Goal: Find contact information: Find contact information

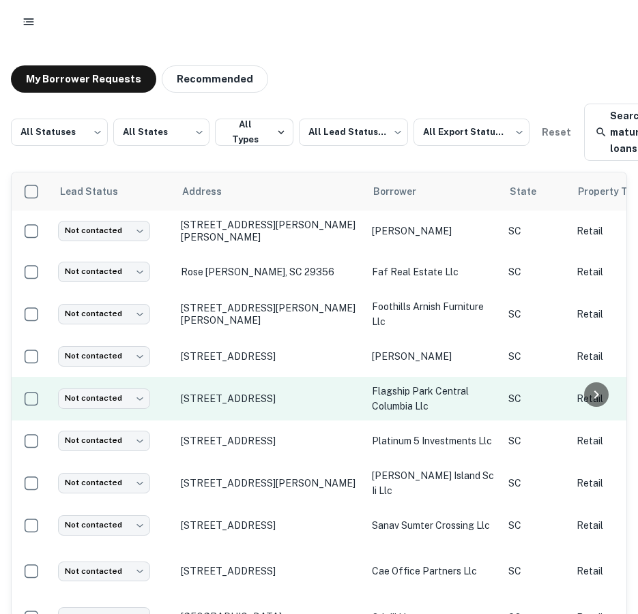
scroll to position [68, 0]
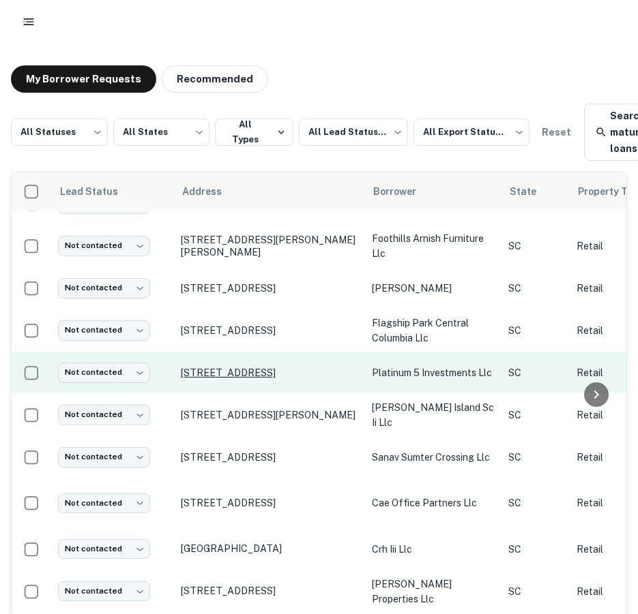
click at [276, 372] on p "103 Okatie Center Blvd N Okatie, SC 29909" at bounding box center [269, 373] width 177 height 12
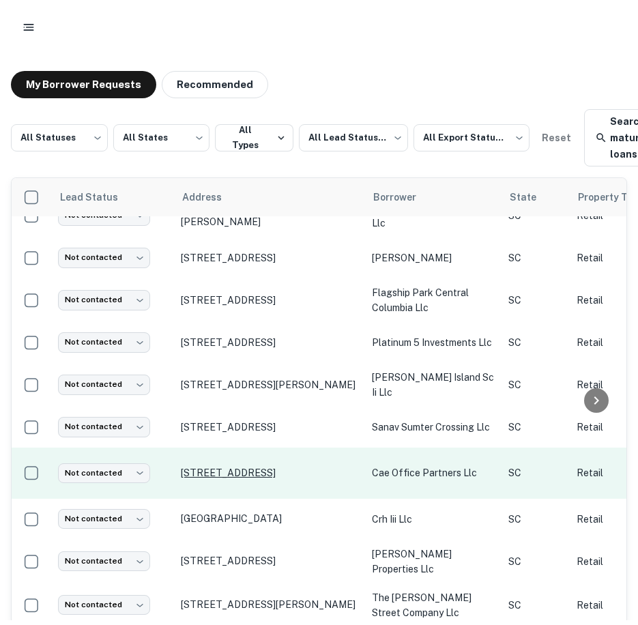
scroll to position [136, 0]
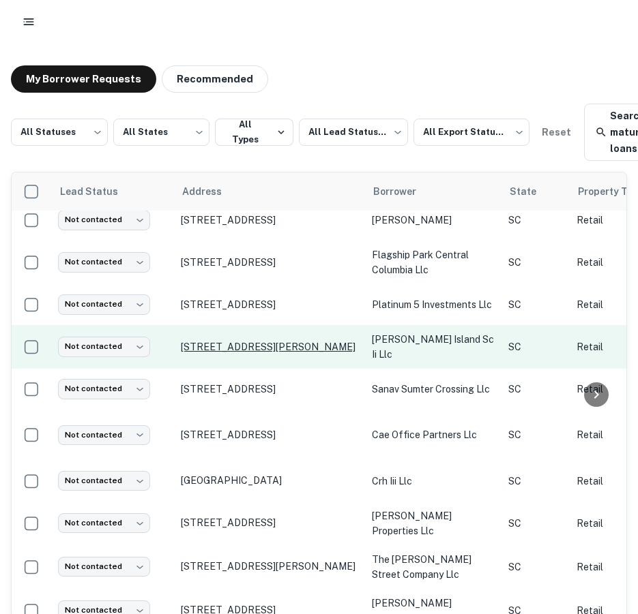
click at [246, 341] on p "873 Island Park Dr Daniel Island, SC 29492" at bounding box center [269, 347] width 177 height 12
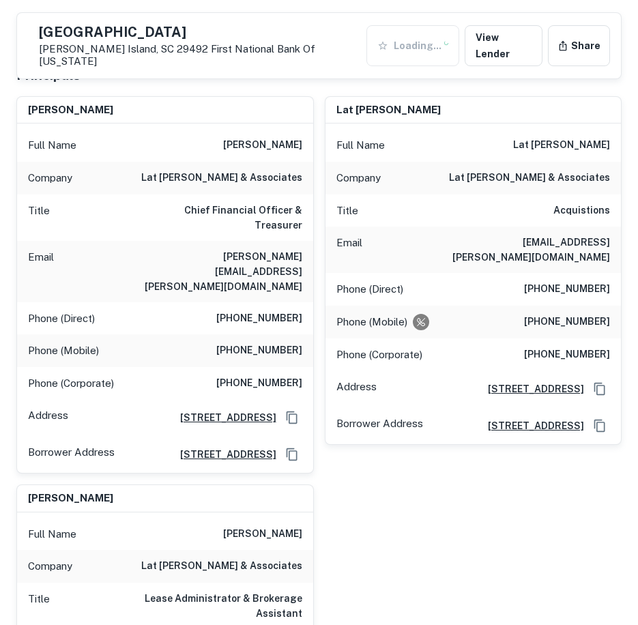
scroll to position [226, 0]
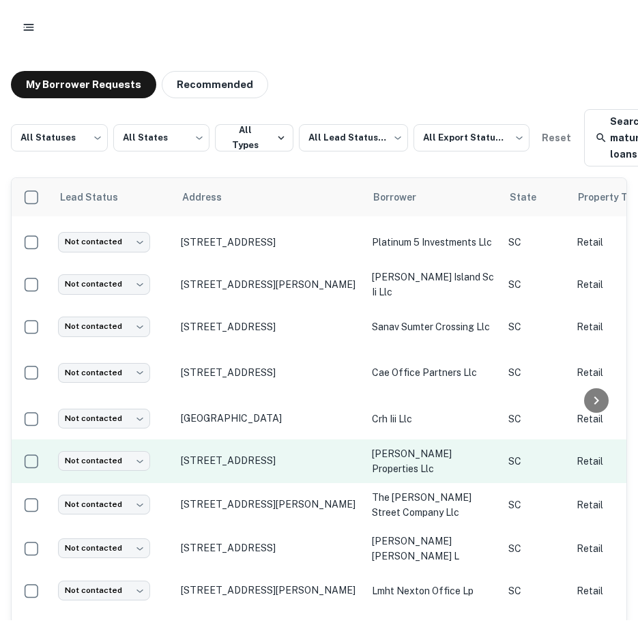
scroll to position [136, 0]
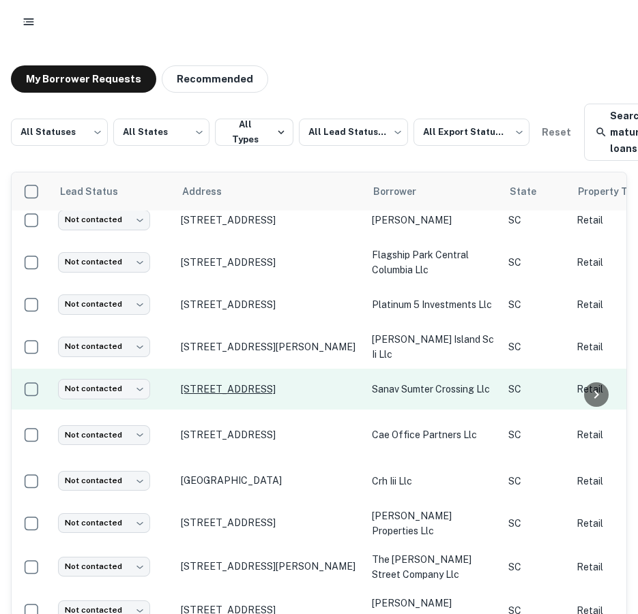
click at [220, 385] on p "1265 Broad St Sumter, SC 29150" at bounding box center [269, 389] width 177 height 12
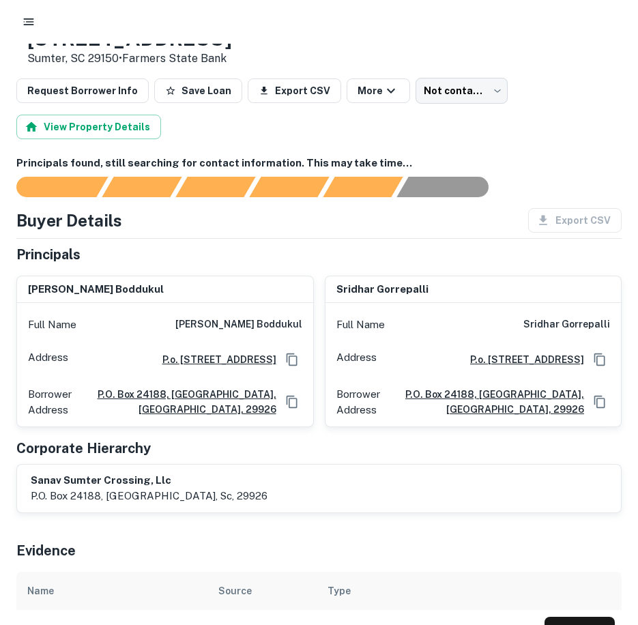
scroll to position [112, 0]
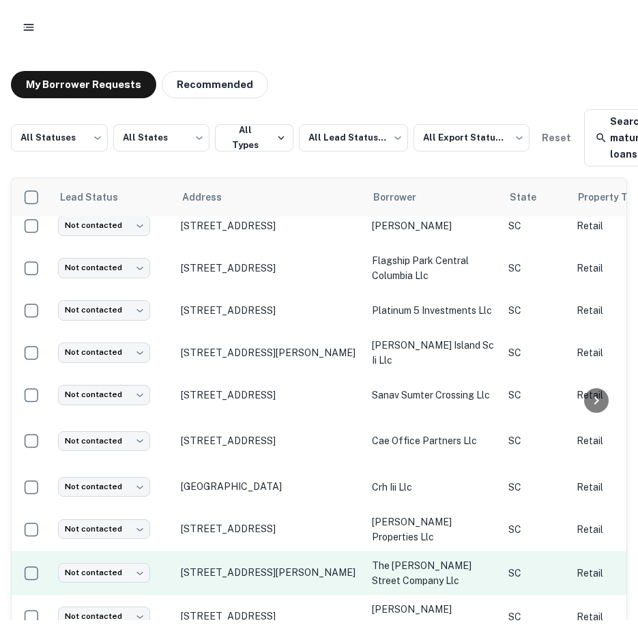
scroll to position [205, 0]
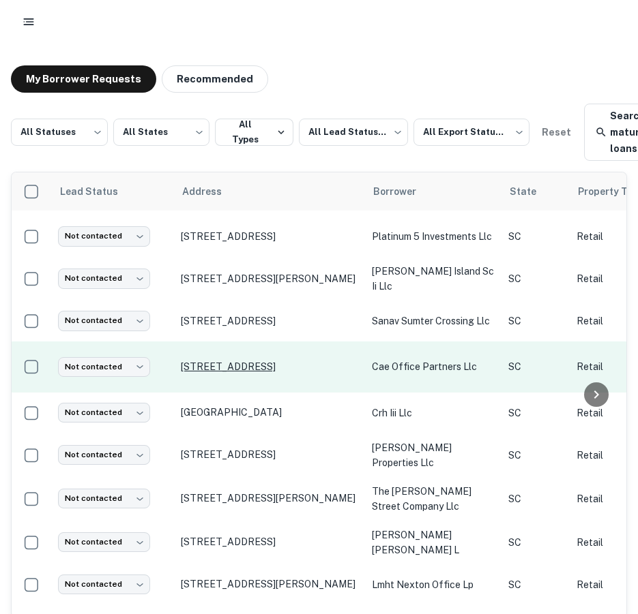
click at [207, 362] on p "110 Midlands Ct West Columbia, SC 29169" at bounding box center [269, 367] width 177 height 12
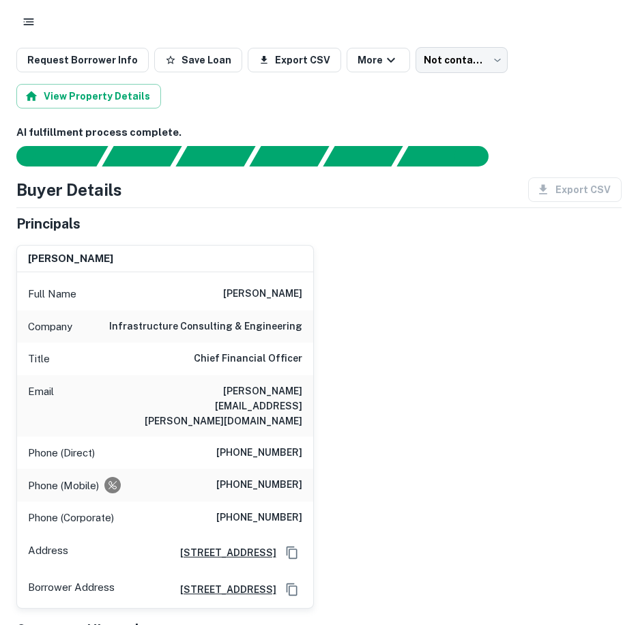
scroll to position [169, 0]
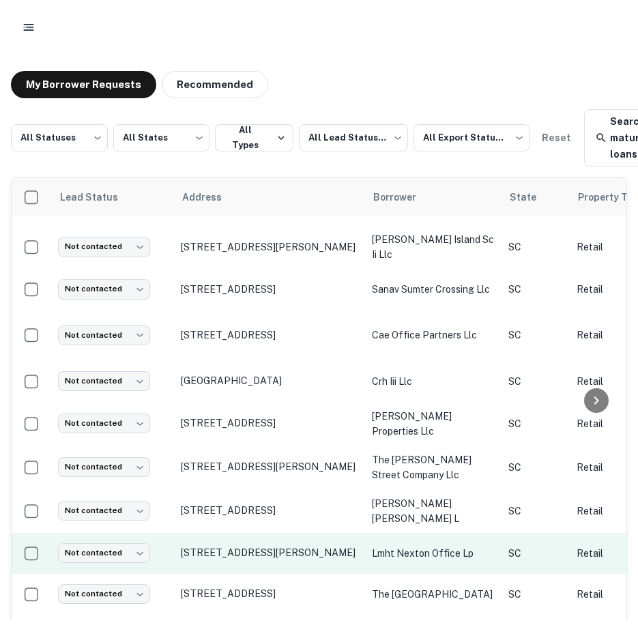
scroll to position [273, 0]
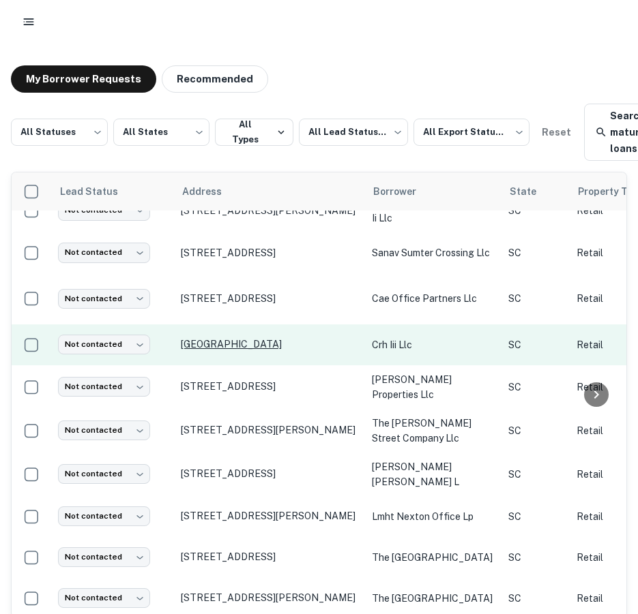
click at [227, 346] on p "Highway 86 Piedmont, SC 29673" at bounding box center [269, 344] width 177 height 12
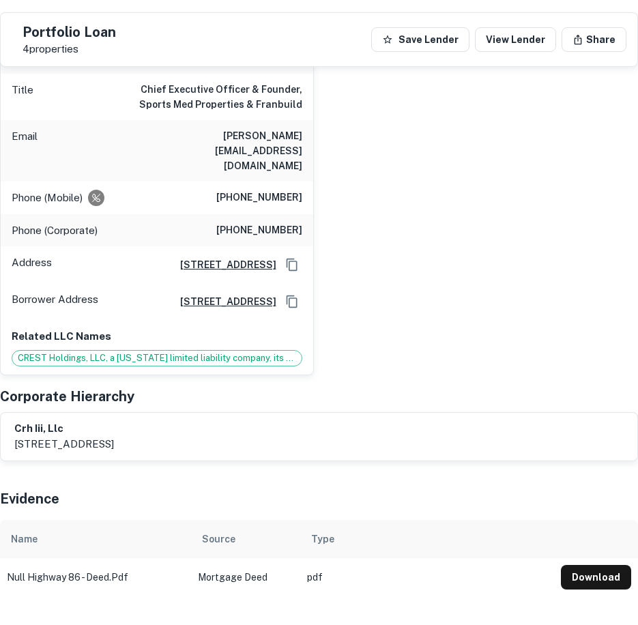
scroll to position [158, 0]
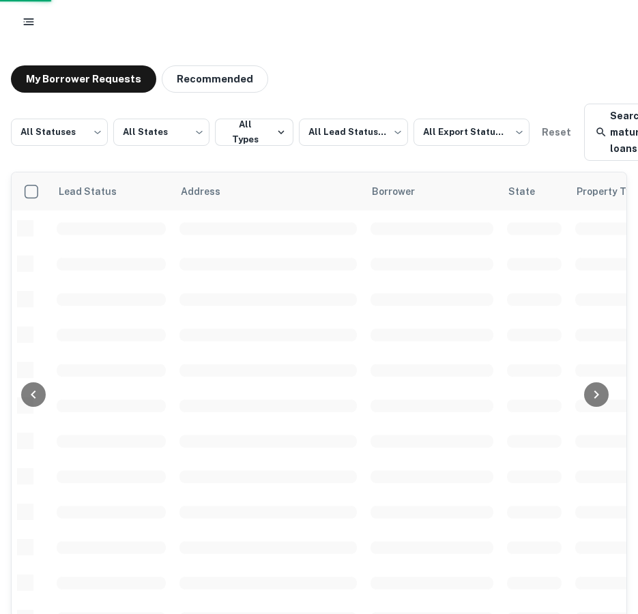
scroll to position [273, 0]
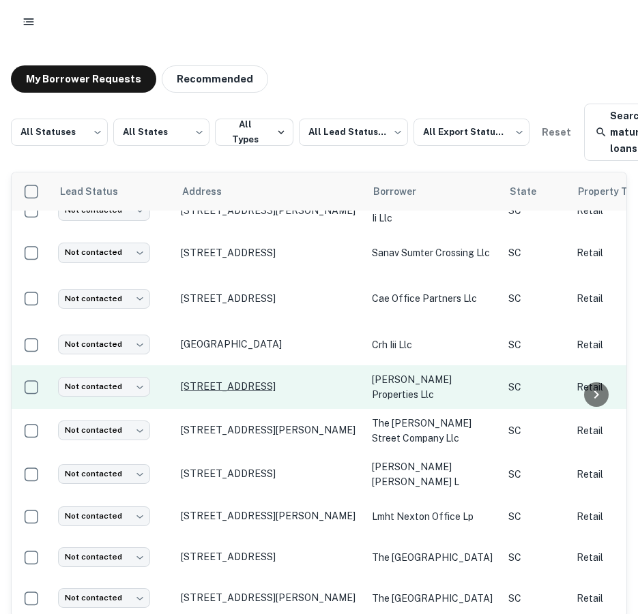
click at [209, 381] on p "136 Sea Island Pkwy Beaufort, SC 29907" at bounding box center [269, 387] width 177 height 12
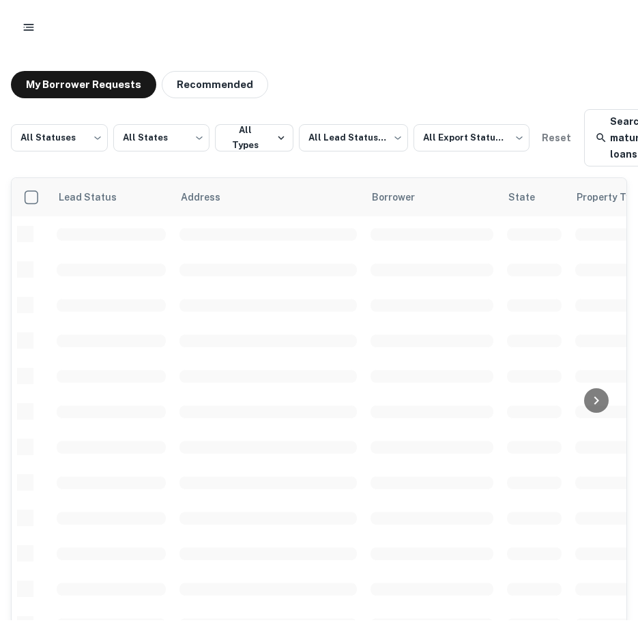
scroll to position [273, 0]
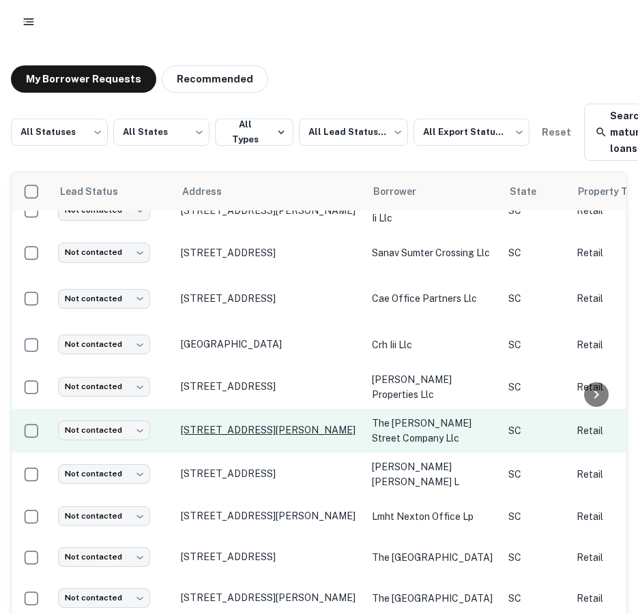
click at [250, 428] on p "1600 Williams St Columbia, SC 29201" at bounding box center [269, 430] width 177 height 12
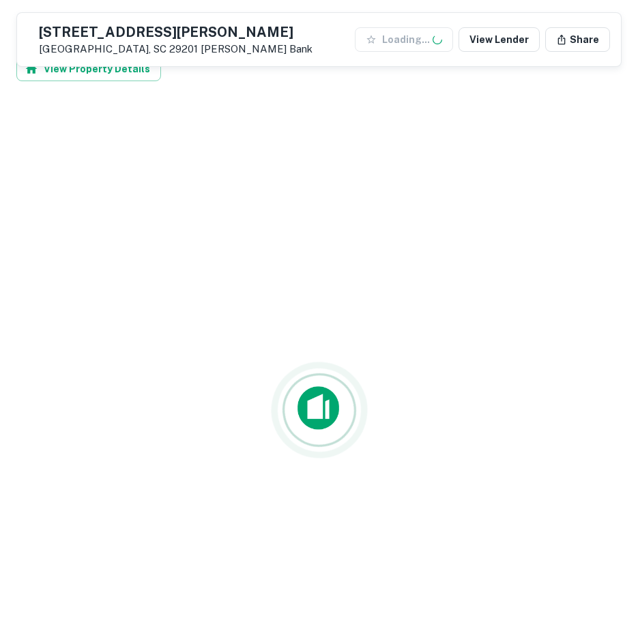
scroll to position [22, 0]
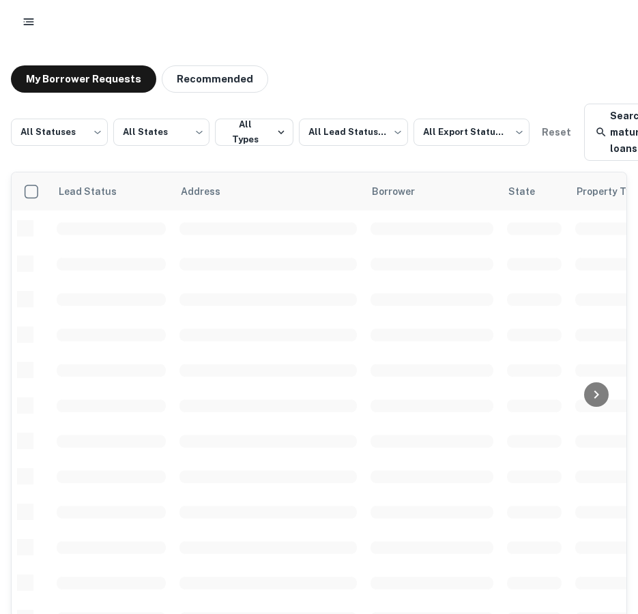
scroll to position [273, 0]
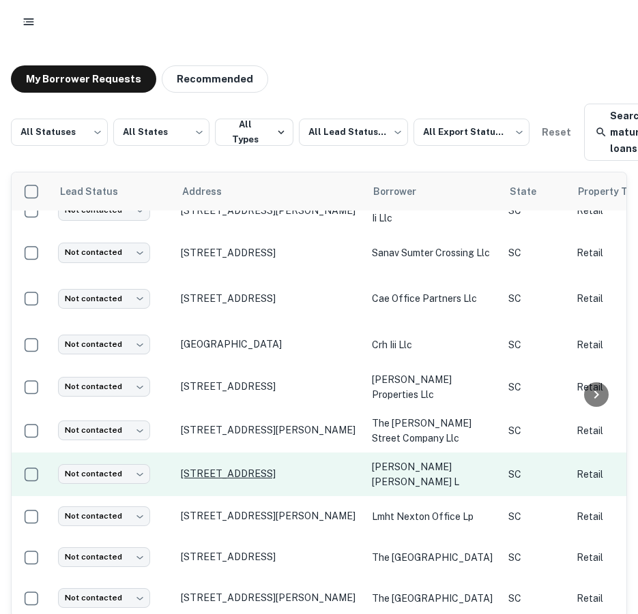
click at [232, 468] on p "N Main St Summerville, SC 29483" at bounding box center [269, 474] width 177 height 12
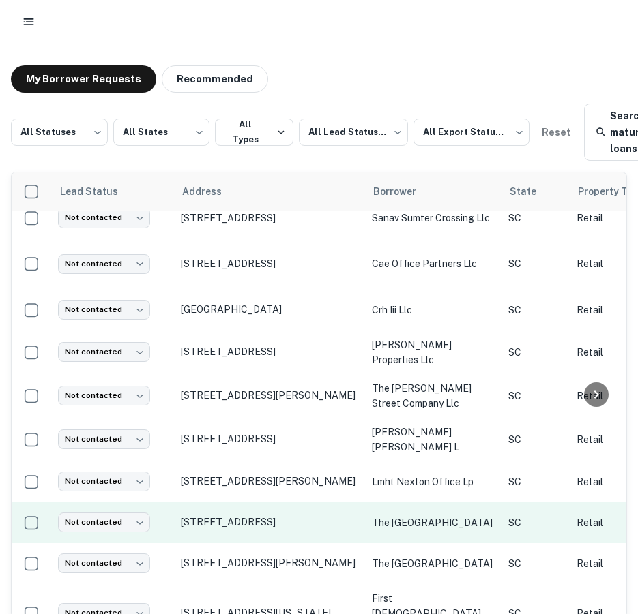
scroll to position [341, 0]
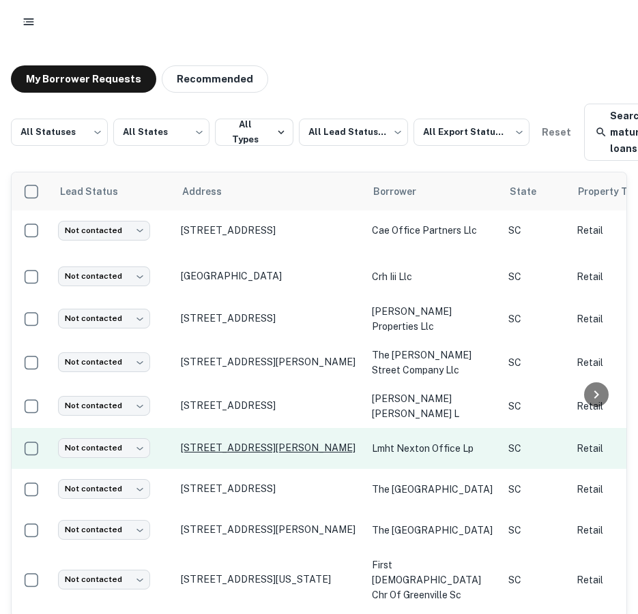
click at [252, 444] on p "201 Sigma Dr Summerville, SC 29486" at bounding box center [269, 448] width 177 height 12
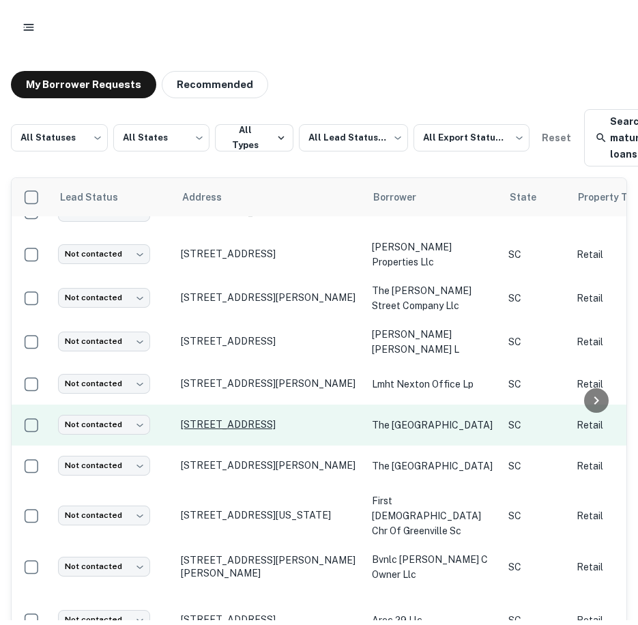
scroll to position [477, 0]
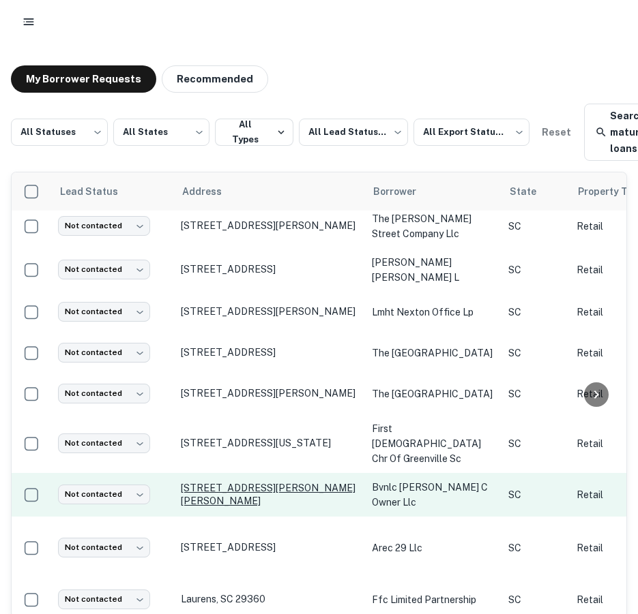
click at [263, 482] on p "648 Wilson St Chester, SC 29706" at bounding box center [269, 494] width 177 height 25
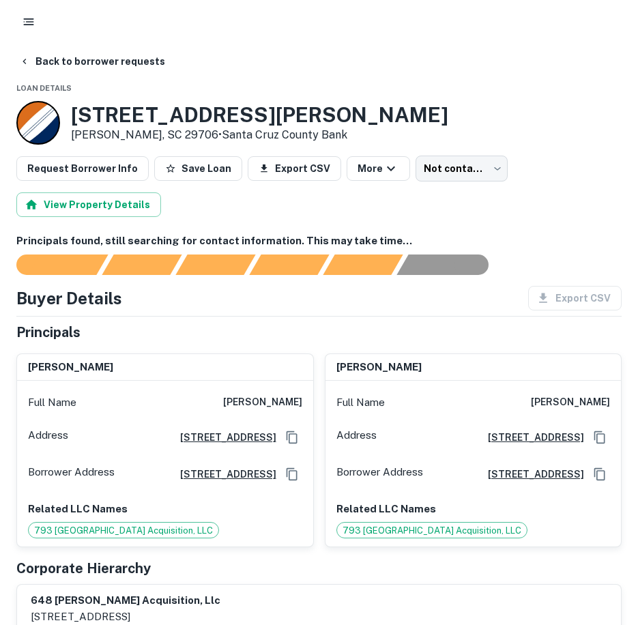
scroll to position [68, 0]
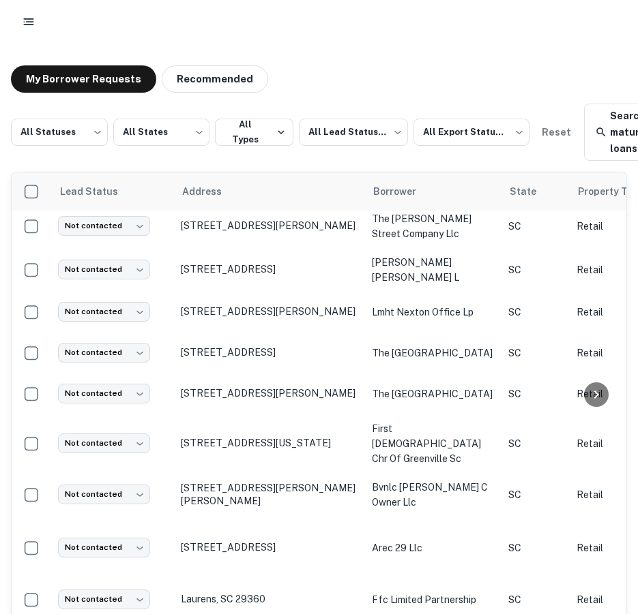
scroll to position [614, 0]
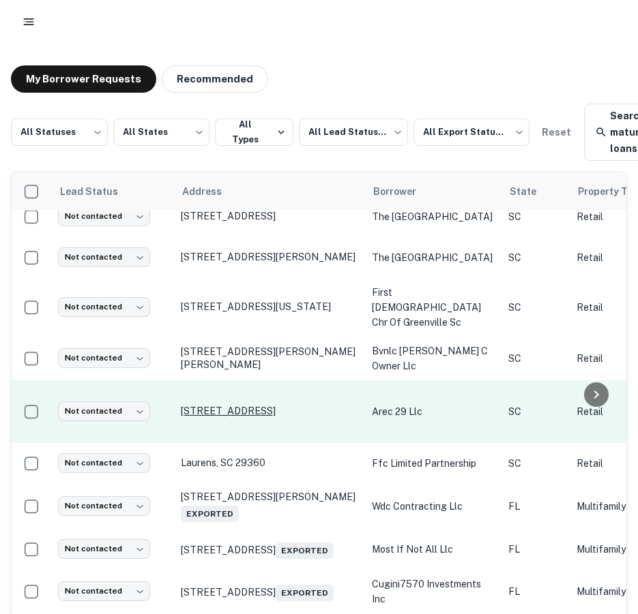
click at [252, 405] on p "8250 Dorchester Rd North Charleston, SC 29418" at bounding box center [269, 411] width 177 height 12
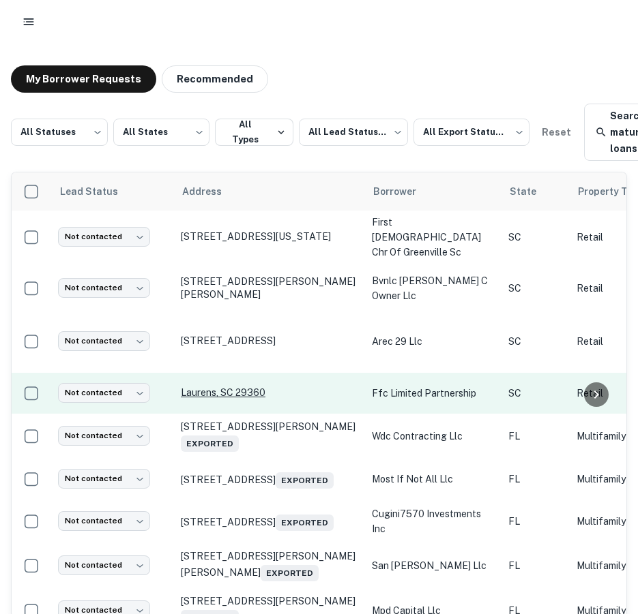
click at [229, 387] on p "Laurens, SC 29360" at bounding box center [269, 393] width 177 height 12
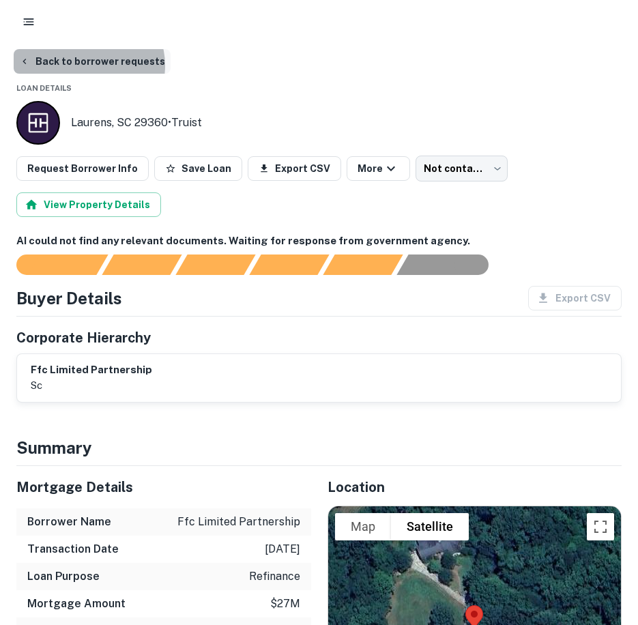
click at [87, 65] on button "Back to borrower requests" at bounding box center [92, 61] width 157 height 25
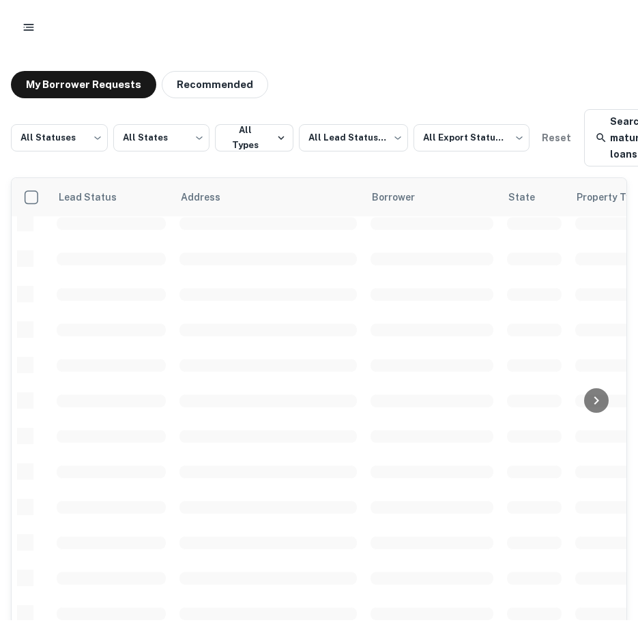
scroll to position [481, 0]
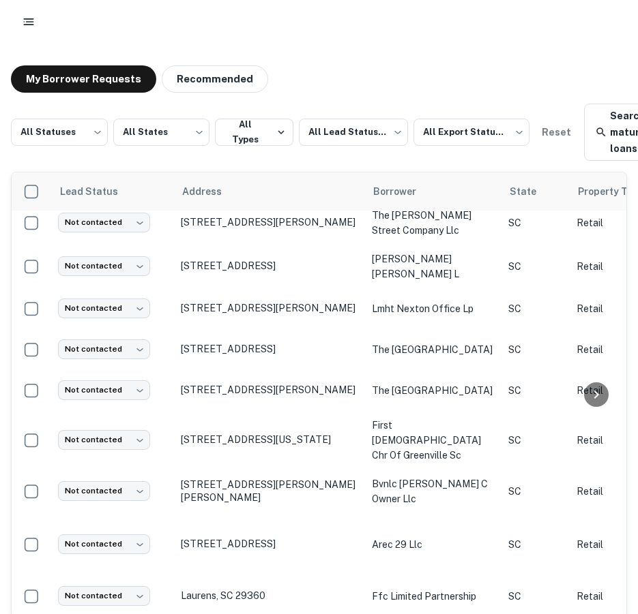
click at [31, 21] on icon "button" at bounding box center [29, 22] width 14 height 14
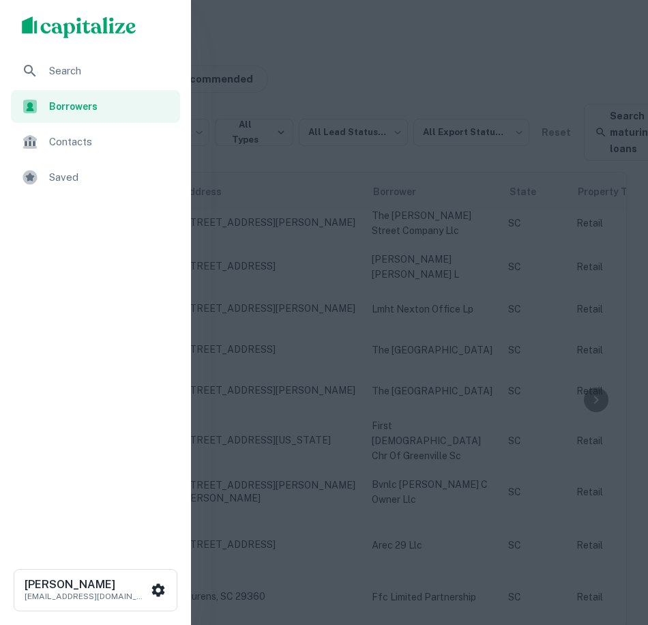
click at [63, 74] on span "Search" at bounding box center [110, 71] width 123 height 16
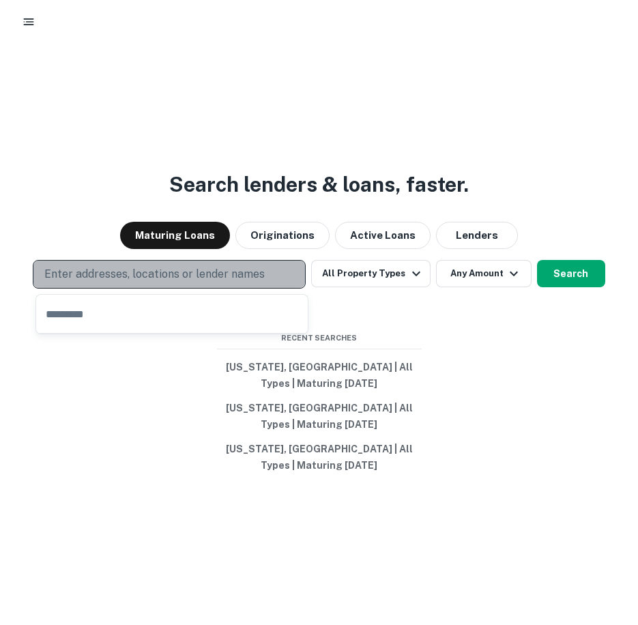
click at [195, 271] on p "Enter addresses, locations or lender names" at bounding box center [154, 274] width 220 height 16
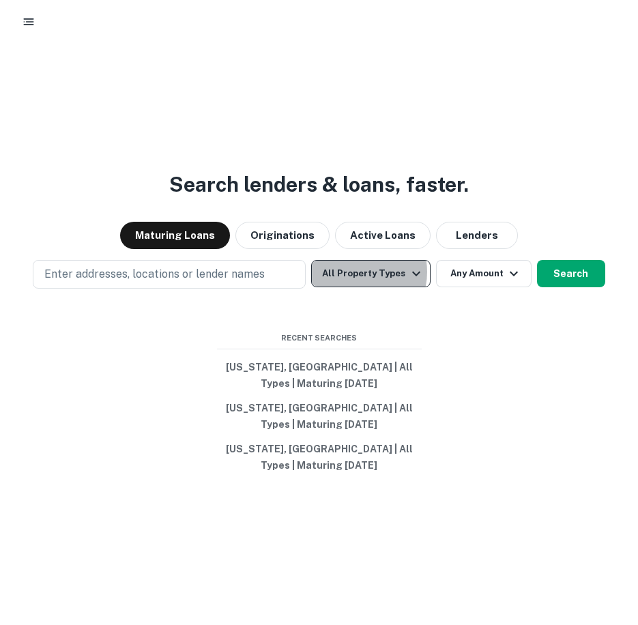
click at [357, 272] on button "All Property Types" at bounding box center [370, 273] width 119 height 27
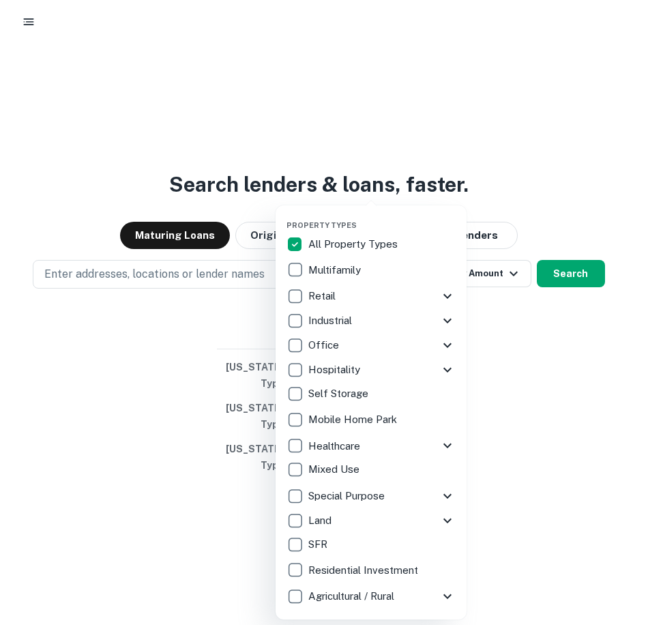
click at [445, 295] on icon at bounding box center [447, 296] width 8 height 5
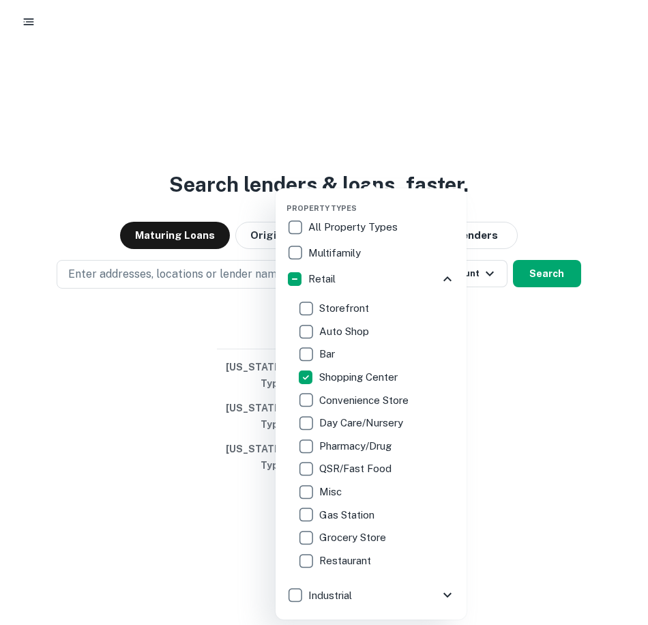
click at [548, 273] on div at bounding box center [324, 312] width 648 height 625
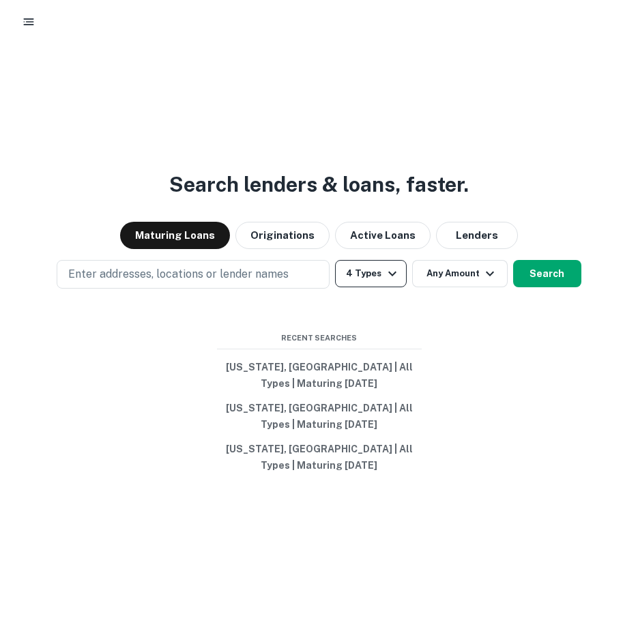
click at [388, 273] on icon "button" at bounding box center [392, 273] width 8 height 5
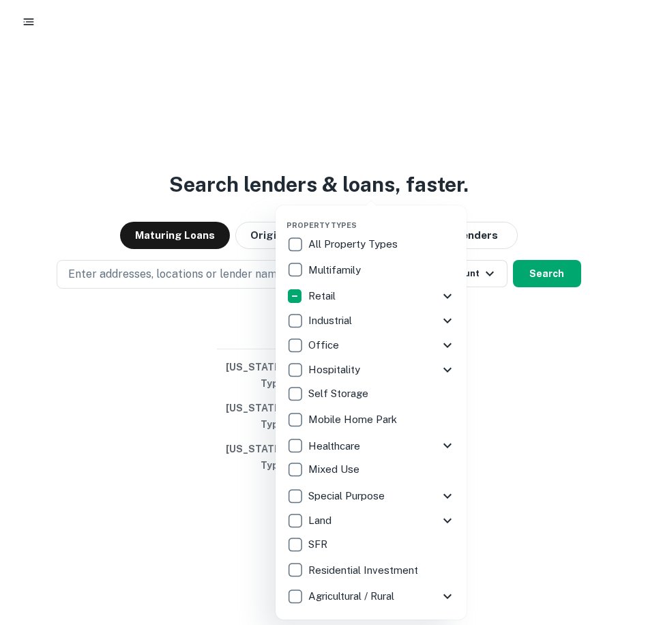
click at [445, 291] on icon at bounding box center [447, 296] width 16 height 16
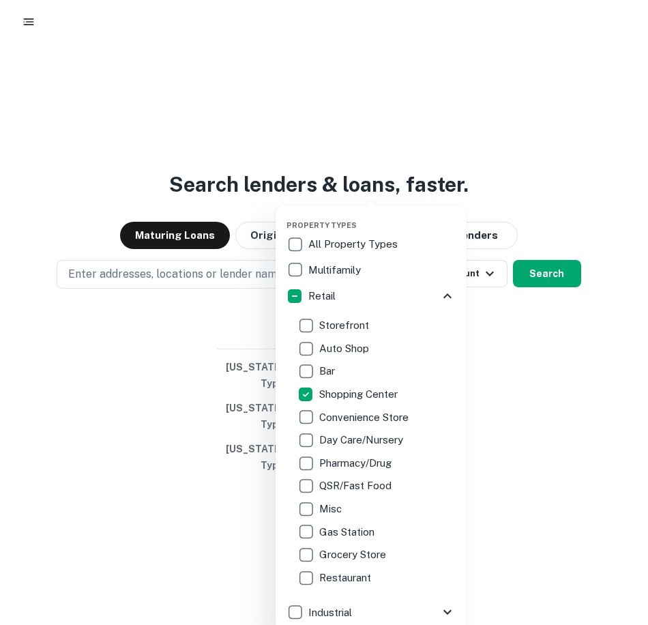
click at [445, 291] on icon at bounding box center [447, 296] width 16 height 16
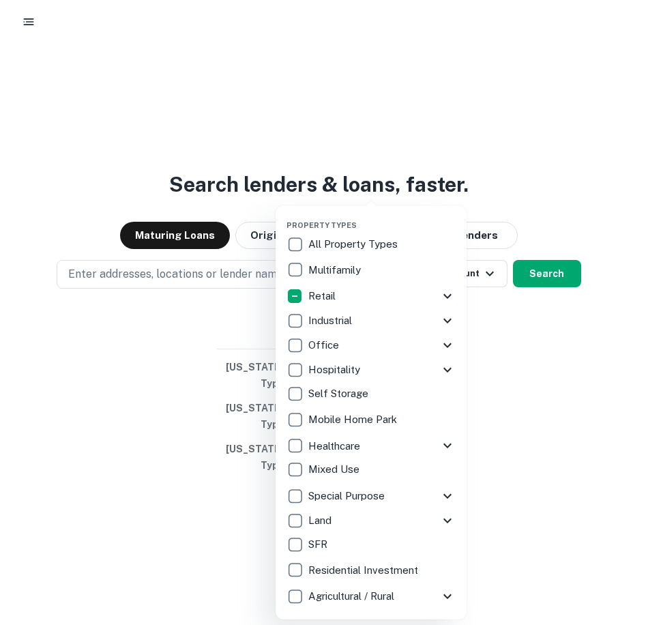
click at [538, 276] on div at bounding box center [324, 312] width 648 height 625
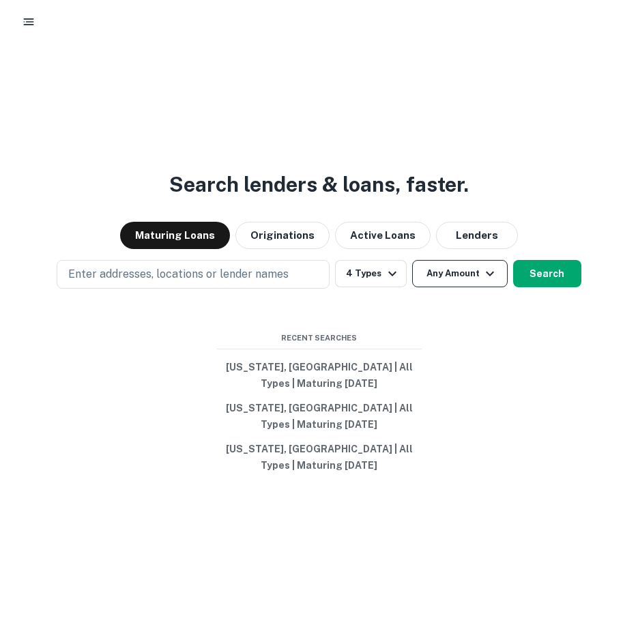
click at [482, 271] on icon "button" at bounding box center [489, 273] width 16 height 16
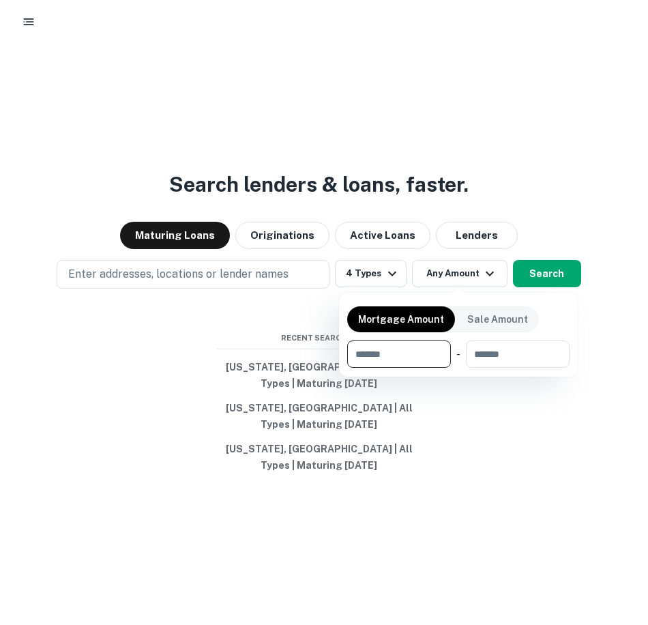
click at [474, 268] on div at bounding box center [324, 312] width 648 height 625
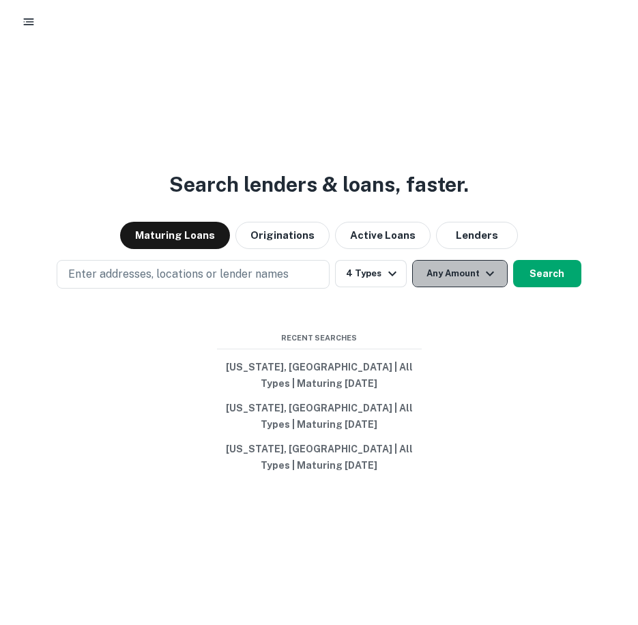
click at [465, 281] on button "Any Amount" at bounding box center [459, 273] width 95 height 27
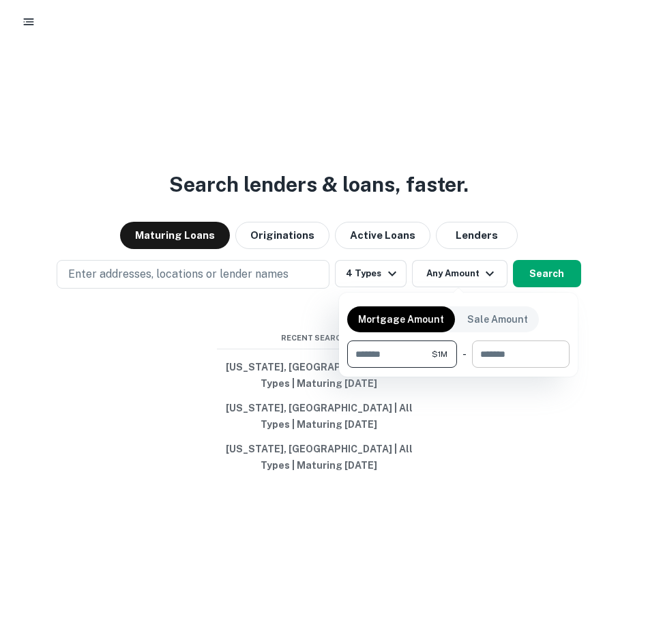
type input "*******"
click at [523, 352] on input "number" at bounding box center [516, 353] width 88 height 27
type input "********"
click at [476, 355] on input "********" at bounding box center [499, 353] width 73 height 27
click at [482, 353] on input "********" at bounding box center [499, 353] width 73 height 27
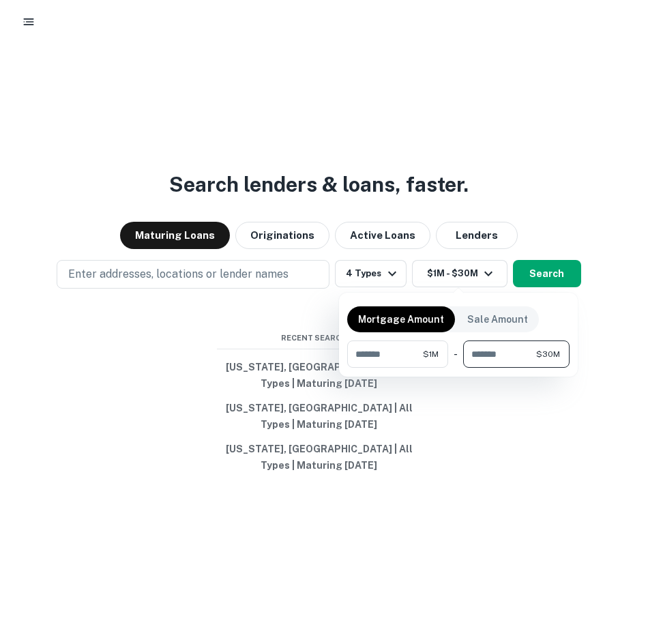
type input "*******"
type input "********"
click at [556, 279] on div at bounding box center [324, 312] width 648 height 625
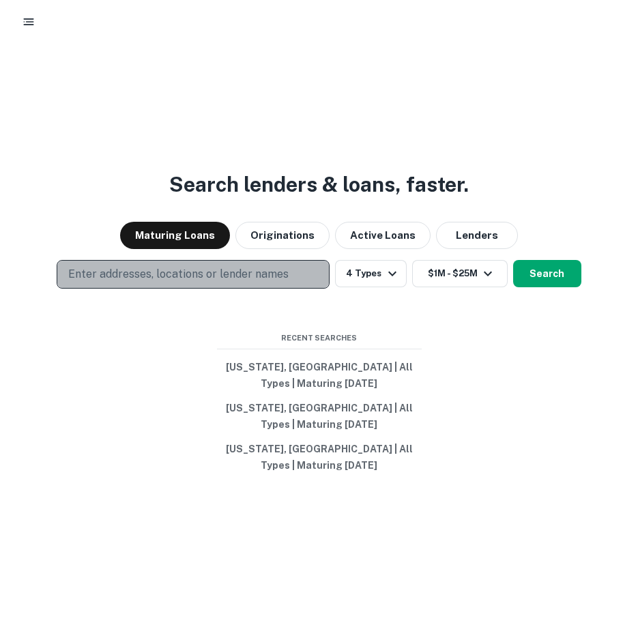
click at [270, 278] on p "Enter addresses, locations or lender names" at bounding box center [178, 274] width 220 height 16
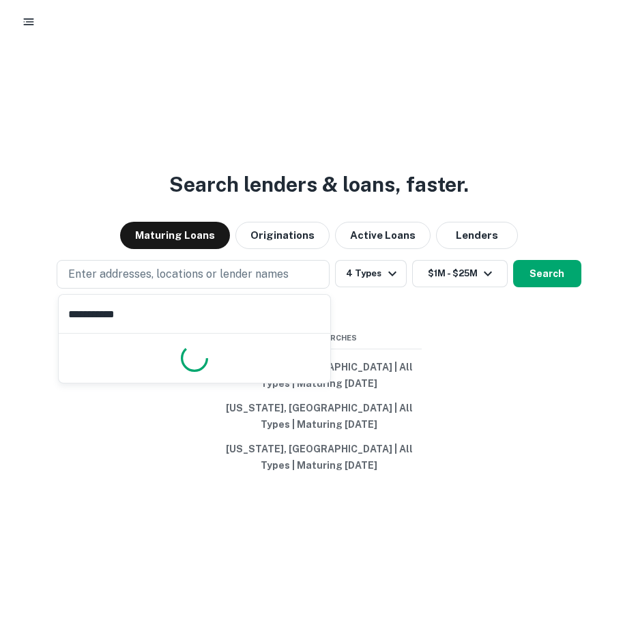
type input "**********"
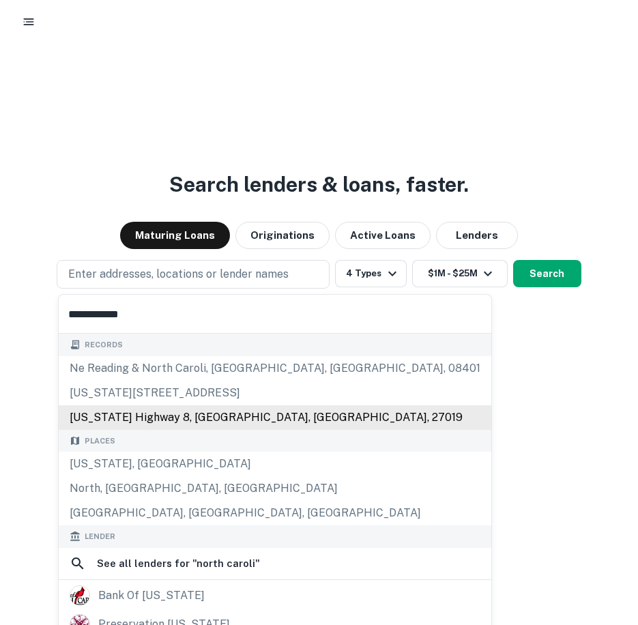
click at [145, 458] on div "North Carolina, USA" at bounding box center [275, 463] width 432 height 25
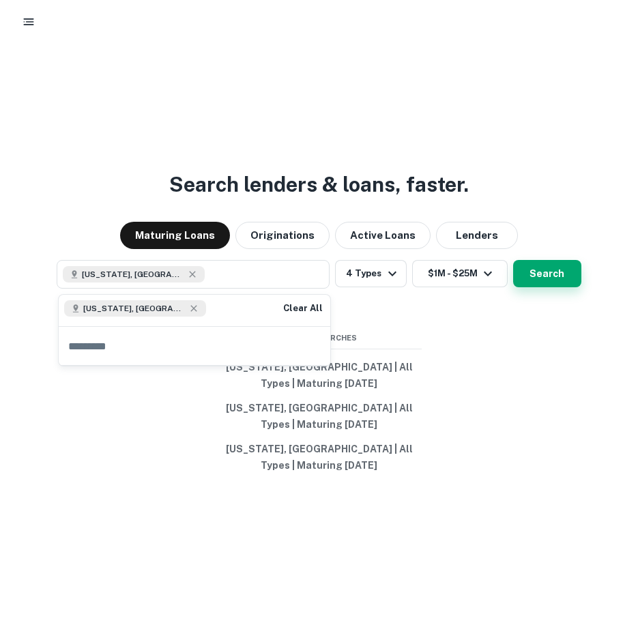
click at [546, 271] on button "Search" at bounding box center [547, 273] width 68 height 27
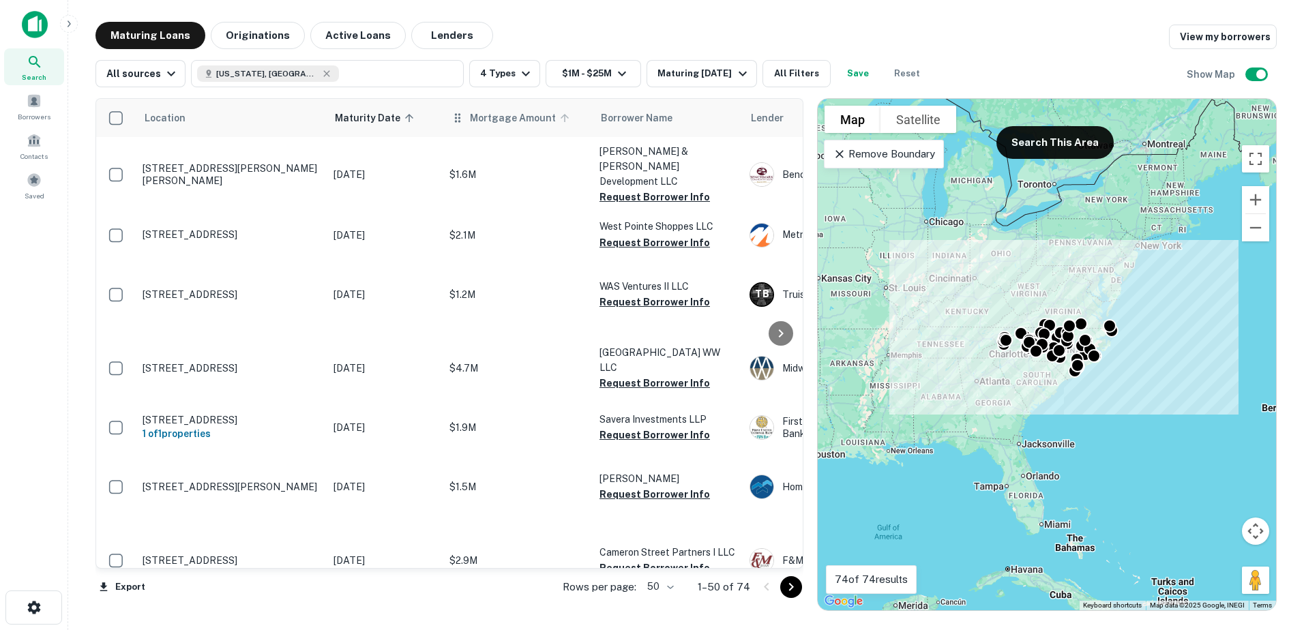
click at [498, 120] on span "Mortgage Amount" at bounding box center [522, 118] width 104 height 16
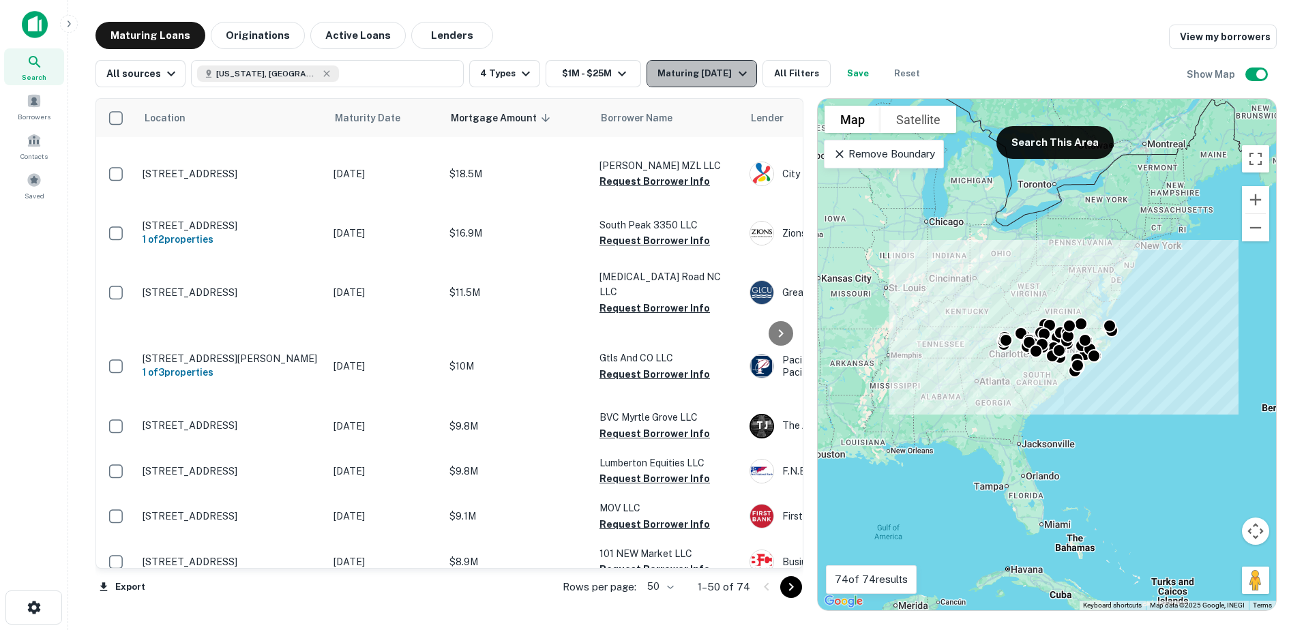
click at [637, 76] on icon "button" at bounding box center [742, 73] width 16 height 16
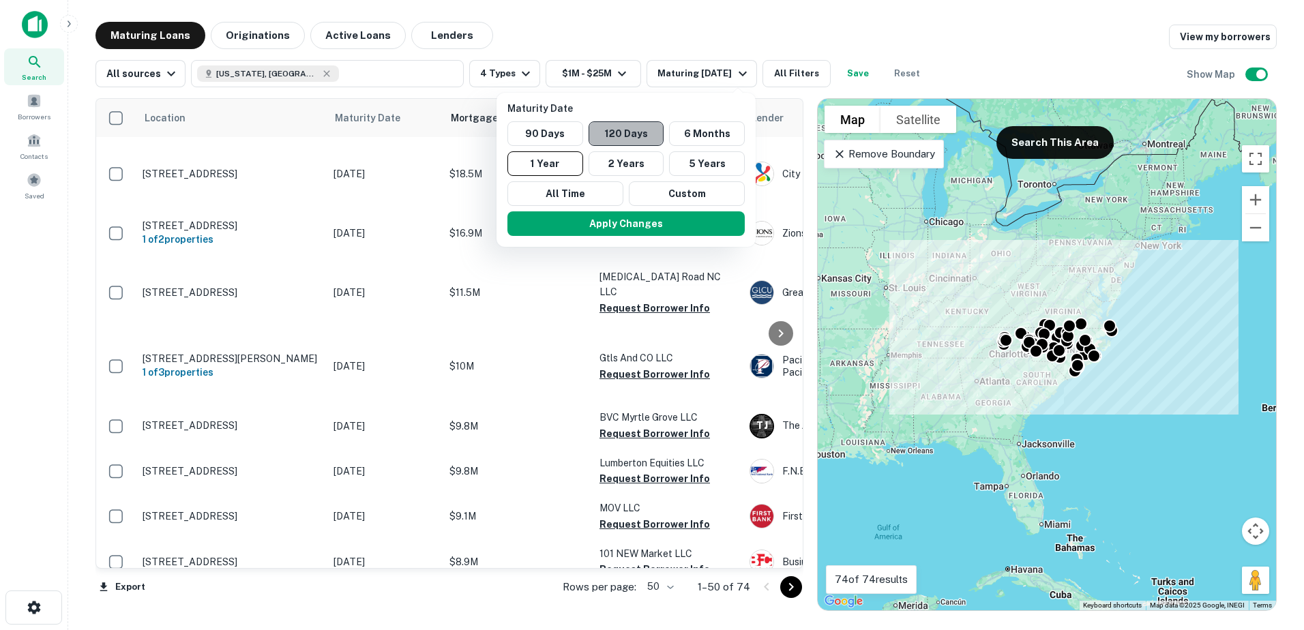
click at [637, 138] on button "120 Days" at bounding box center [627, 133] width 76 height 25
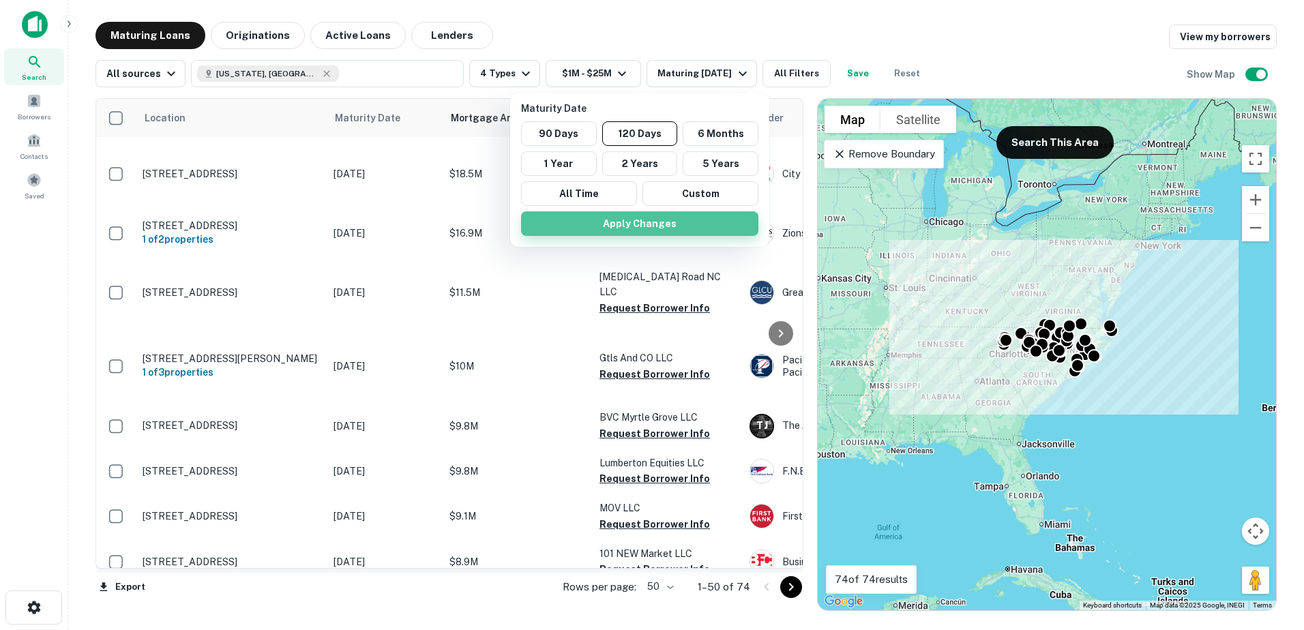
click at [637, 226] on button "Apply Changes" at bounding box center [639, 223] width 237 height 25
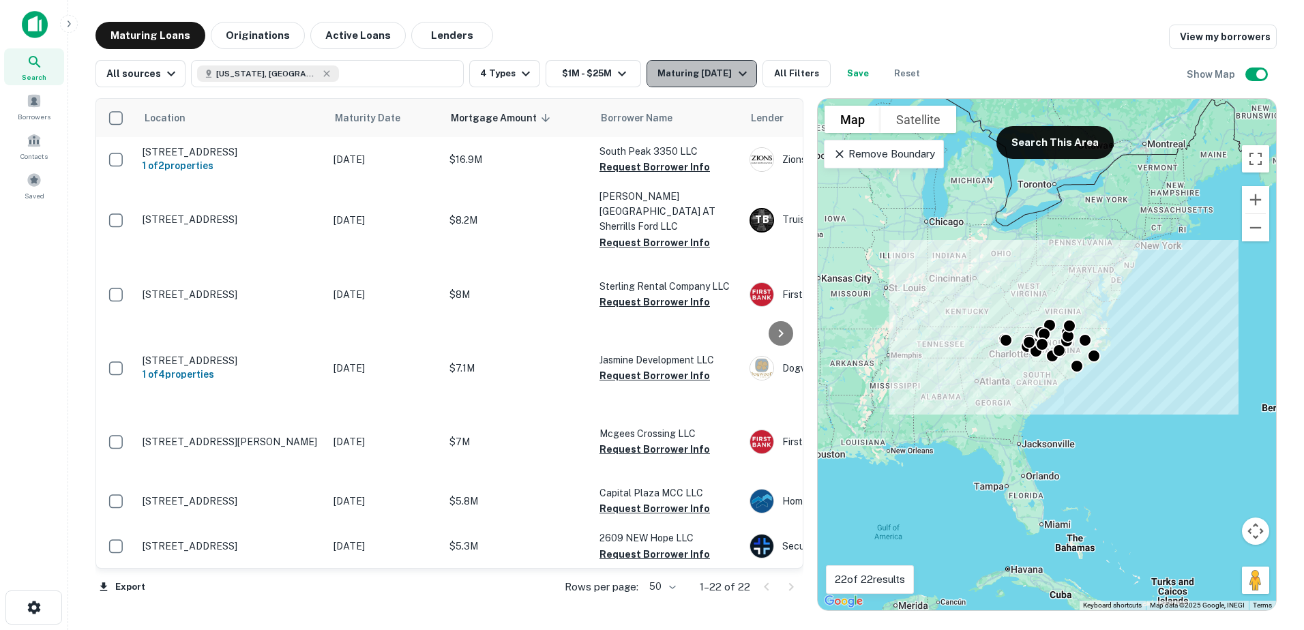
click at [637, 63] on button "Maturing In 120 Days" at bounding box center [701, 73] width 110 height 27
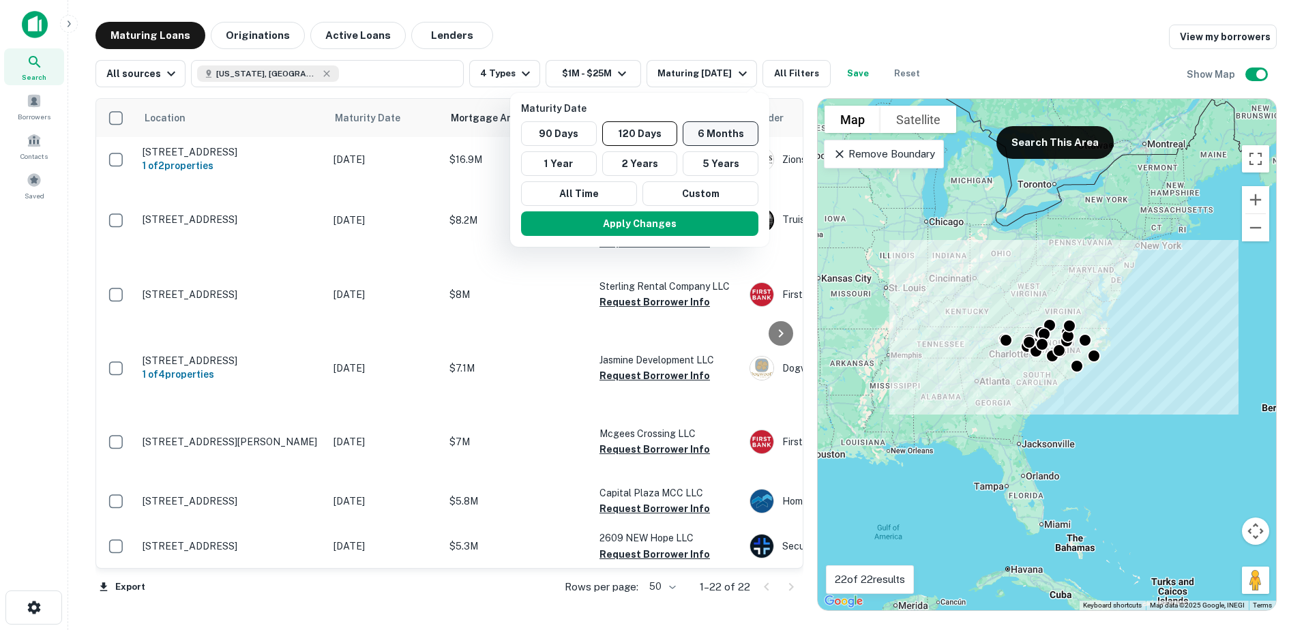
click at [637, 132] on button "6 Months" at bounding box center [721, 133] width 76 height 25
click at [637, 226] on button "Apply Changes" at bounding box center [640, 223] width 237 height 25
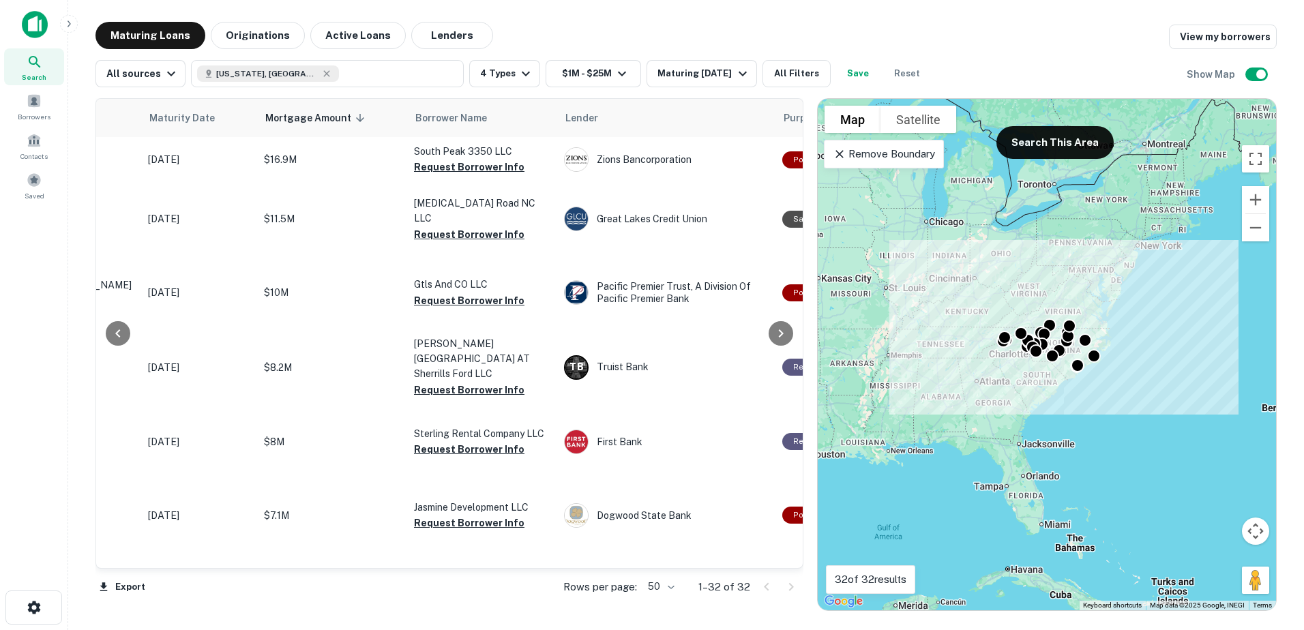
scroll to position [0, 179]
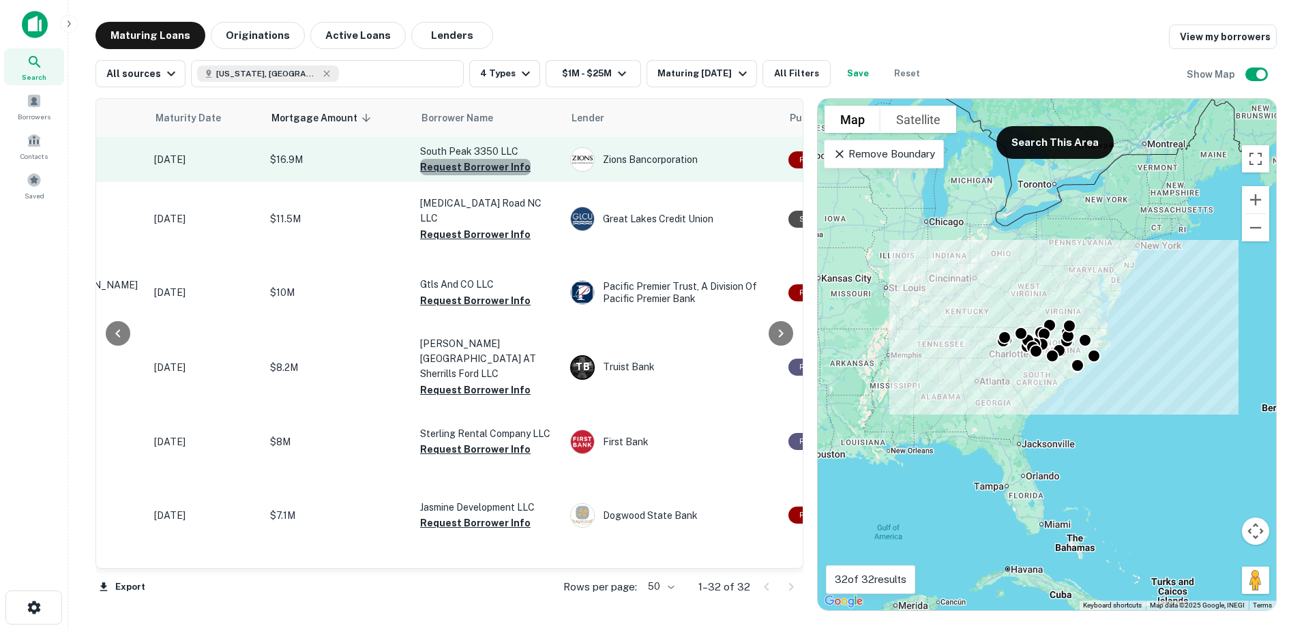
click at [492, 175] on button "Request Borrower Info" at bounding box center [475, 167] width 110 height 16
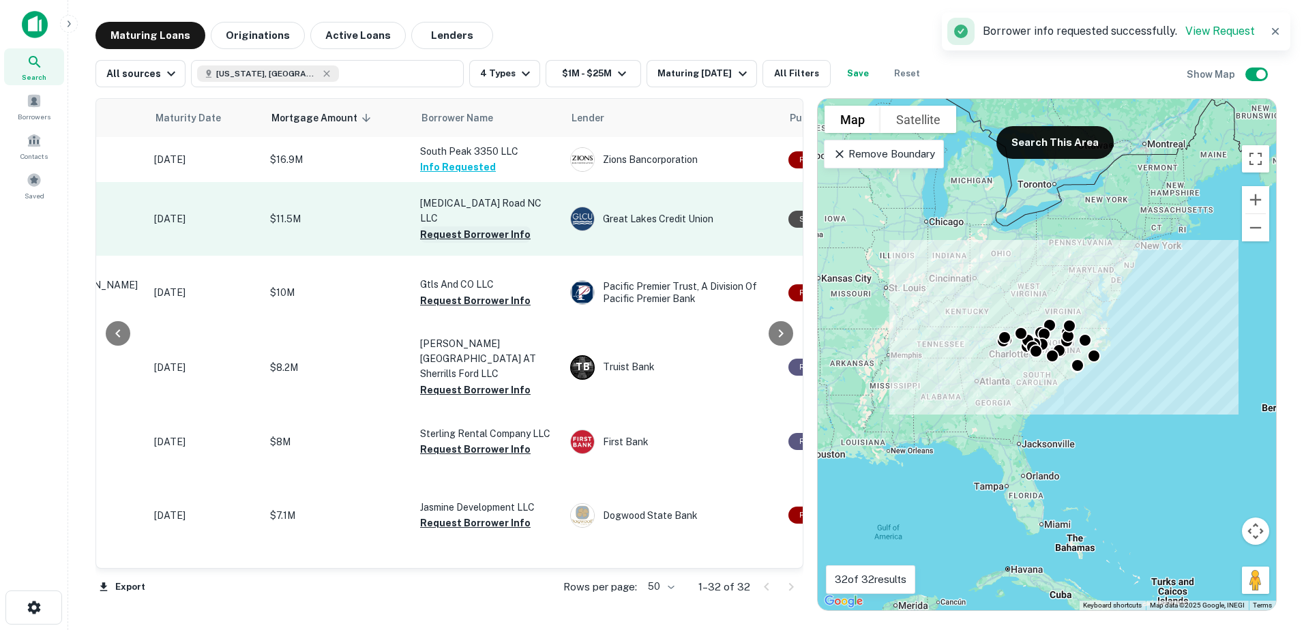
click at [471, 243] on button "Request Borrower Info" at bounding box center [475, 234] width 110 height 16
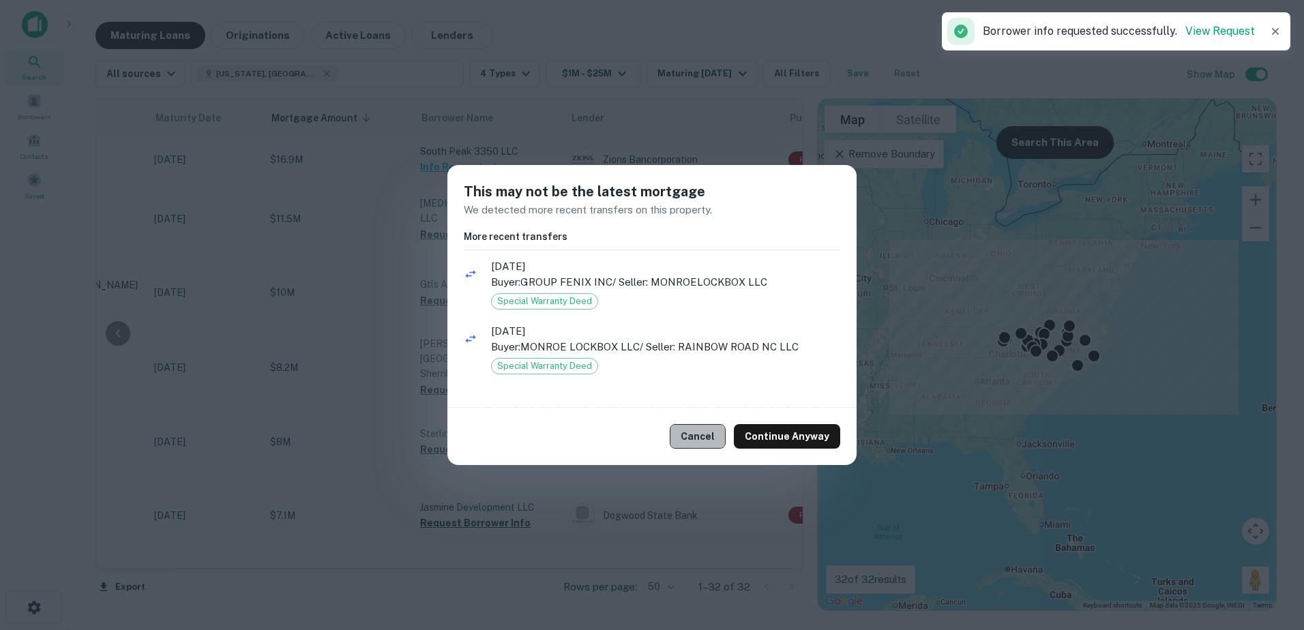
click at [637, 437] on button "Cancel" at bounding box center [698, 436] width 56 height 25
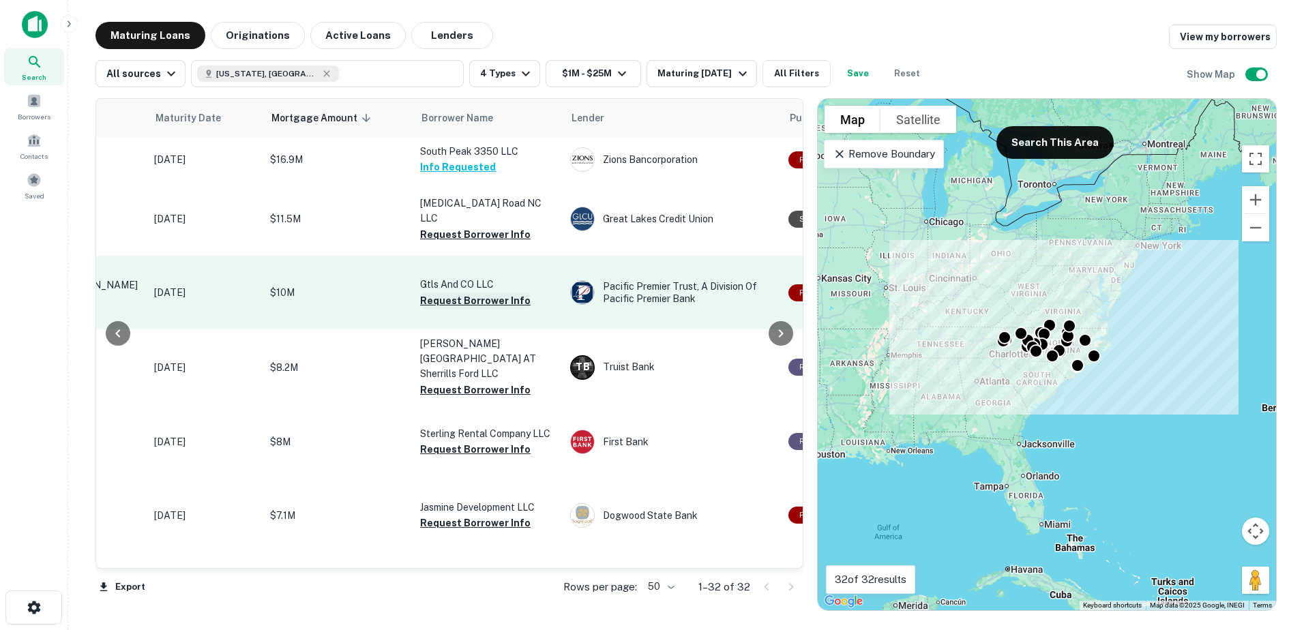
click at [467, 309] on button "Request Borrower Info" at bounding box center [475, 301] width 110 height 16
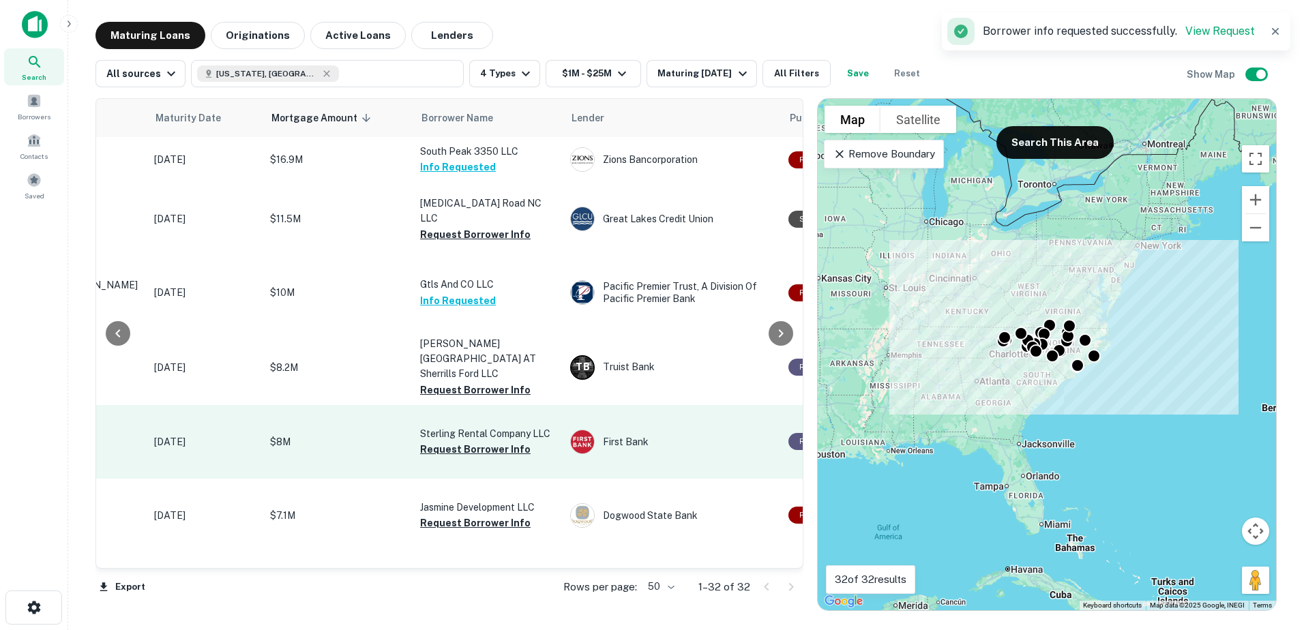
scroll to position [68, 179]
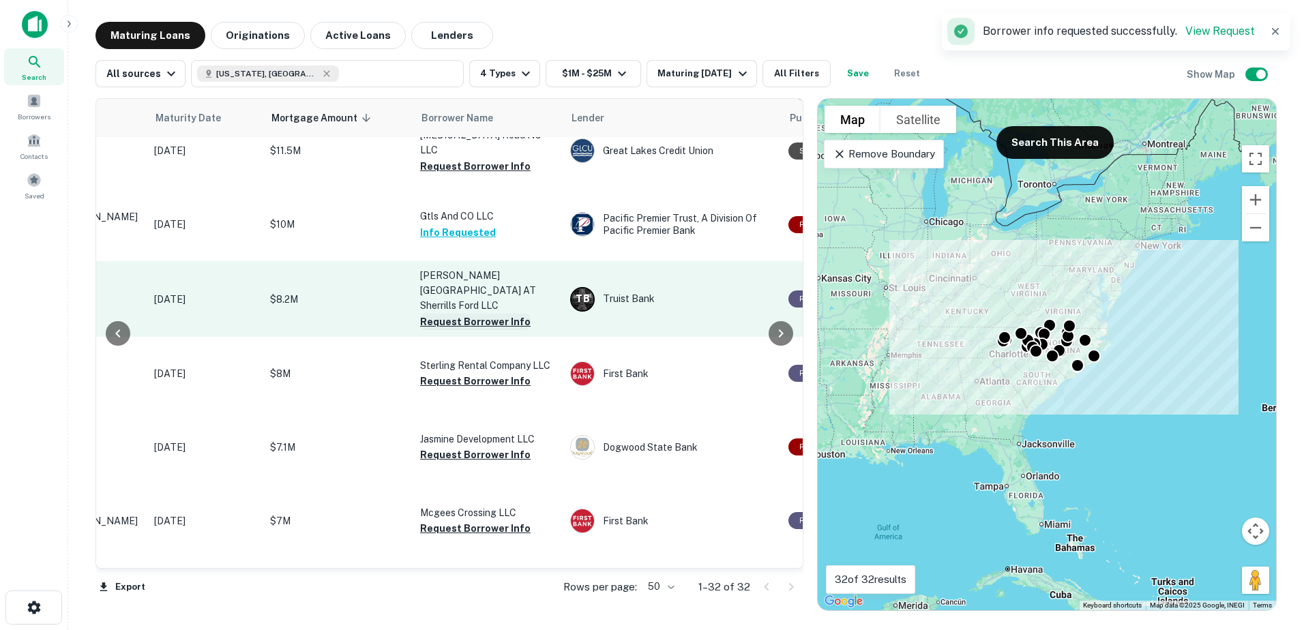
click at [466, 330] on button "Request Borrower Info" at bounding box center [475, 322] width 110 height 16
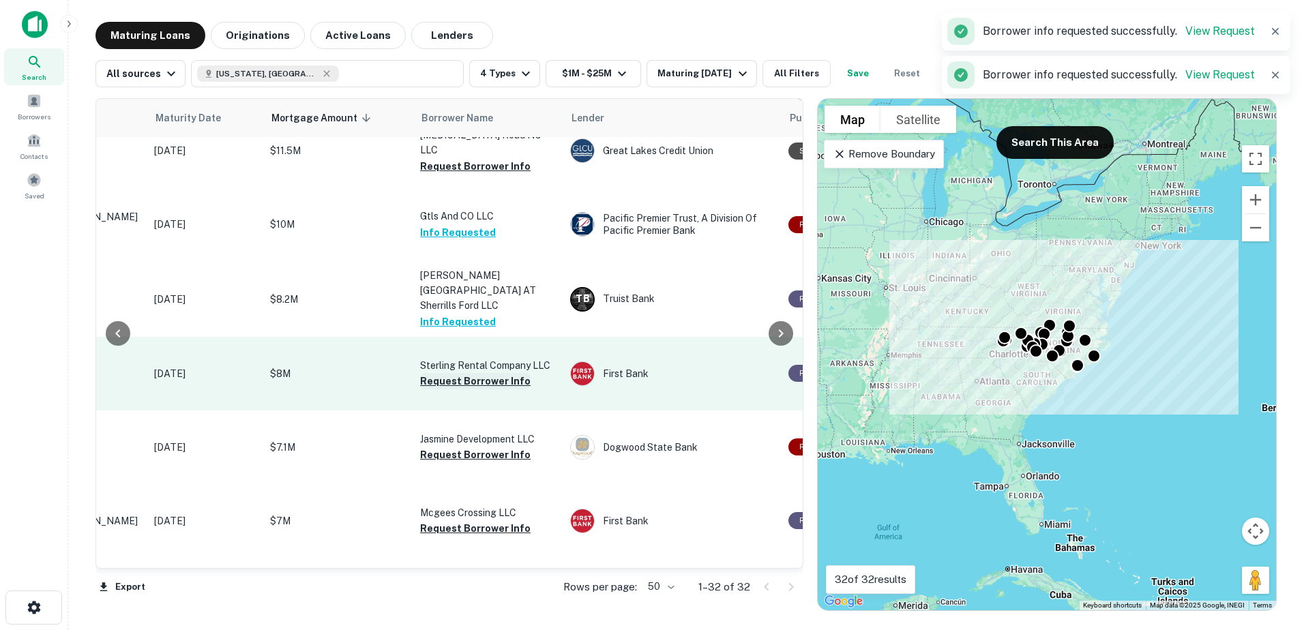
click at [475, 389] on button "Request Borrower Info" at bounding box center [475, 381] width 110 height 16
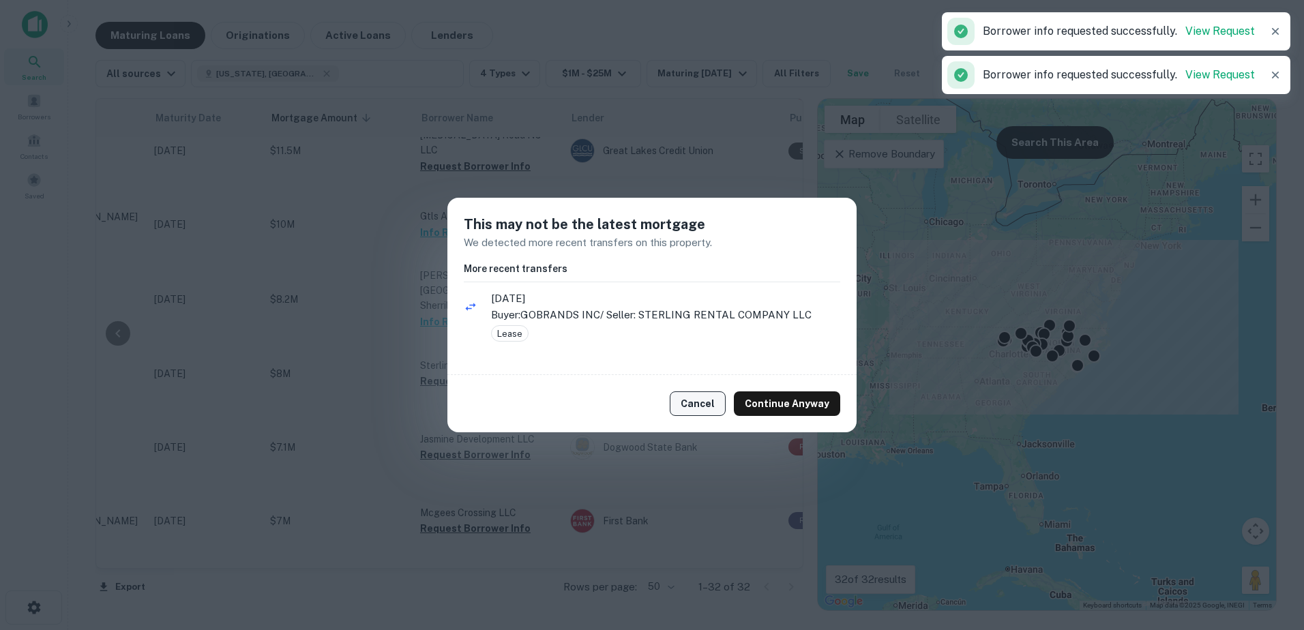
click at [637, 399] on button "Cancel" at bounding box center [698, 403] width 56 height 25
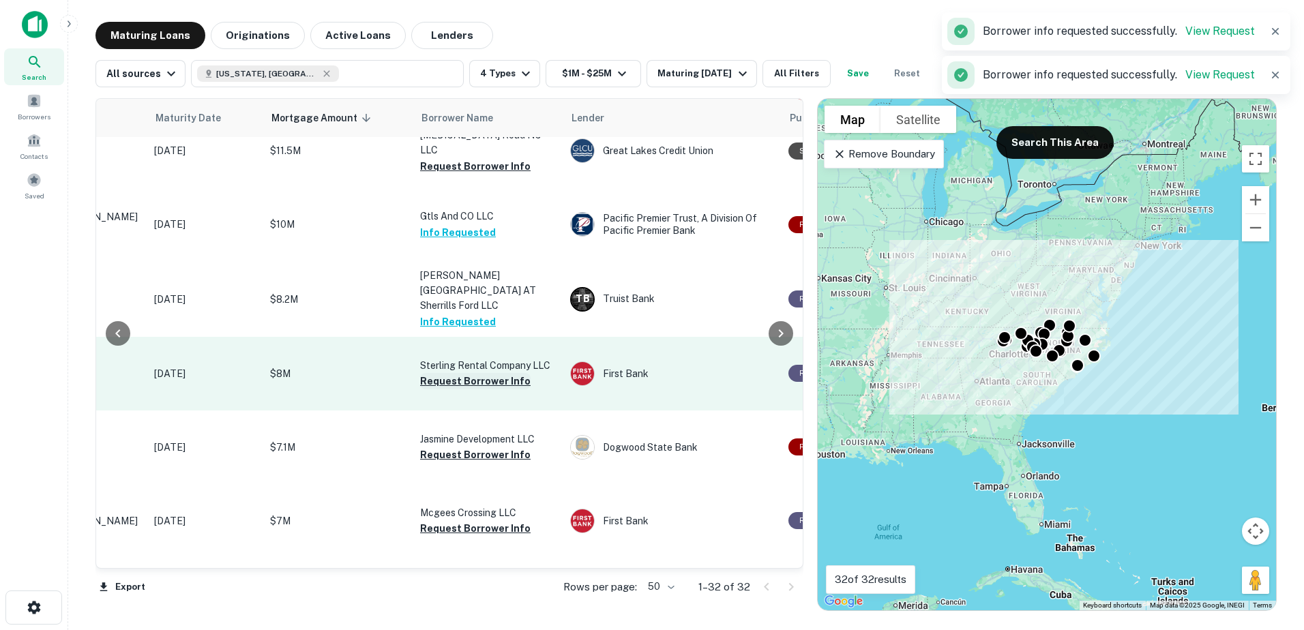
click at [484, 389] on button "Request Borrower Info" at bounding box center [475, 381] width 110 height 16
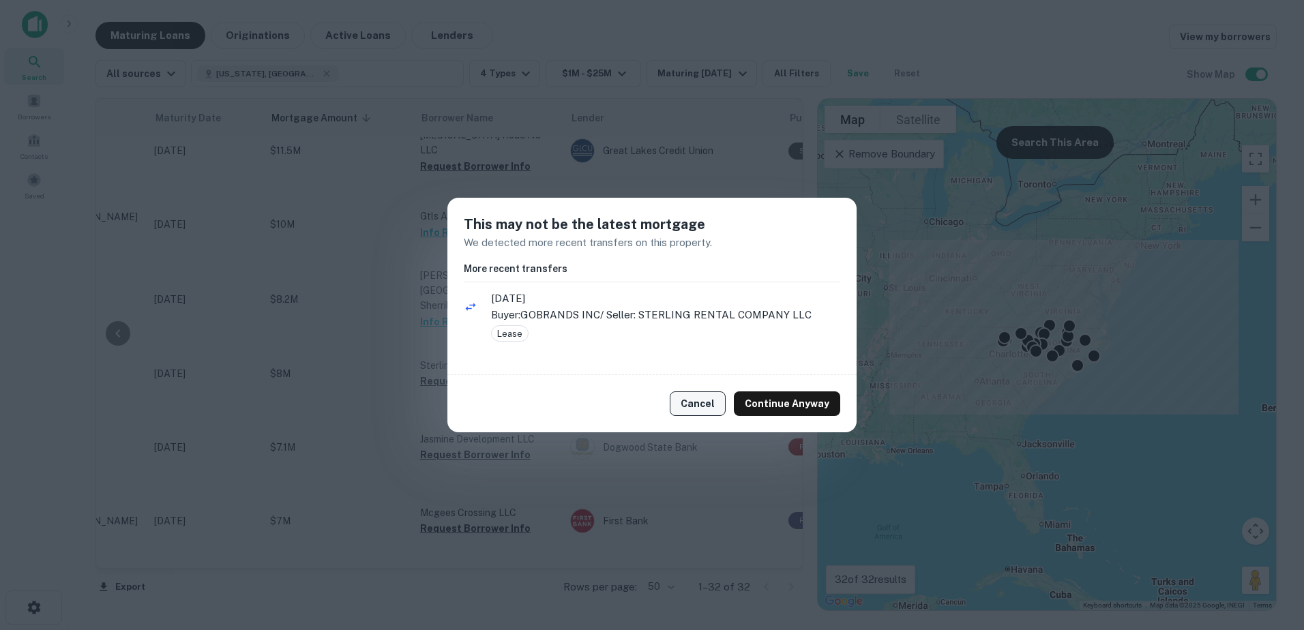
click at [637, 403] on button "Cancel" at bounding box center [698, 403] width 56 height 25
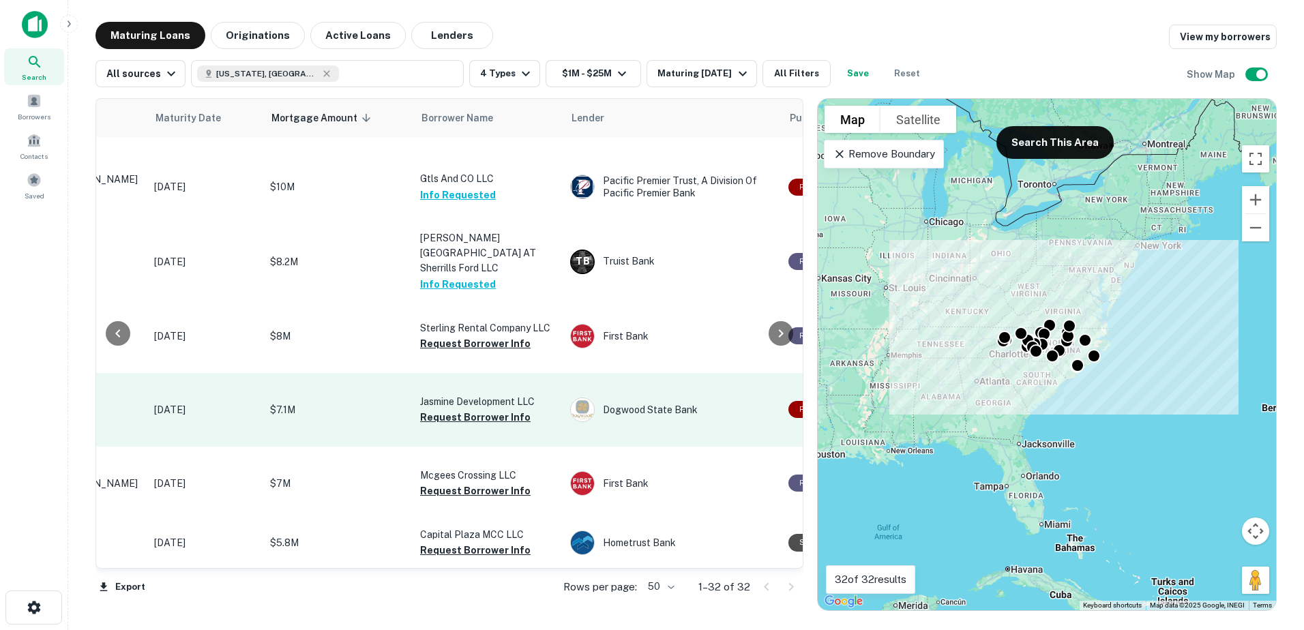
scroll to position [136, 179]
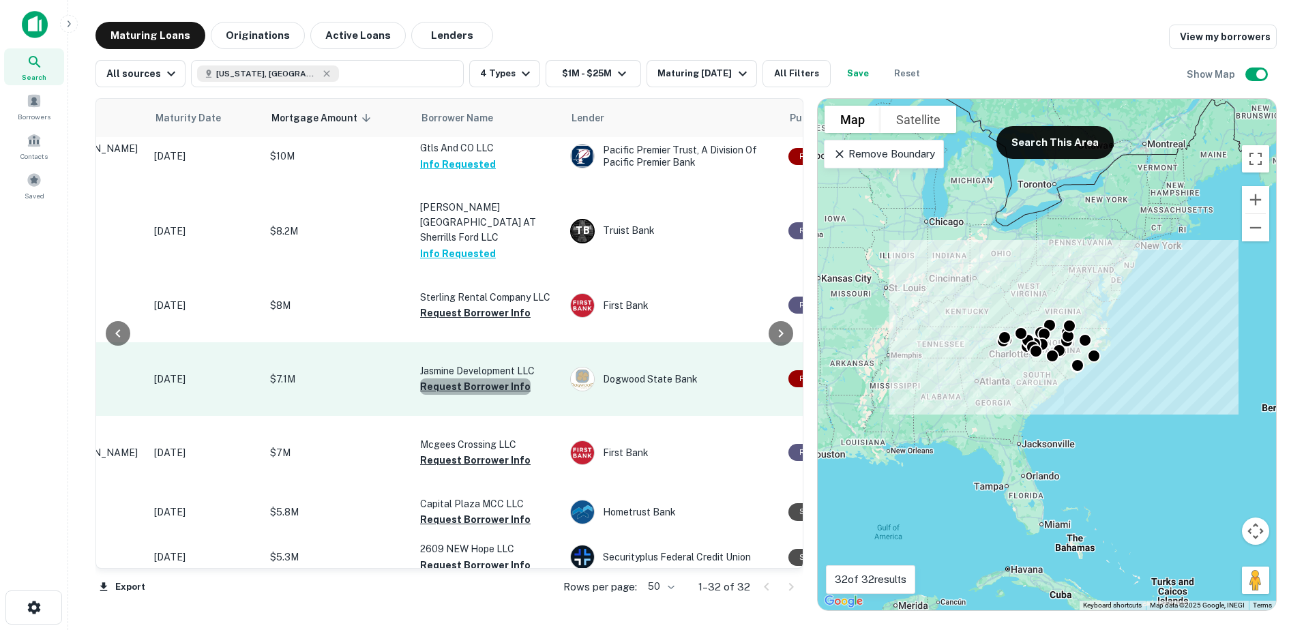
click at [483, 395] on button "Request Borrower Info" at bounding box center [475, 386] width 110 height 16
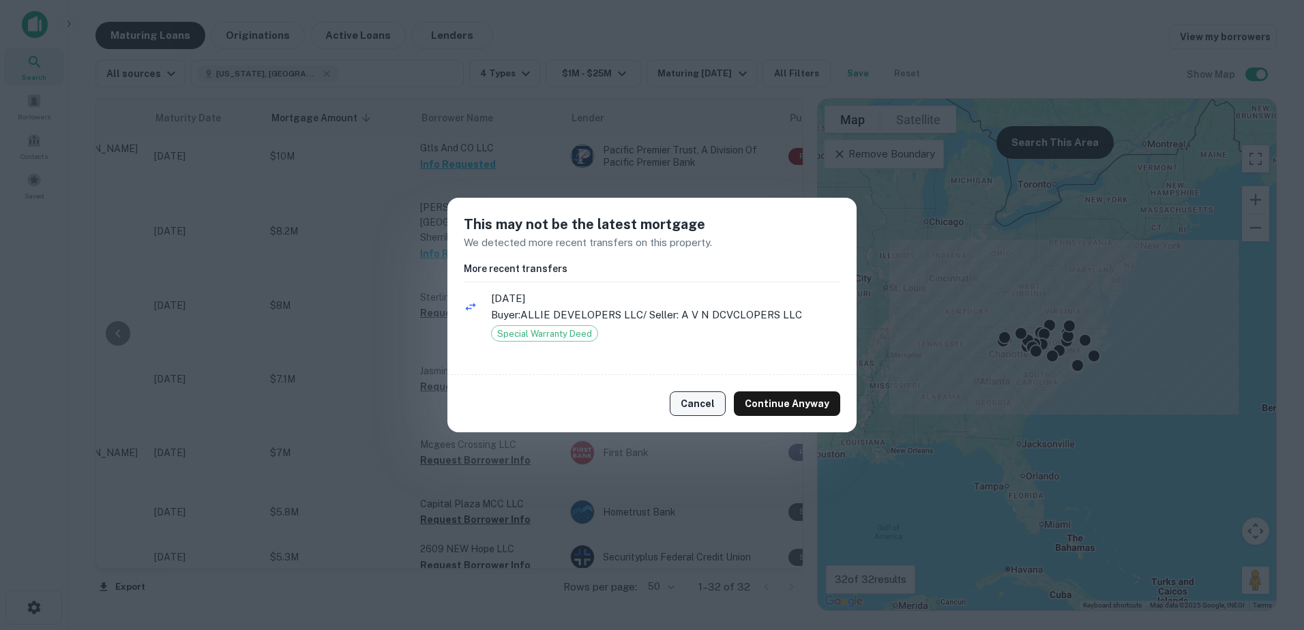
click at [637, 403] on button "Cancel" at bounding box center [698, 403] width 56 height 25
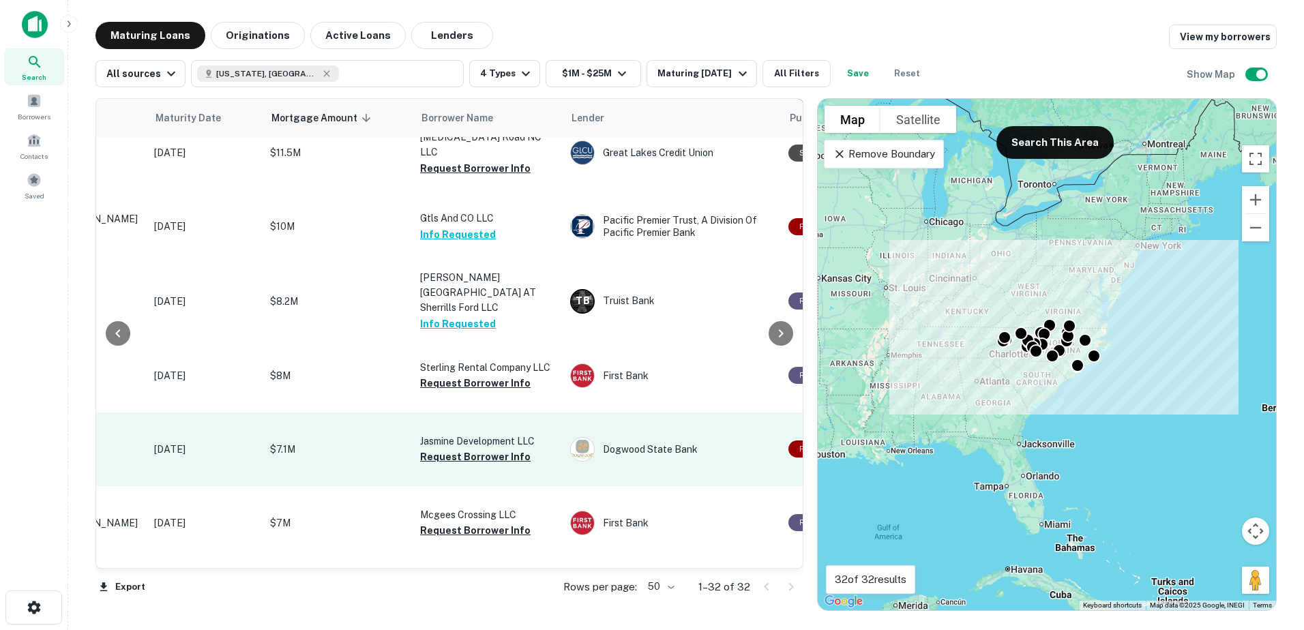
scroll to position [151, 179]
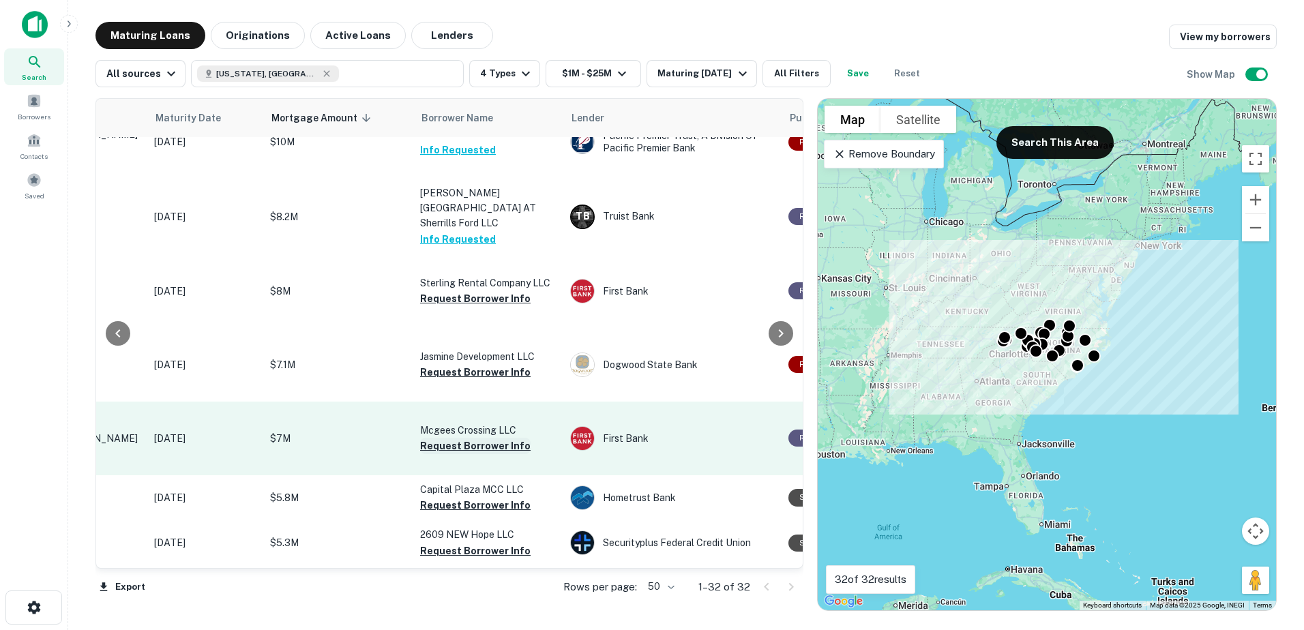
click at [448, 454] on button "Request Borrower Info" at bounding box center [475, 446] width 110 height 16
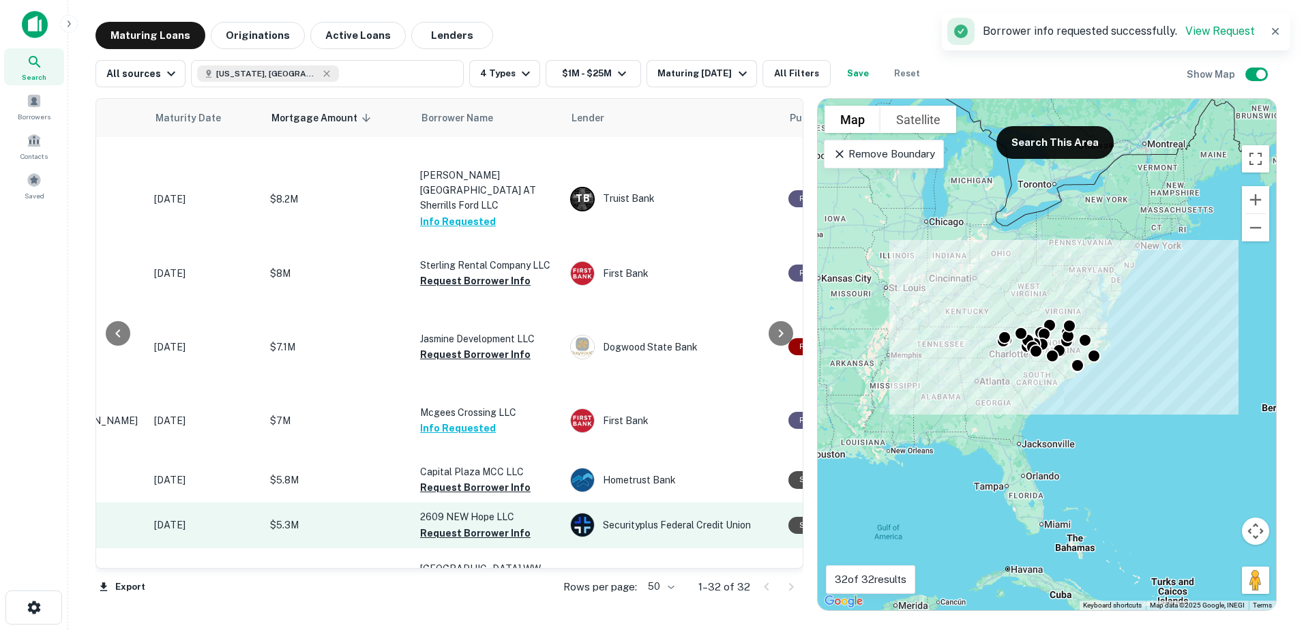
scroll to position [287, 179]
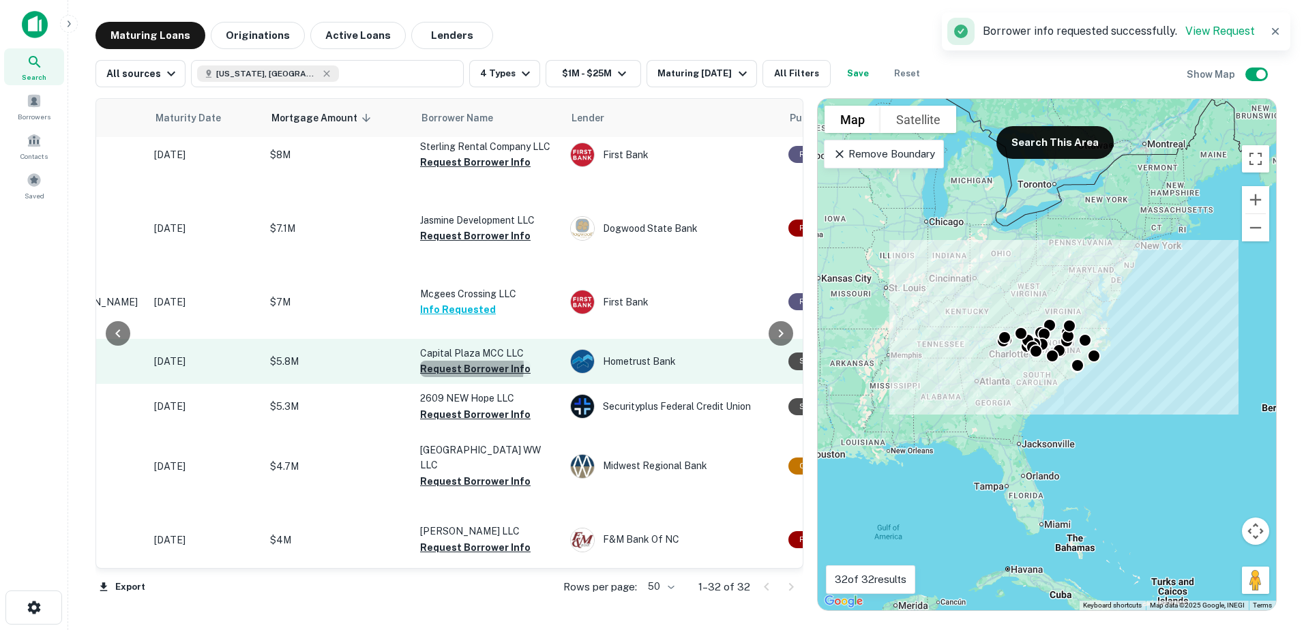
click at [464, 377] on button "Request Borrower Info" at bounding box center [475, 369] width 110 height 16
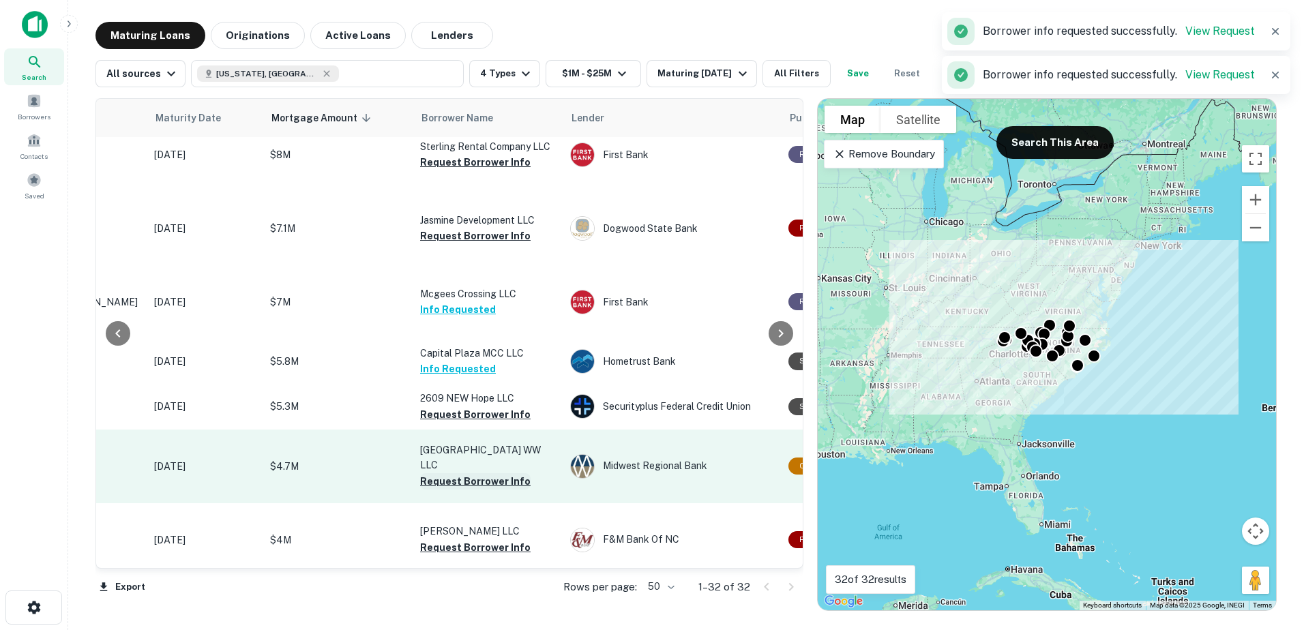
scroll to position [423, 179]
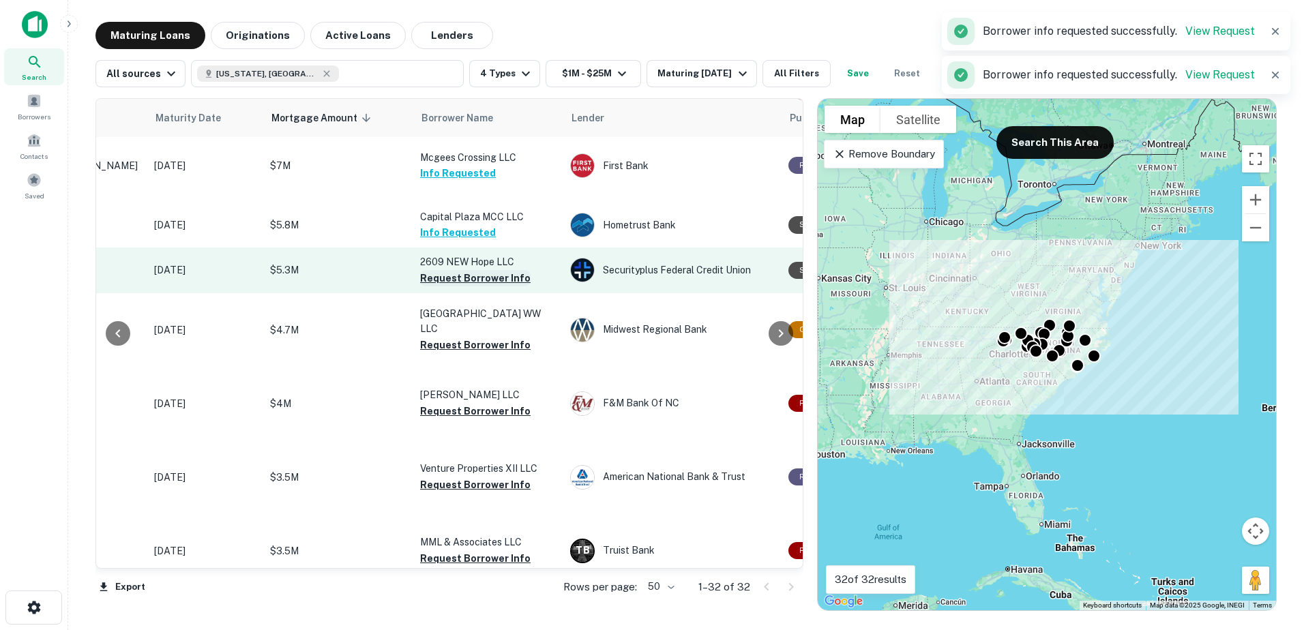
click at [474, 286] on button "Request Borrower Info" at bounding box center [475, 278] width 110 height 16
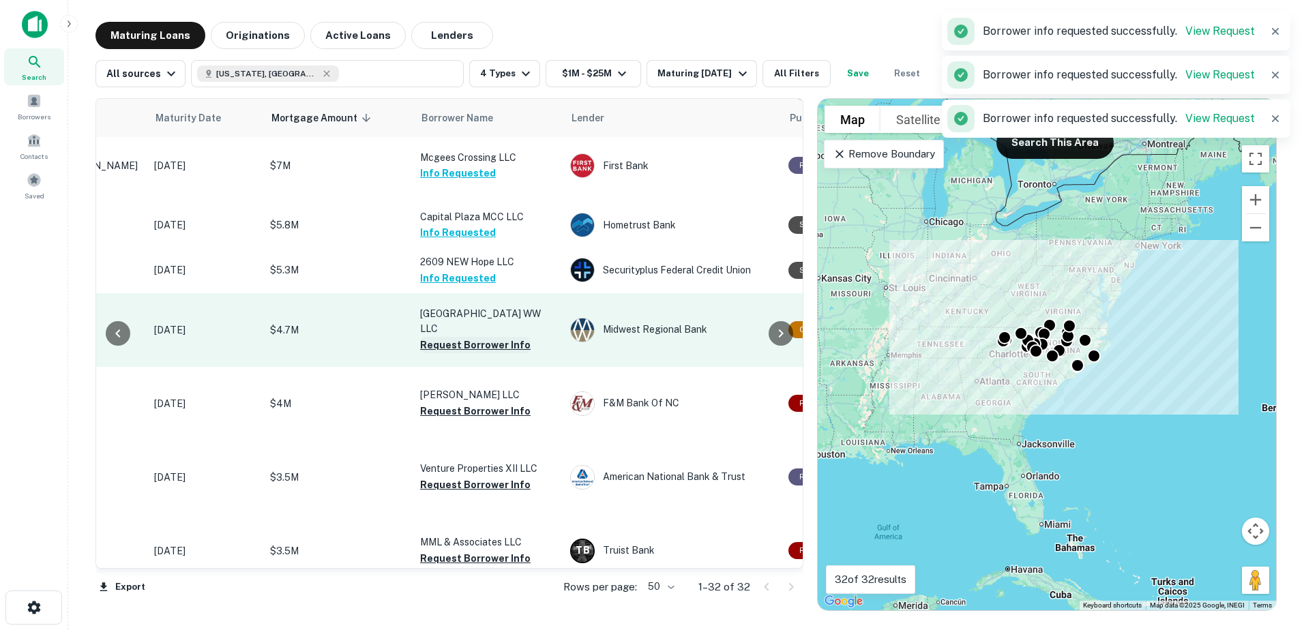
click at [483, 353] on button "Request Borrower Info" at bounding box center [475, 345] width 110 height 16
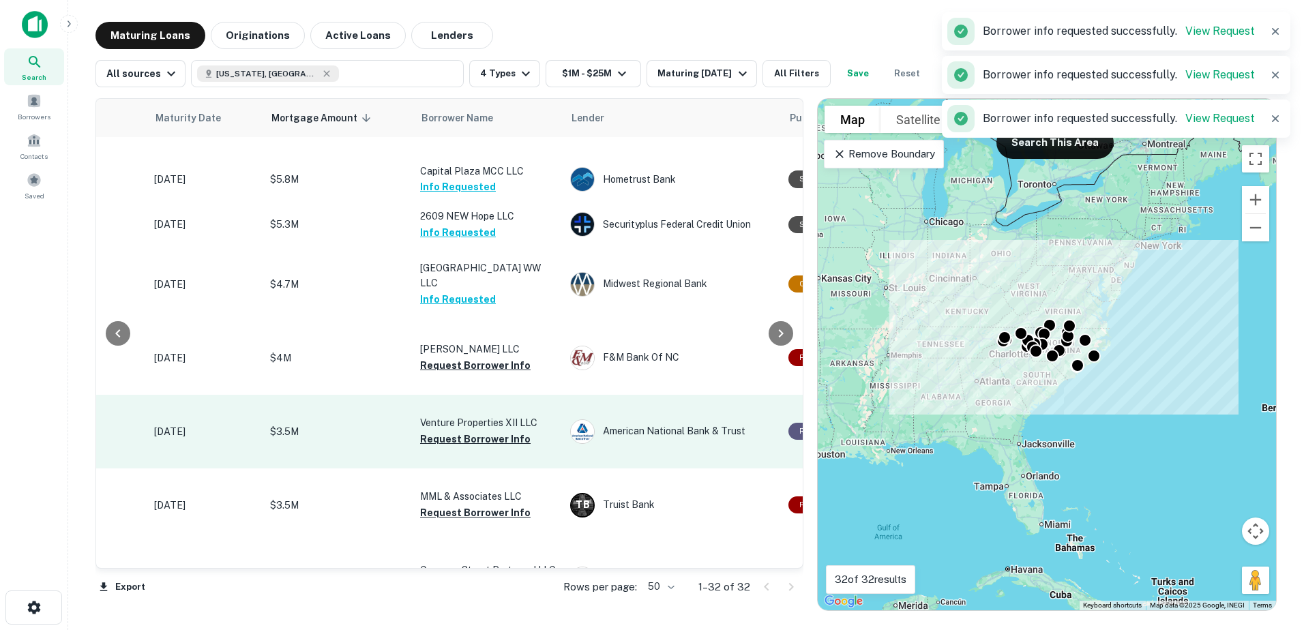
scroll to position [560, 179]
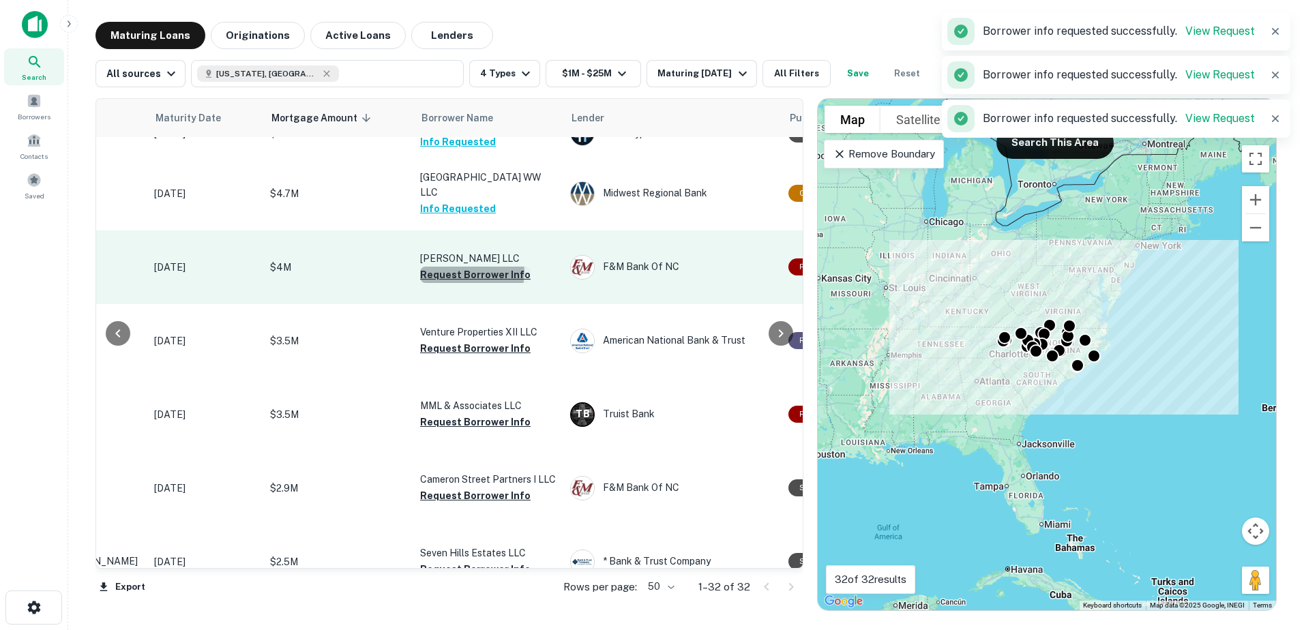
click at [465, 283] on button "Request Borrower Info" at bounding box center [475, 275] width 110 height 16
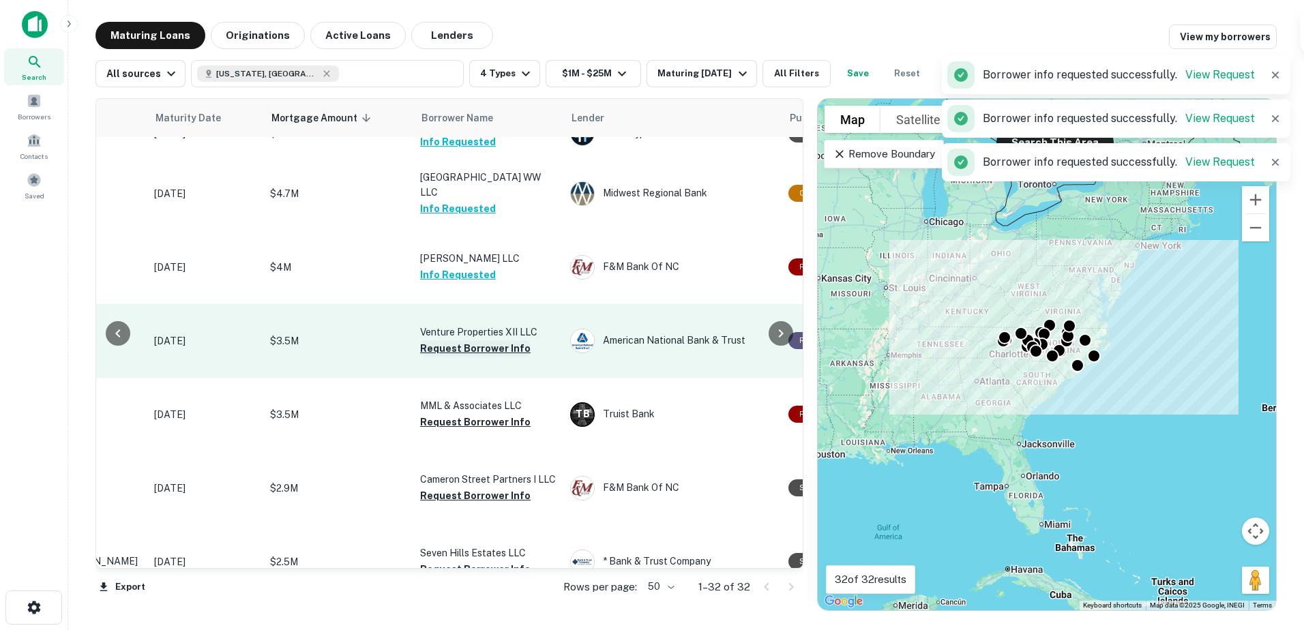
click at [483, 357] on button "Request Borrower Info" at bounding box center [475, 348] width 110 height 16
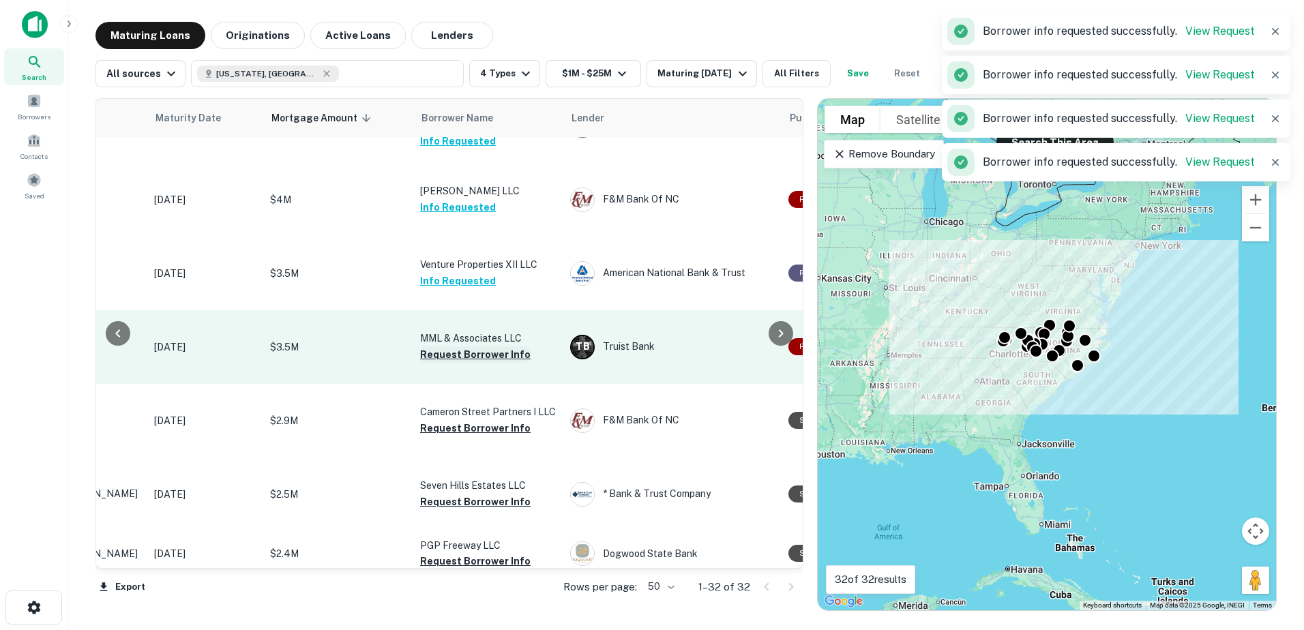
scroll to position [628, 179]
click at [482, 362] on button "Request Borrower Info" at bounding box center [475, 354] width 110 height 16
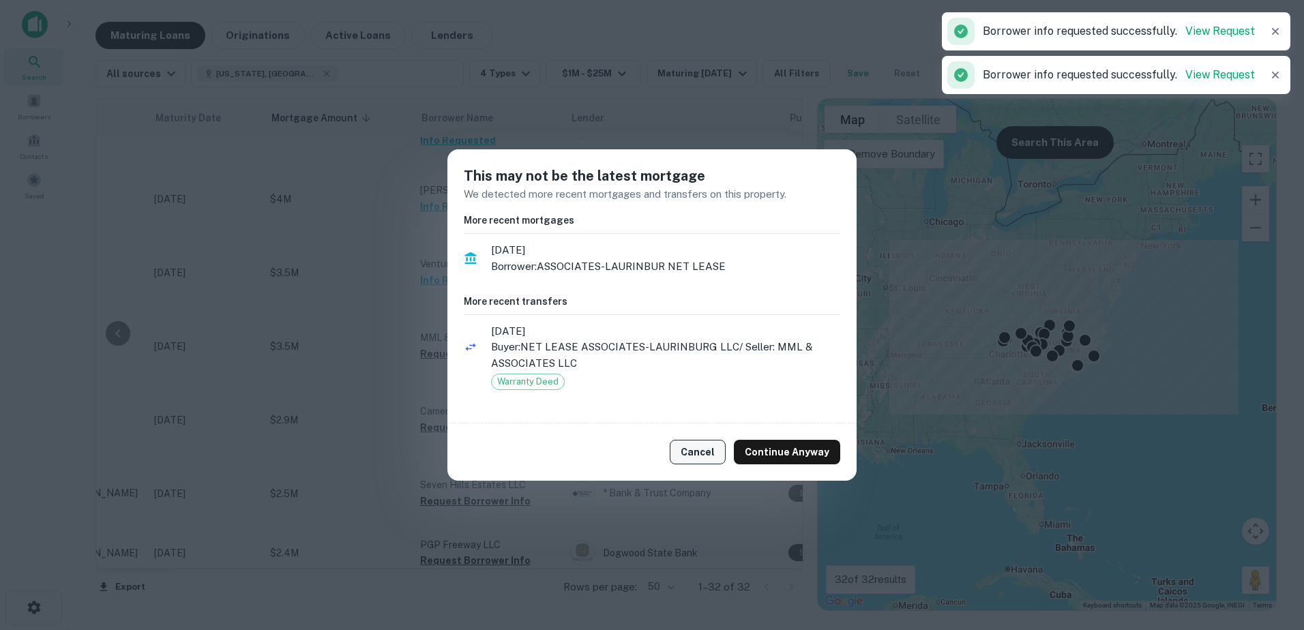
click at [637, 446] on button "Cancel" at bounding box center [698, 452] width 56 height 25
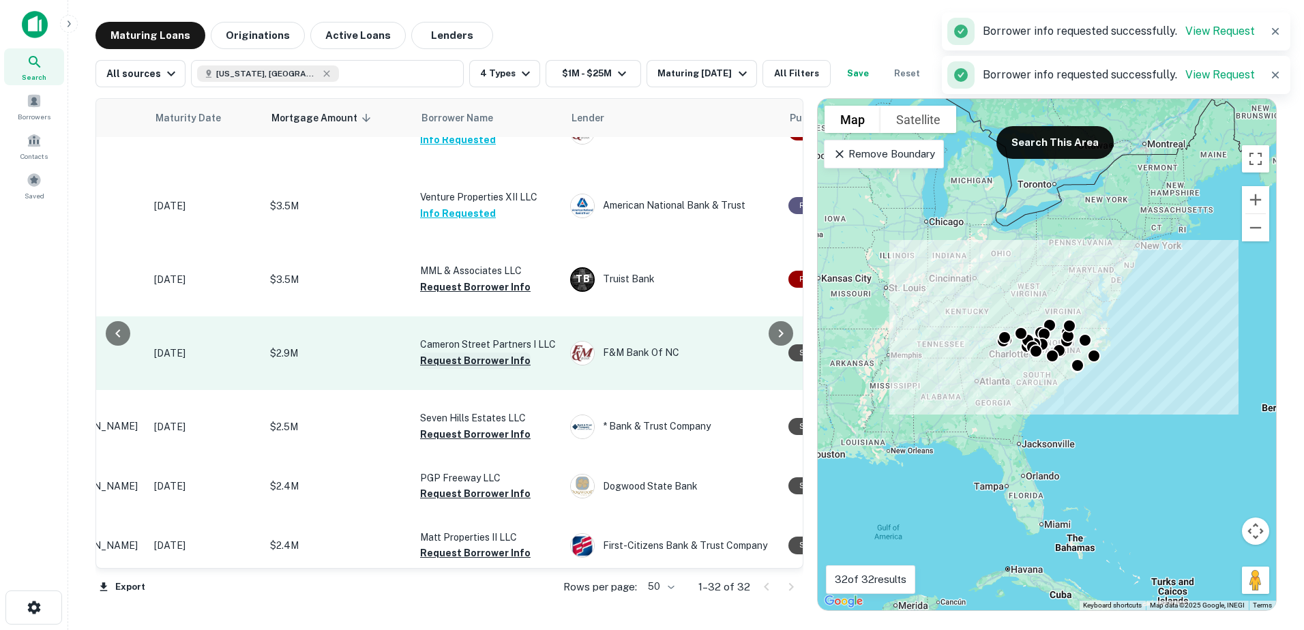
scroll to position [696, 179]
click at [490, 368] on button "Request Borrower Info" at bounding box center [475, 359] width 110 height 16
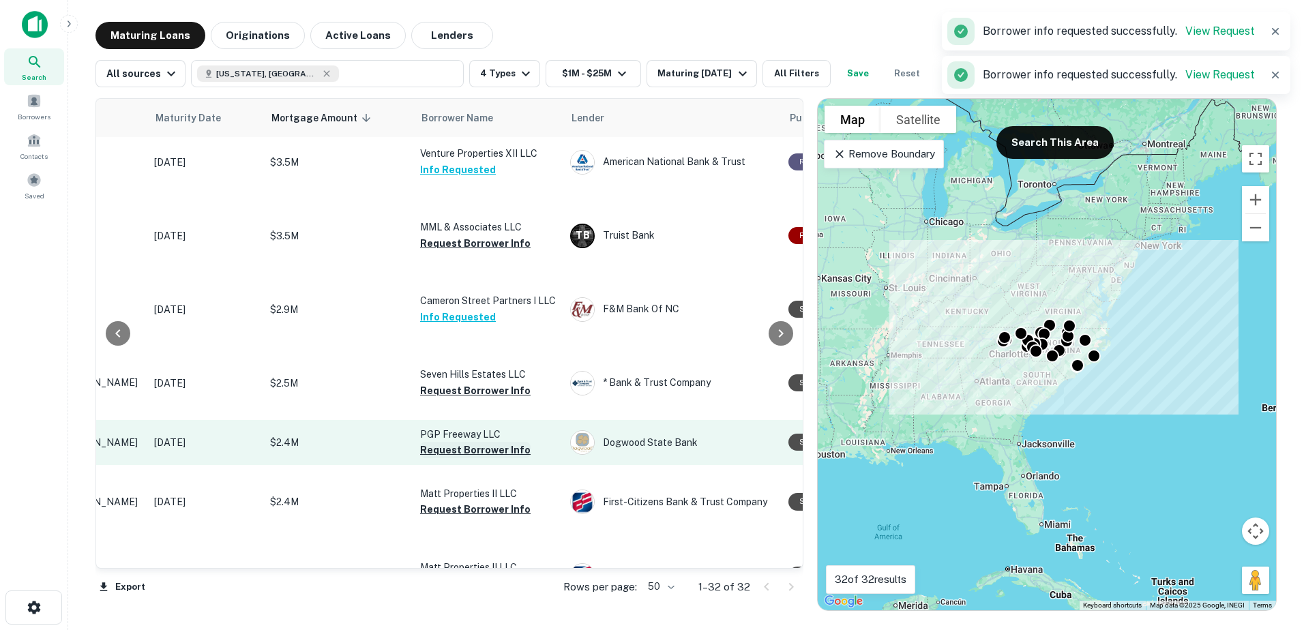
scroll to position [833, 179]
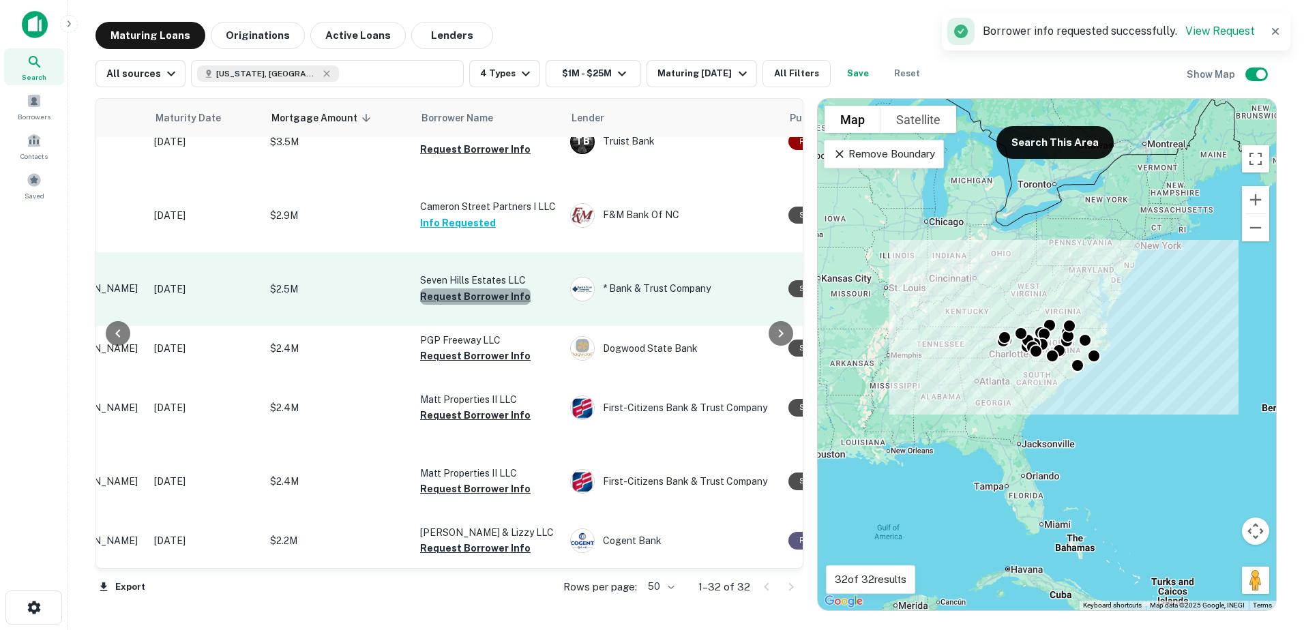
click at [490, 305] on button "Request Borrower Info" at bounding box center [475, 296] width 110 height 16
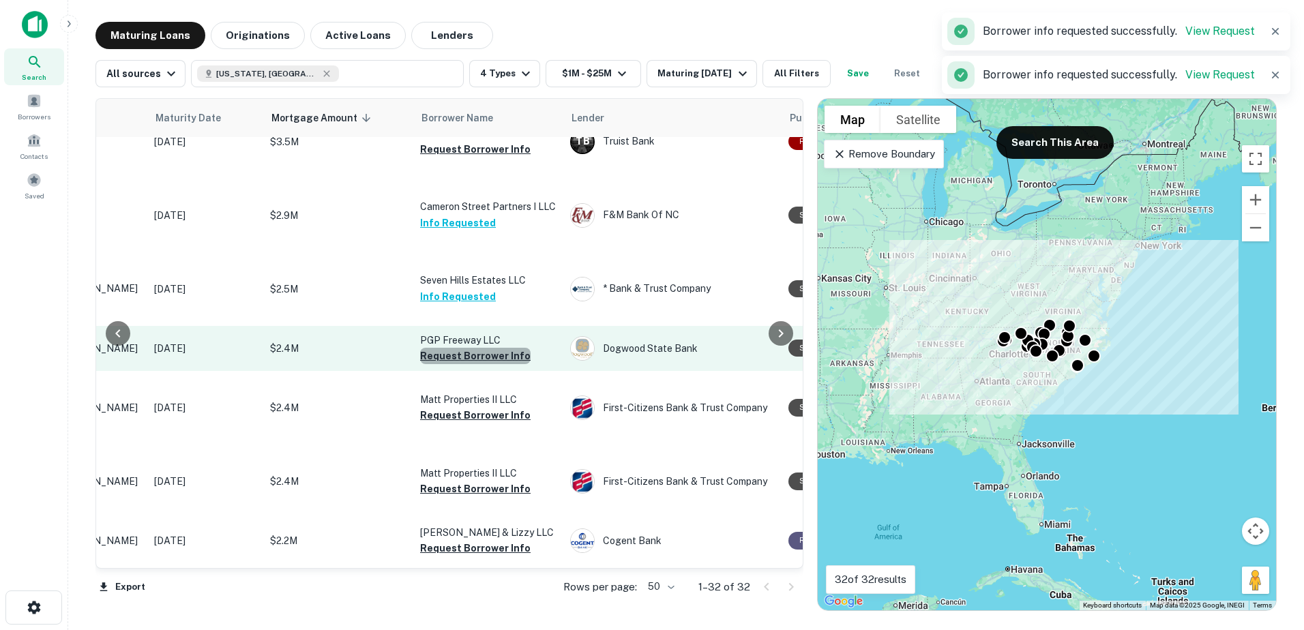
click at [482, 364] on button "Request Borrower Info" at bounding box center [475, 356] width 110 height 16
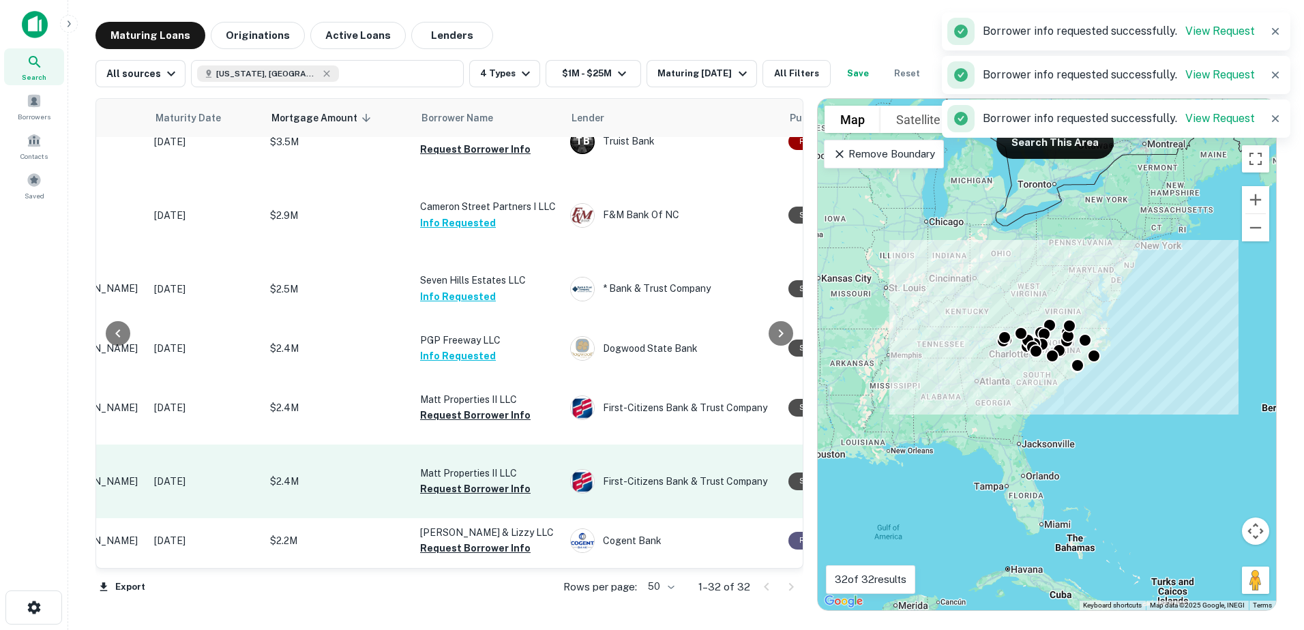
scroll to position [969, 179]
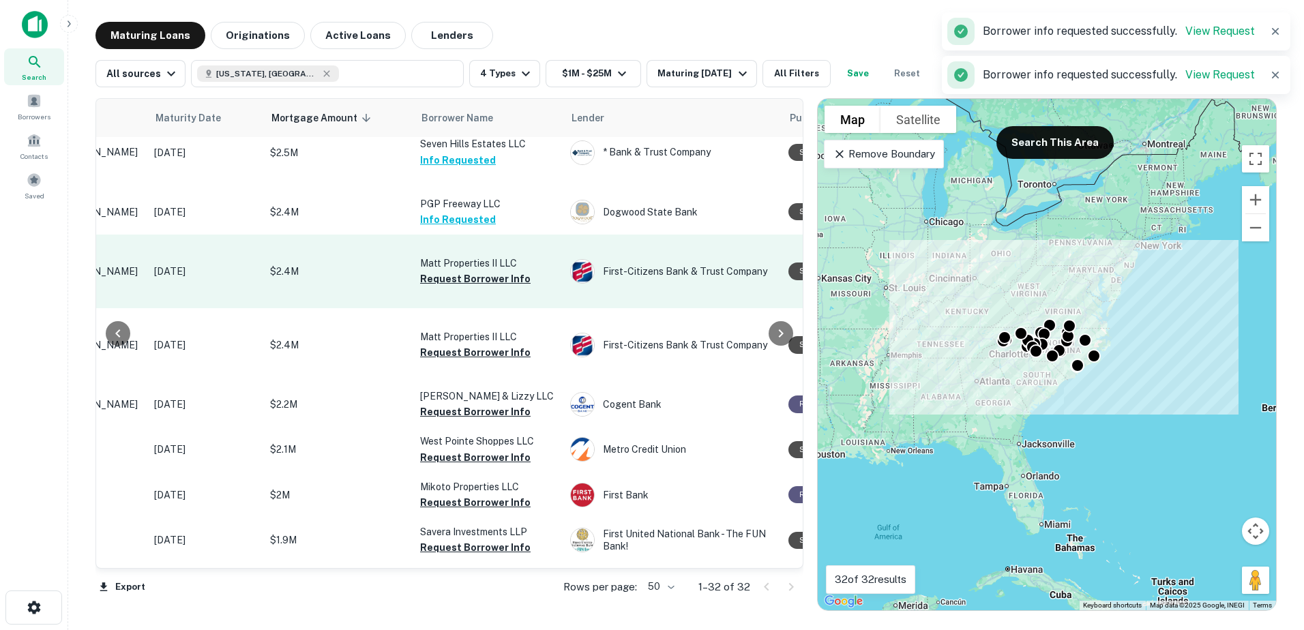
click at [494, 308] on td "Matt Properties II LLC Request Borrower Info" at bounding box center [488, 272] width 150 height 74
click at [490, 287] on button "Request Borrower Info" at bounding box center [475, 279] width 110 height 16
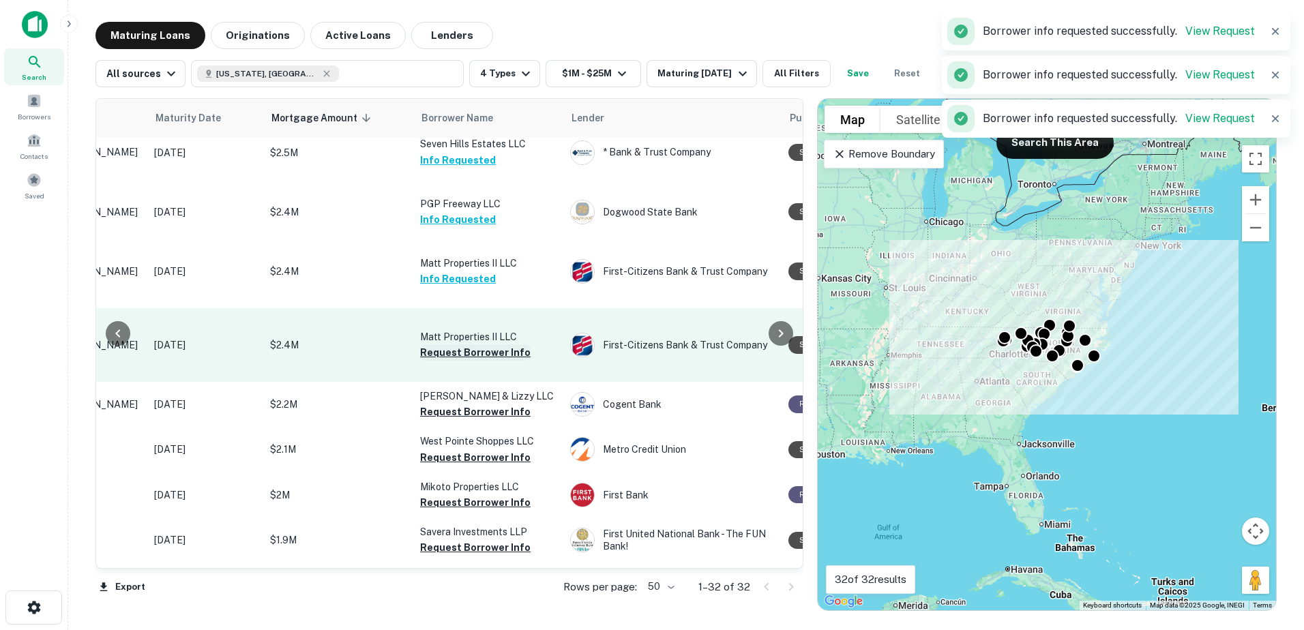
click at [488, 361] on button "Request Borrower Info" at bounding box center [475, 352] width 110 height 16
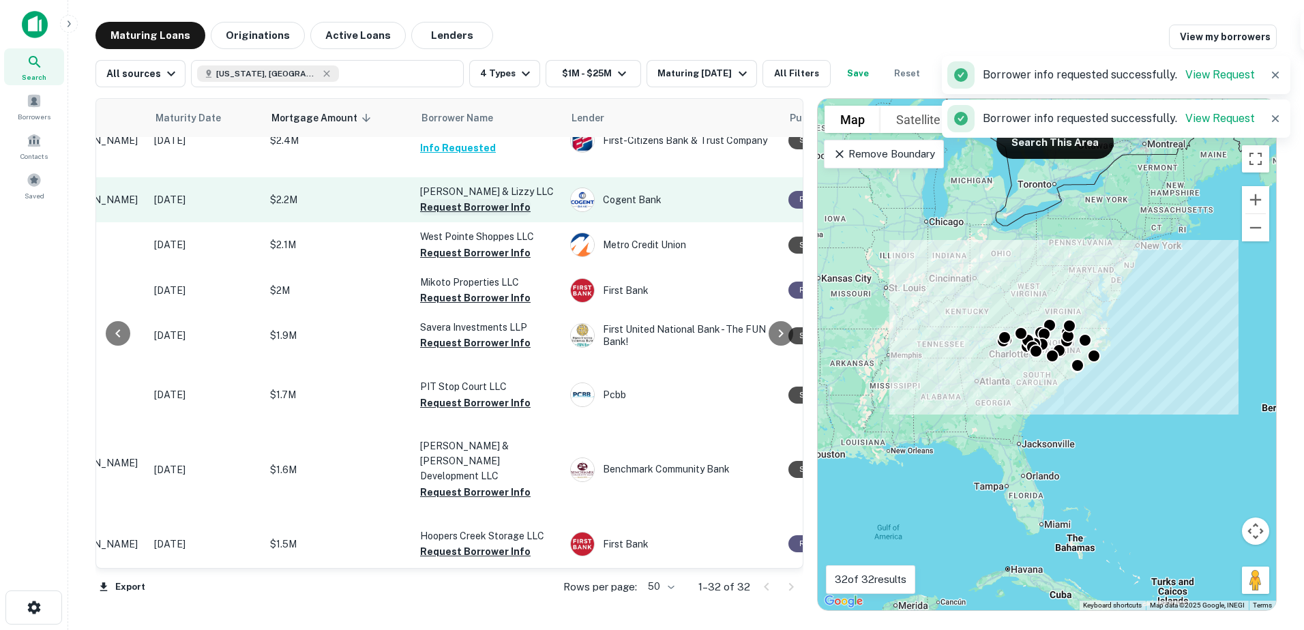
click at [486, 215] on button "Request Borrower Info" at bounding box center [475, 207] width 110 height 16
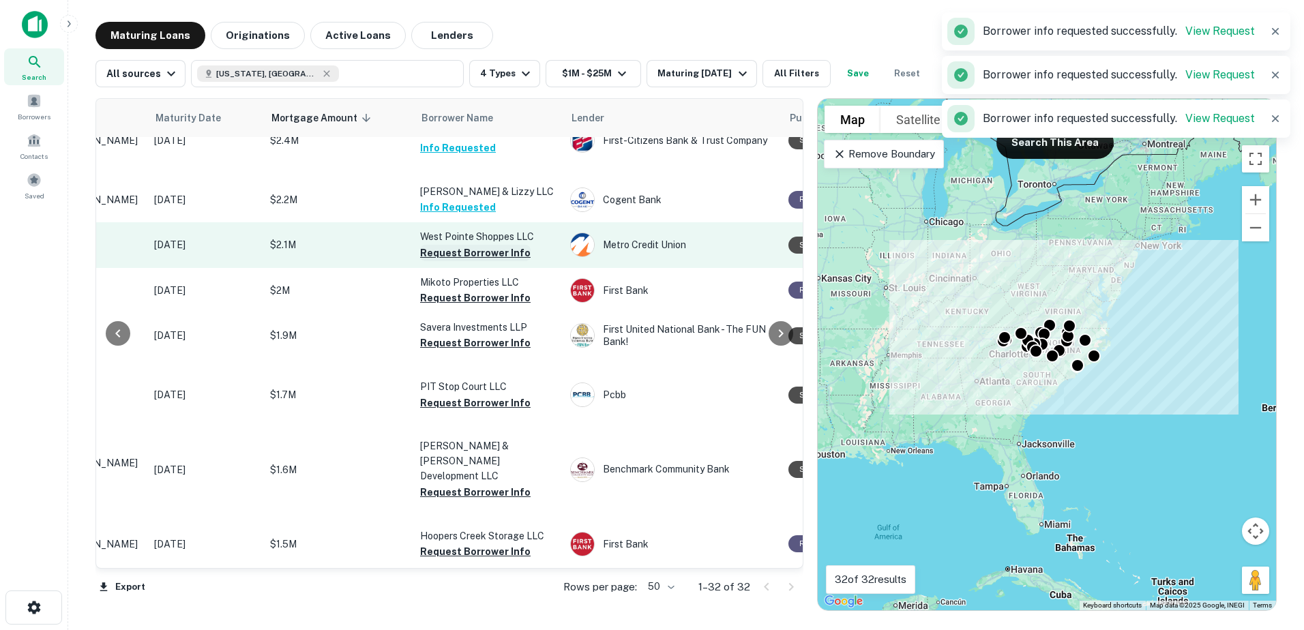
click at [485, 261] on button "Request Borrower Info" at bounding box center [475, 253] width 110 height 16
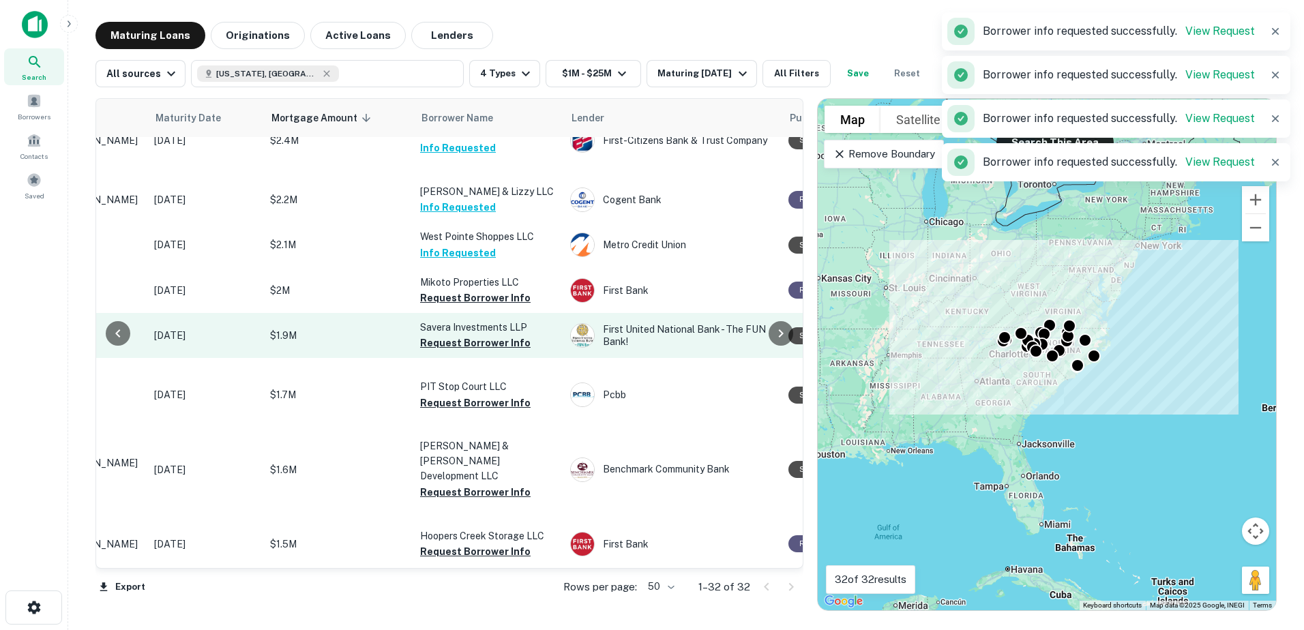
scroll to position [1242, 179]
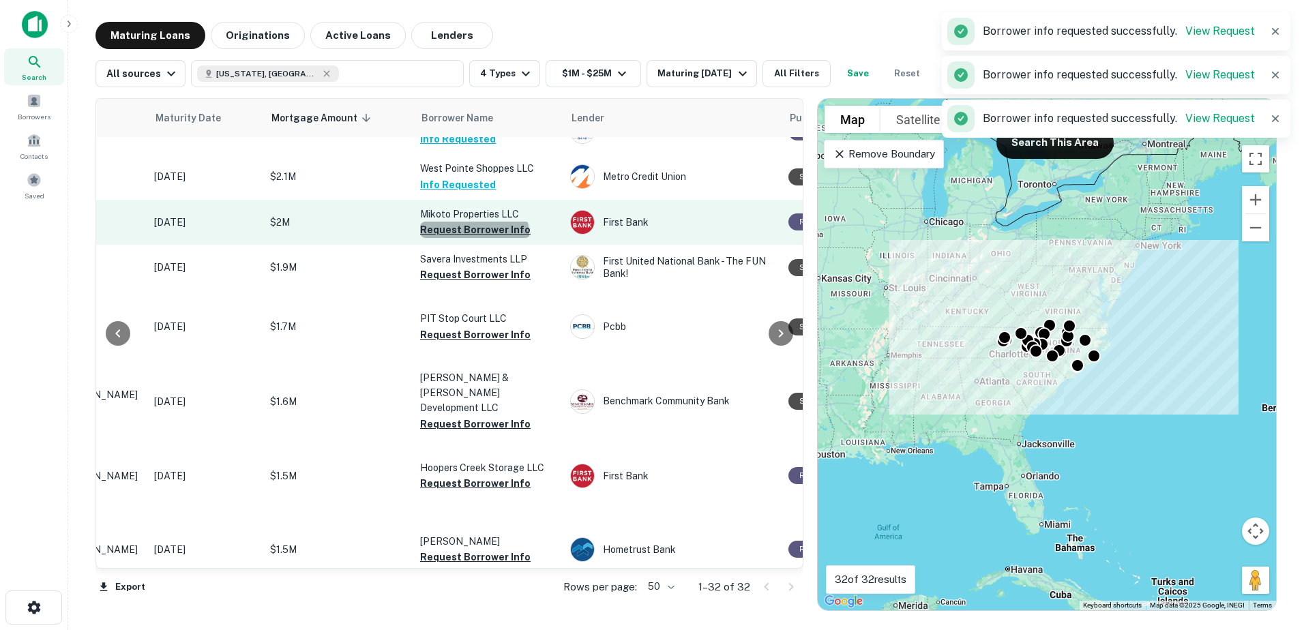
click at [473, 238] on button "Request Borrower Info" at bounding box center [475, 230] width 110 height 16
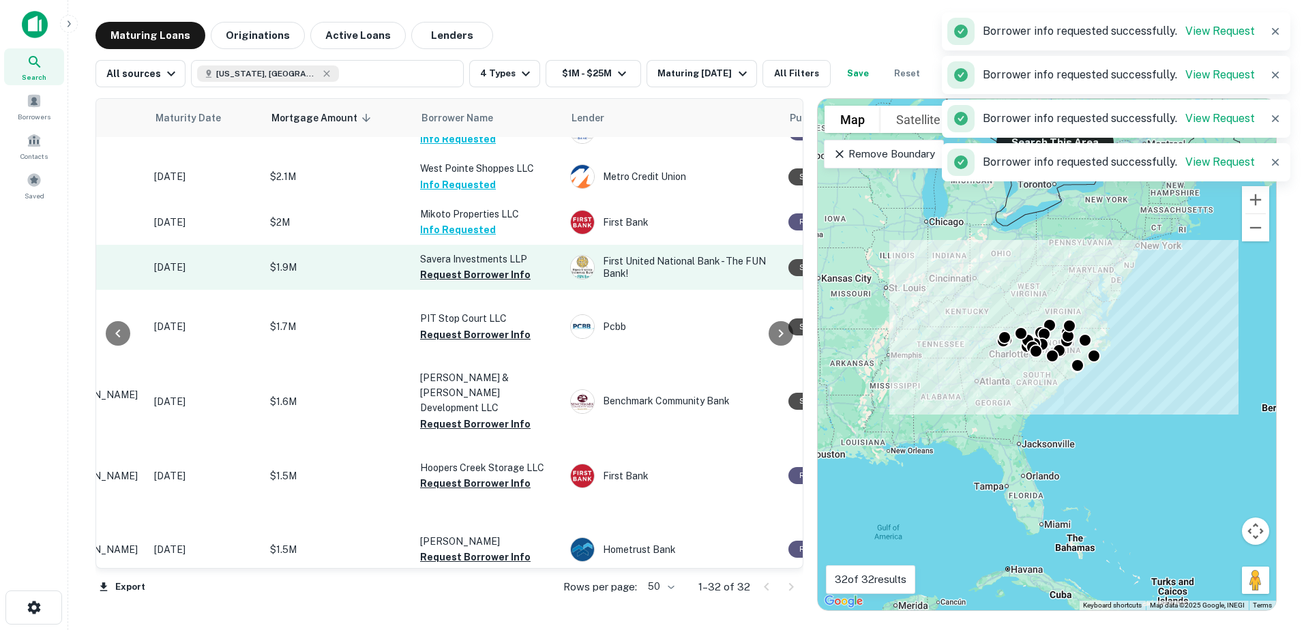
click at [481, 290] on td "Savera Investments LLP Request Borrower Info" at bounding box center [488, 267] width 150 height 45
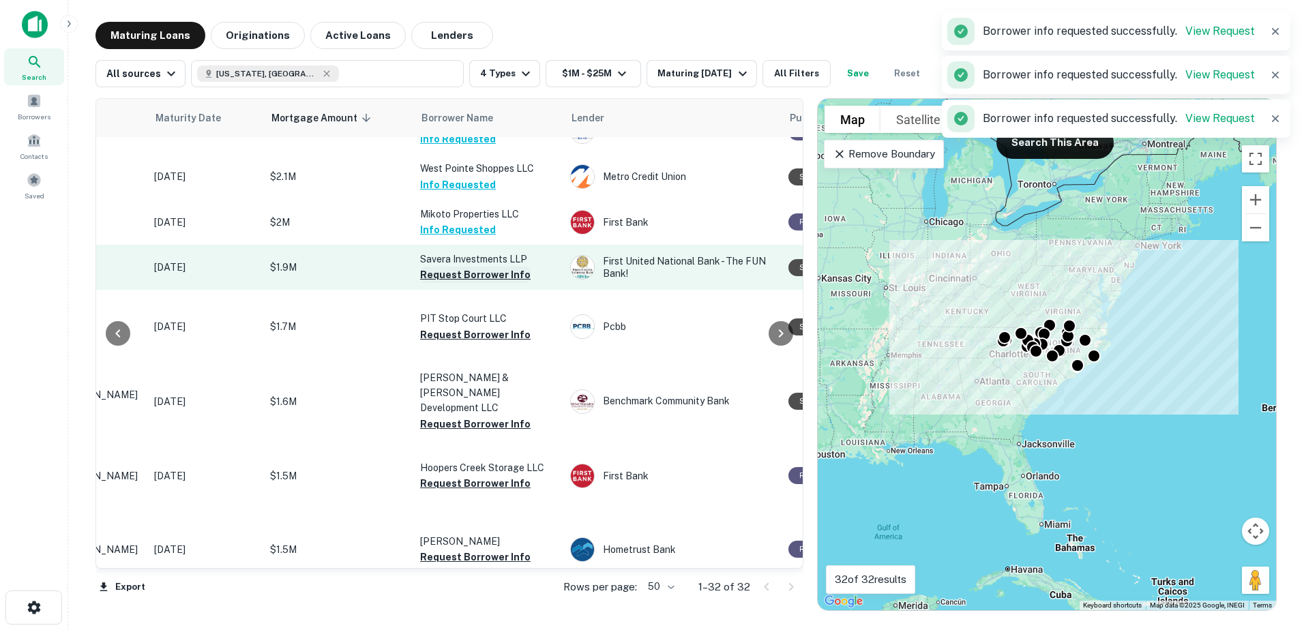
click at [479, 283] on button "Request Borrower Info" at bounding box center [475, 275] width 110 height 16
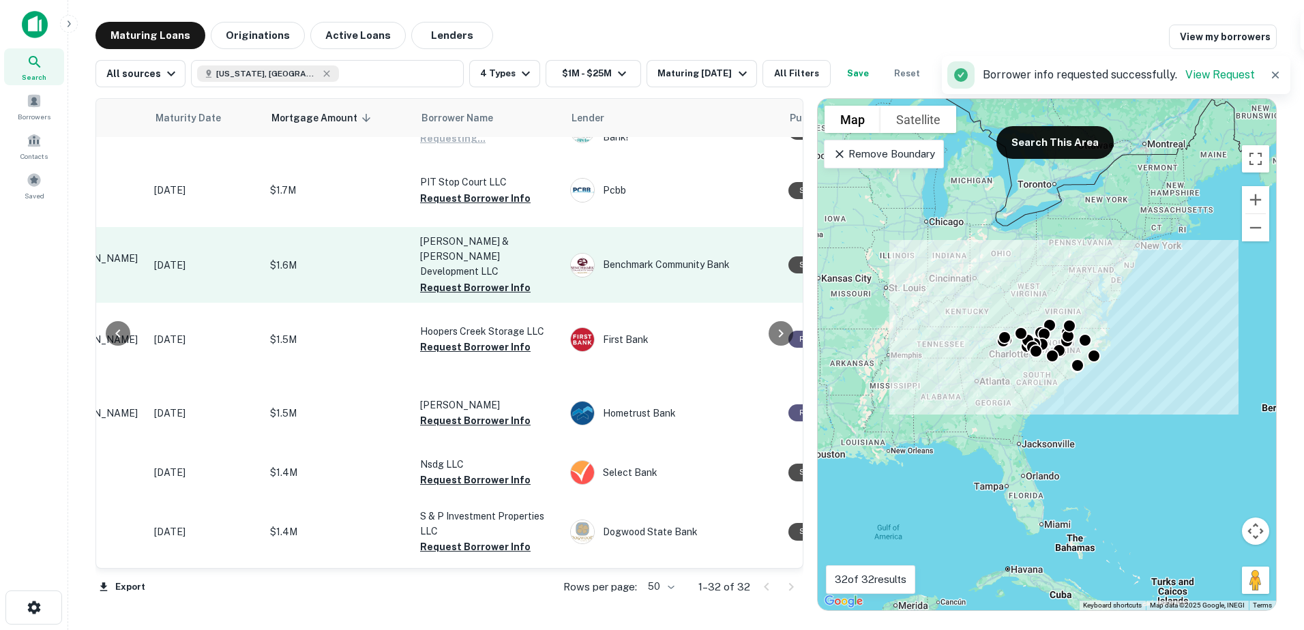
scroll to position [1446, 179]
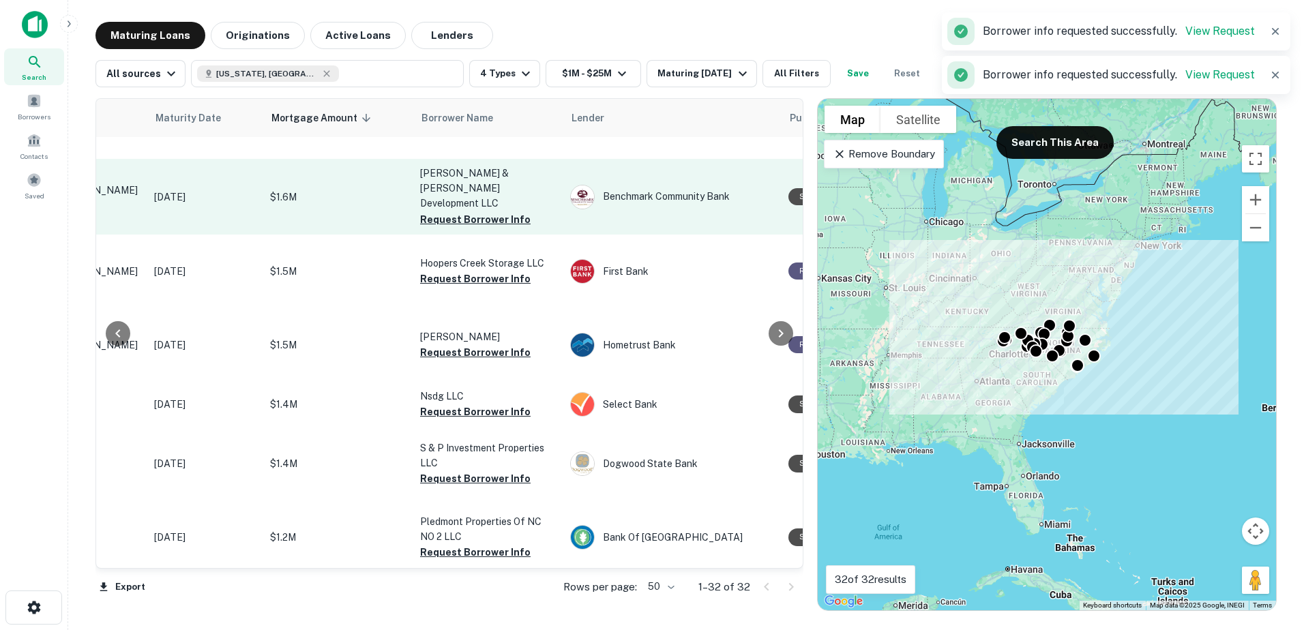
click at [468, 138] on button "Request Borrower Info" at bounding box center [475, 130] width 110 height 16
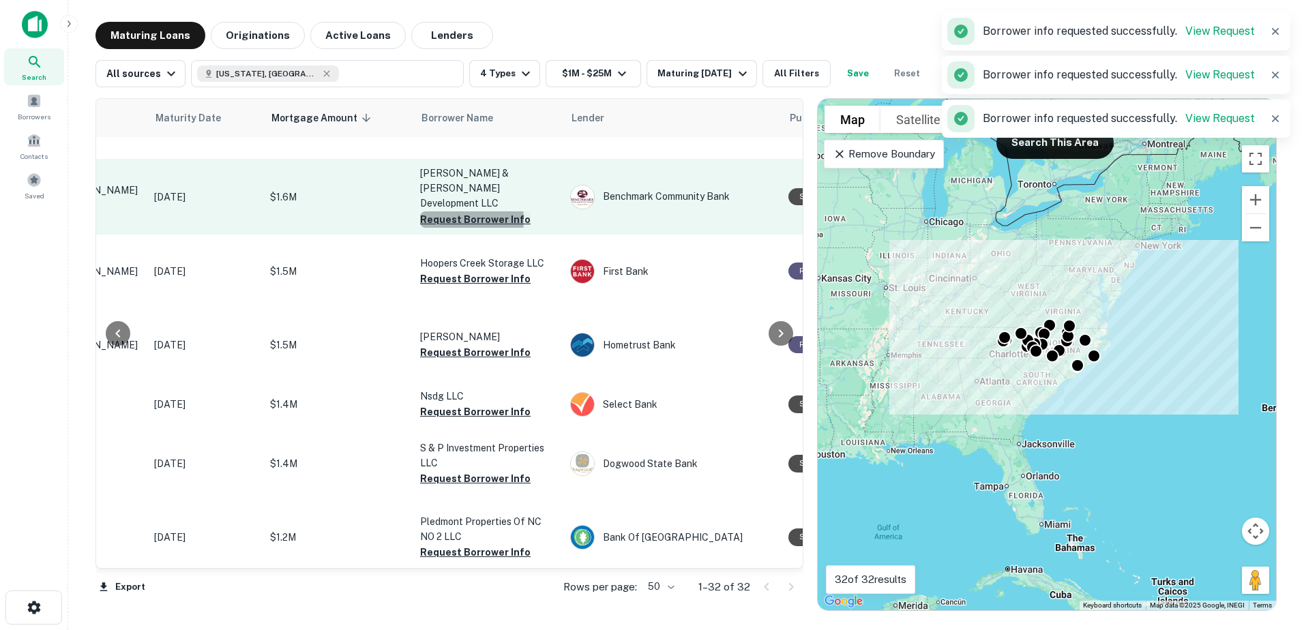
click at [456, 228] on button "Request Borrower Info" at bounding box center [475, 219] width 110 height 16
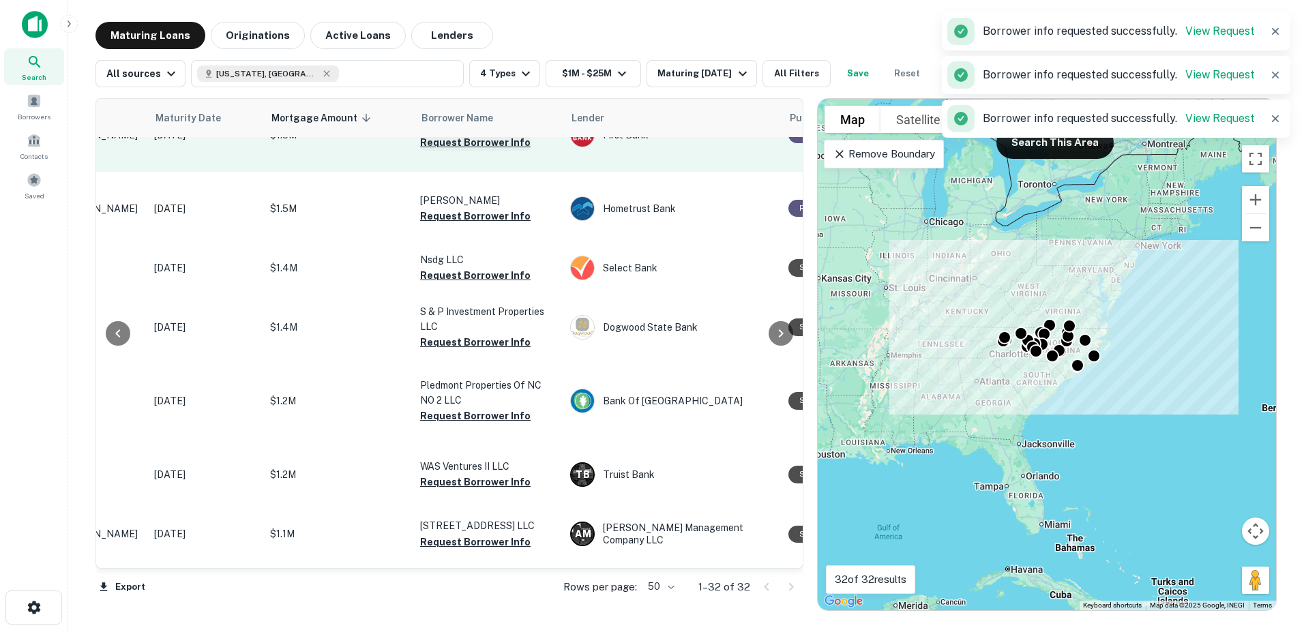
click at [477, 151] on button "Request Borrower Info" at bounding box center [475, 142] width 110 height 16
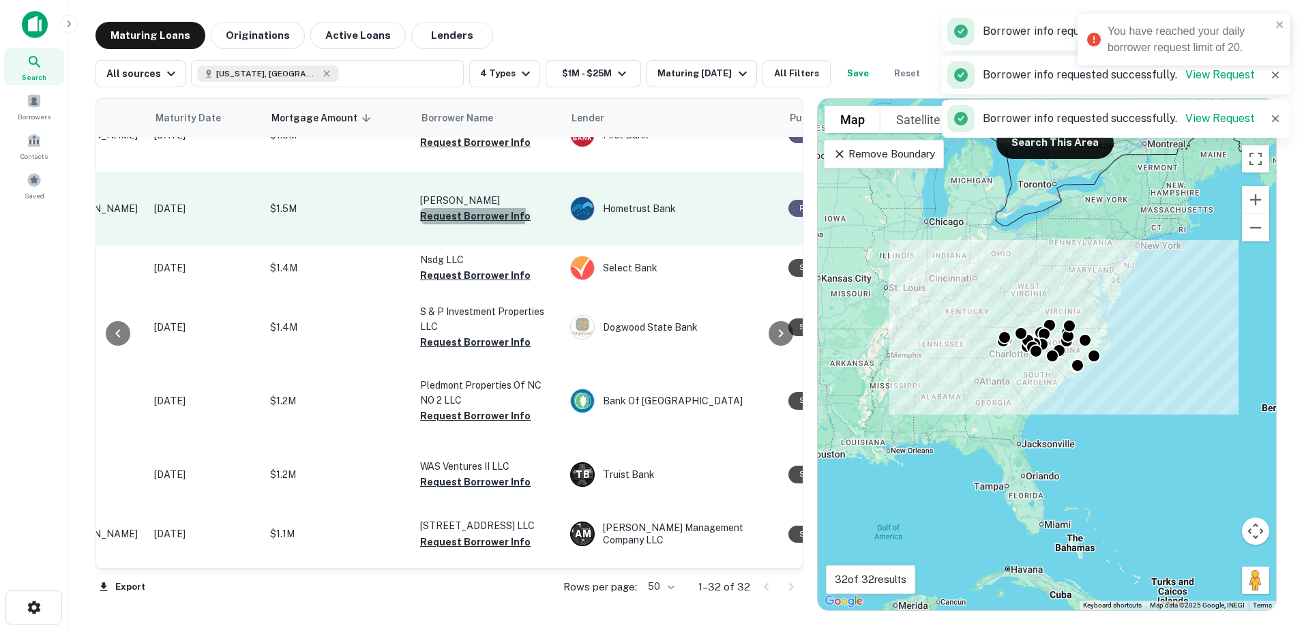
click at [472, 224] on button "Request Borrower Info" at bounding box center [475, 216] width 110 height 16
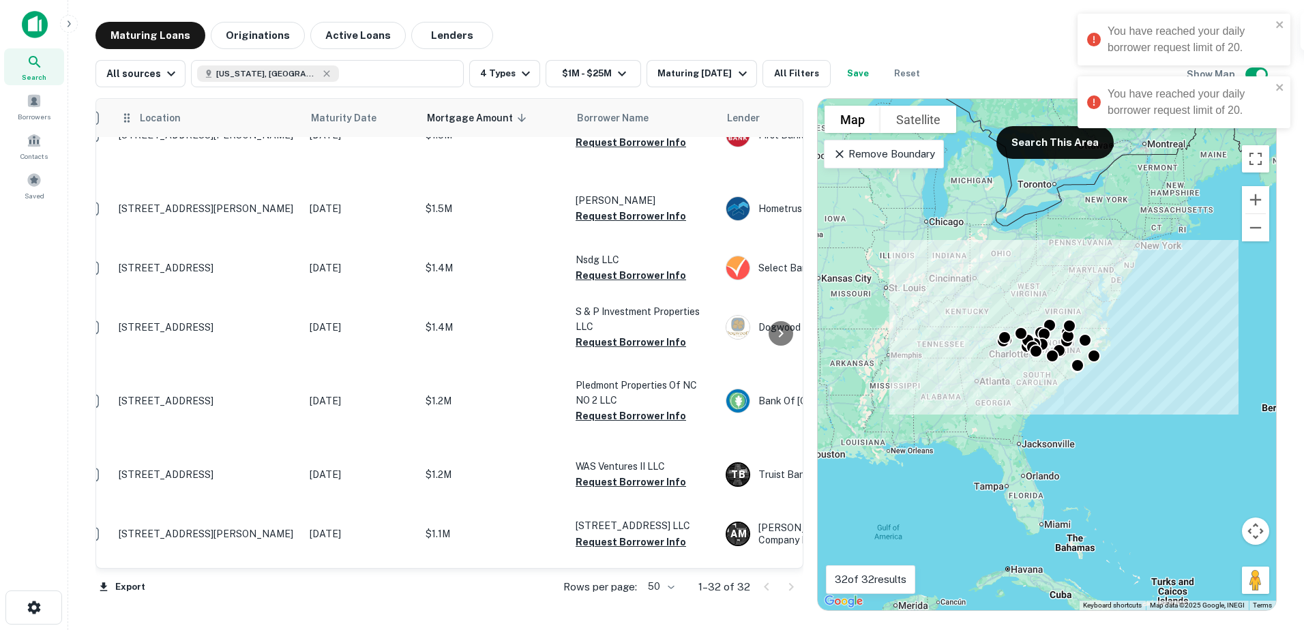
scroll to position [1583, 0]
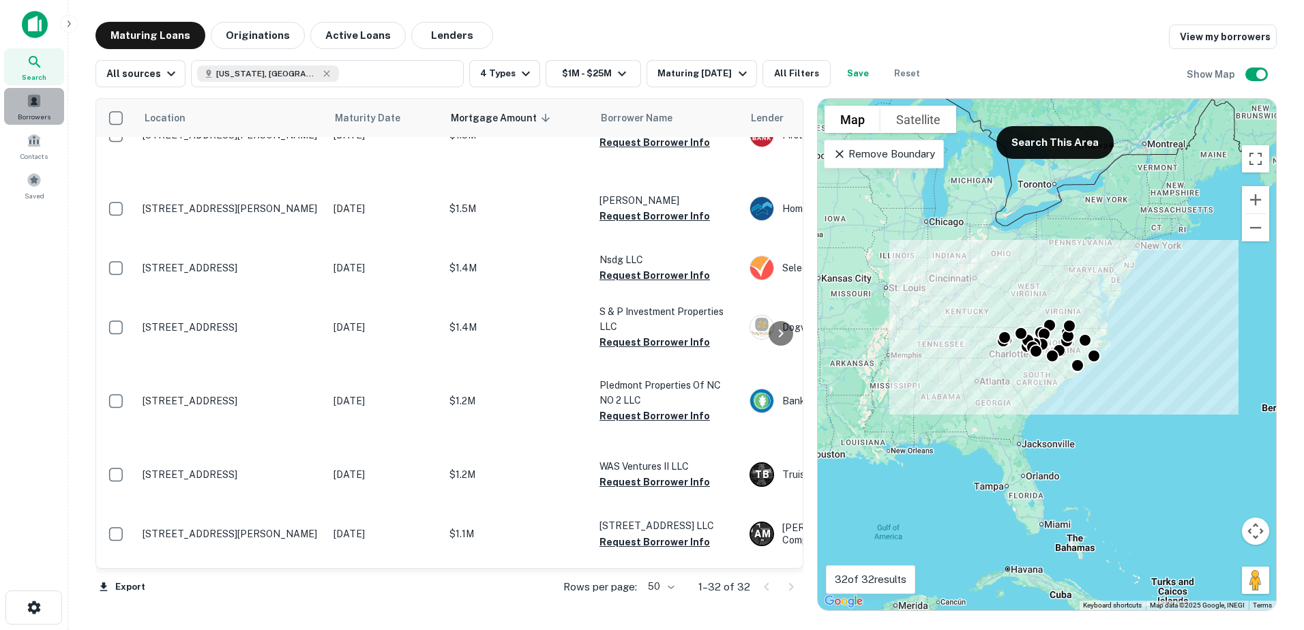
click at [37, 103] on span at bounding box center [34, 100] width 15 height 15
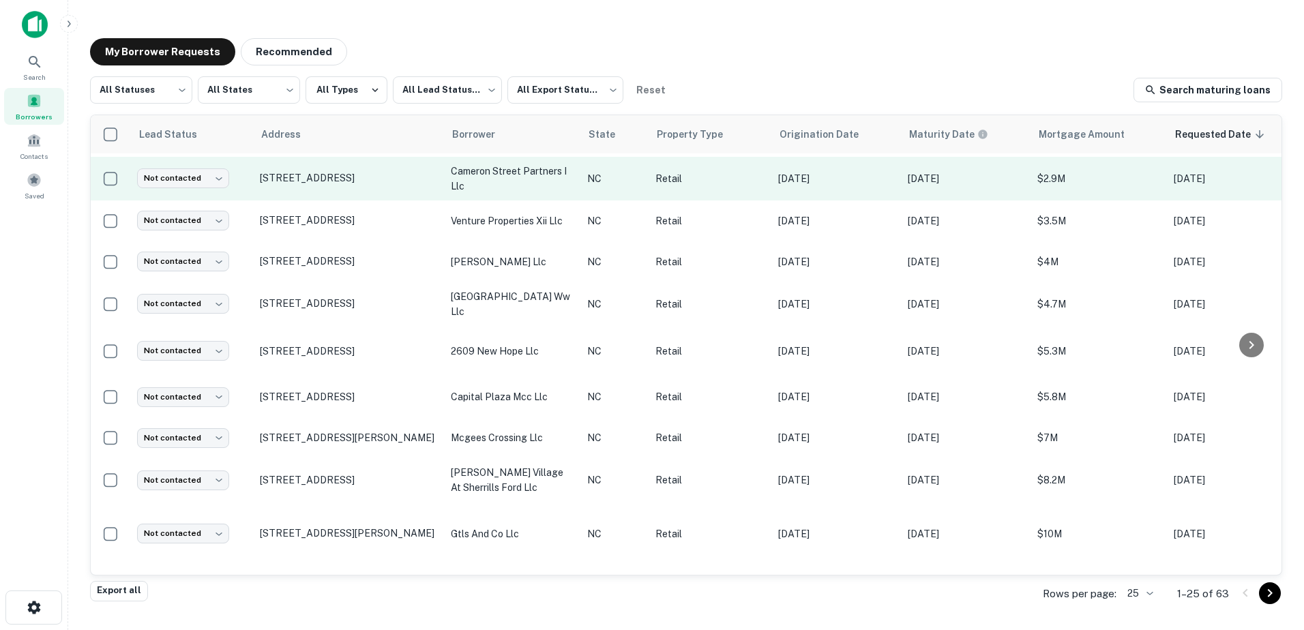
scroll to position [614, 0]
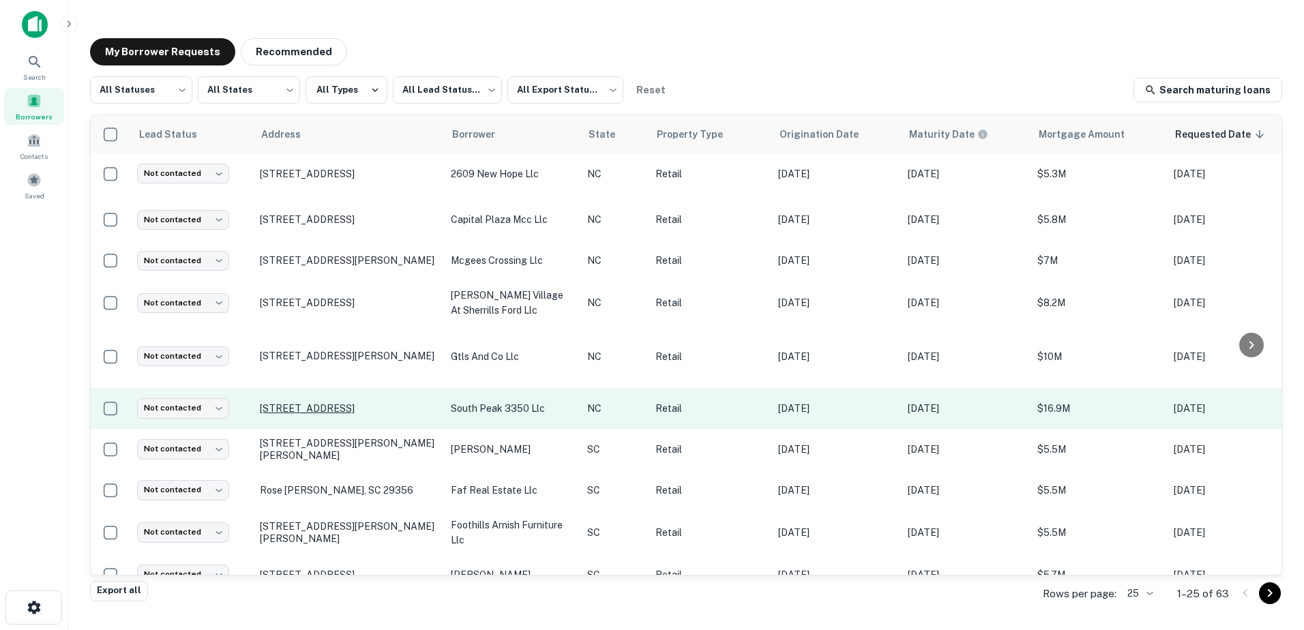
click at [300, 402] on p "[STREET_ADDRESS]" at bounding box center [348, 408] width 177 height 12
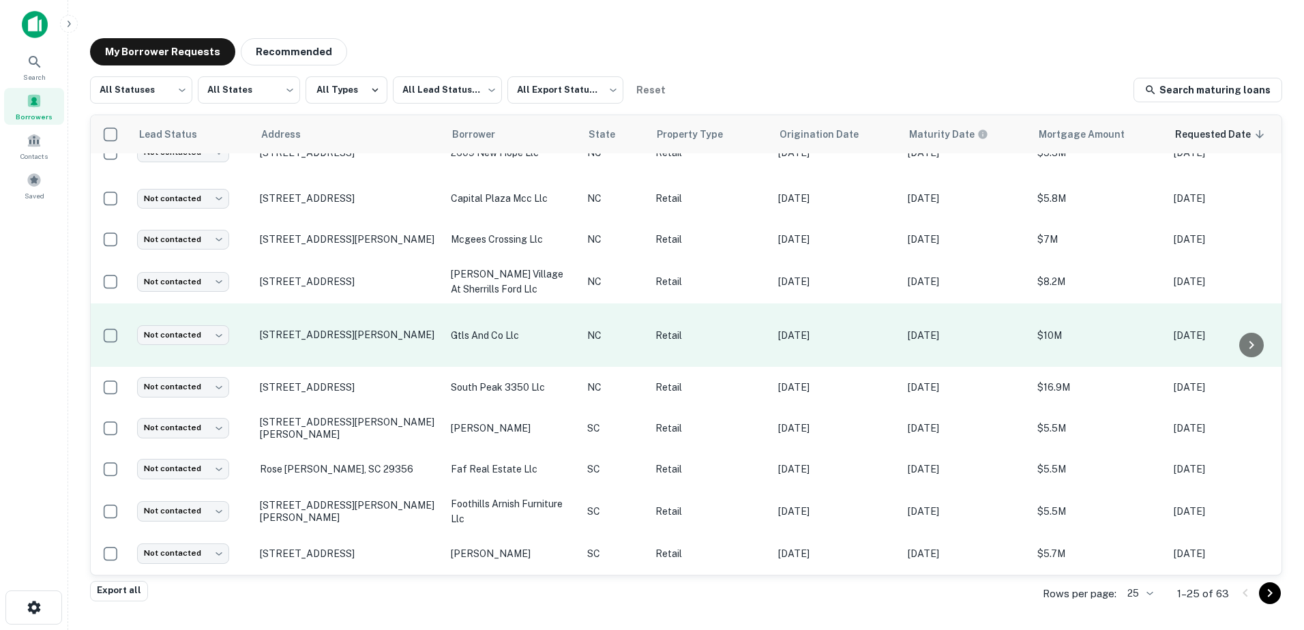
scroll to position [602, 0]
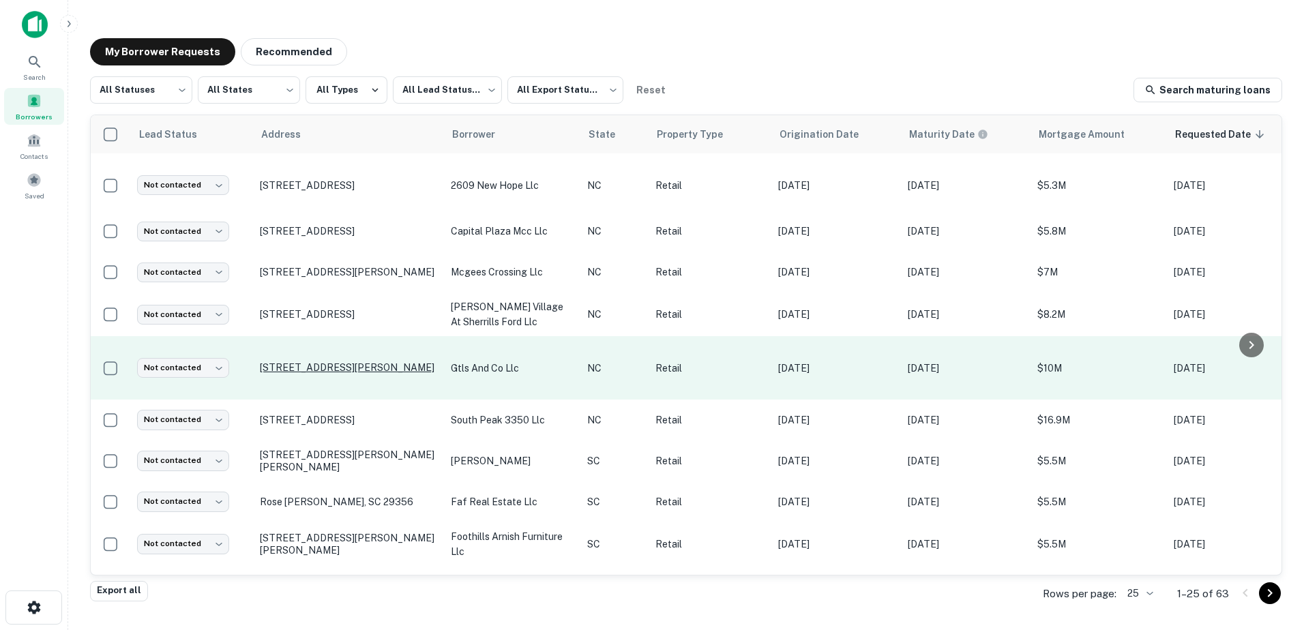
click at [355, 361] on p "[STREET_ADDRESS][PERSON_NAME]" at bounding box center [348, 367] width 177 height 12
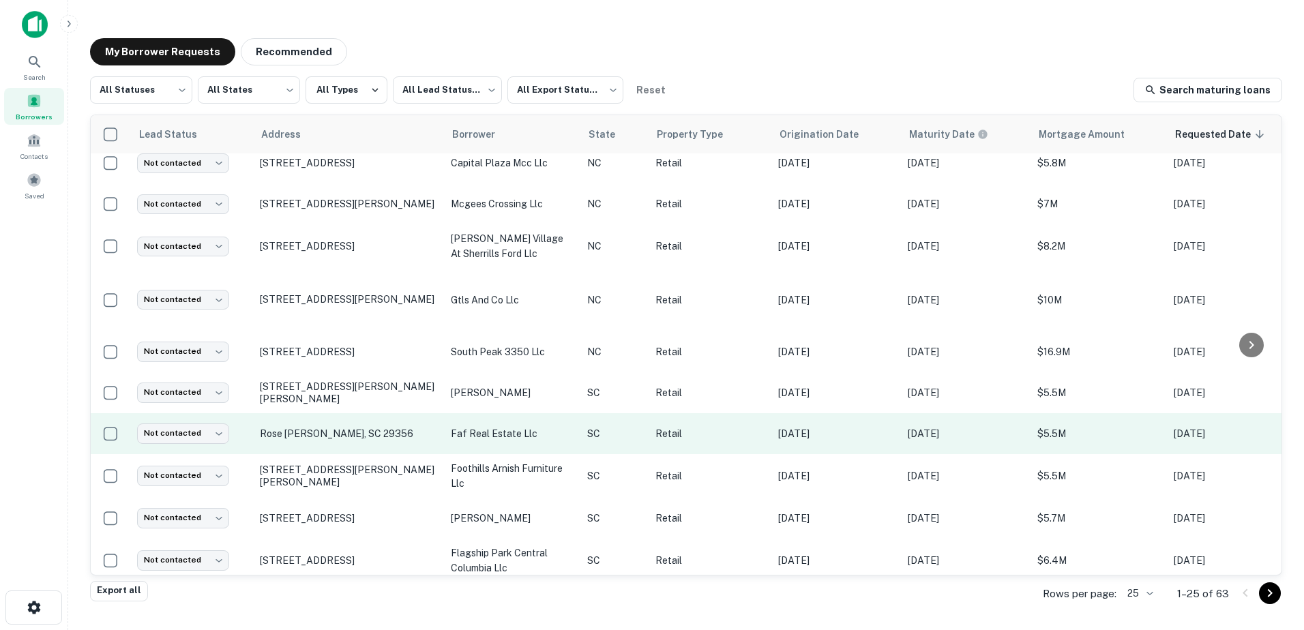
scroll to position [534, 0]
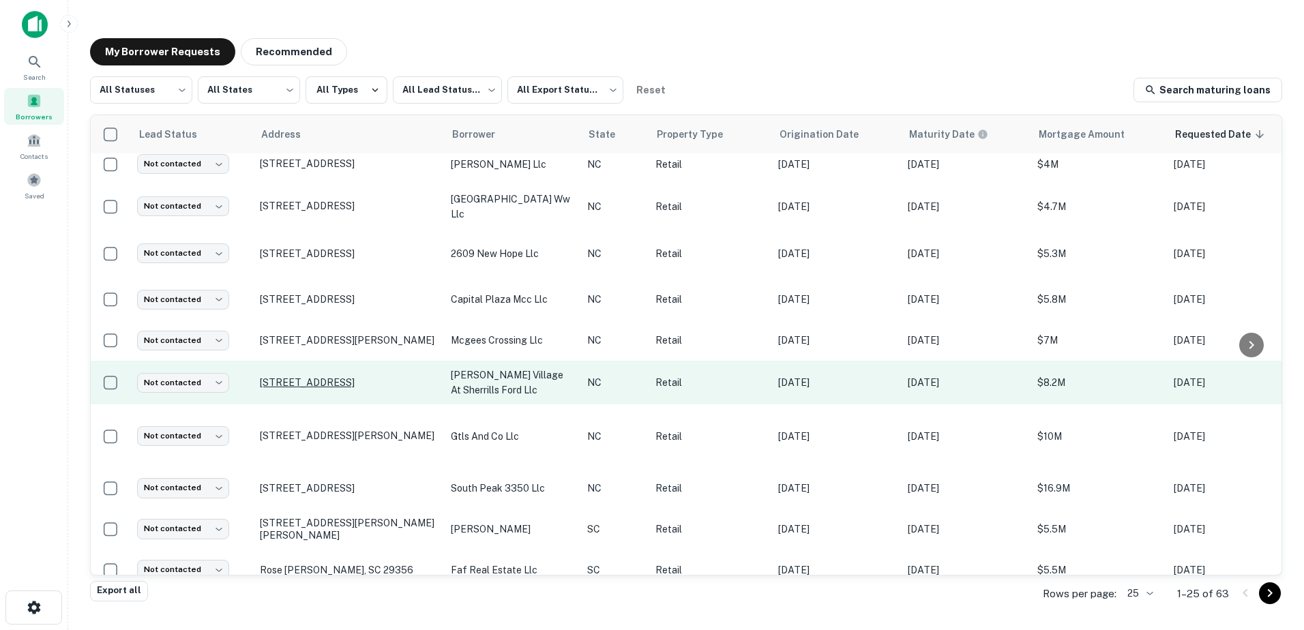
click at [352, 376] on p "[STREET_ADDRESS]" at bounding box center [348, 382] width 177 height 12
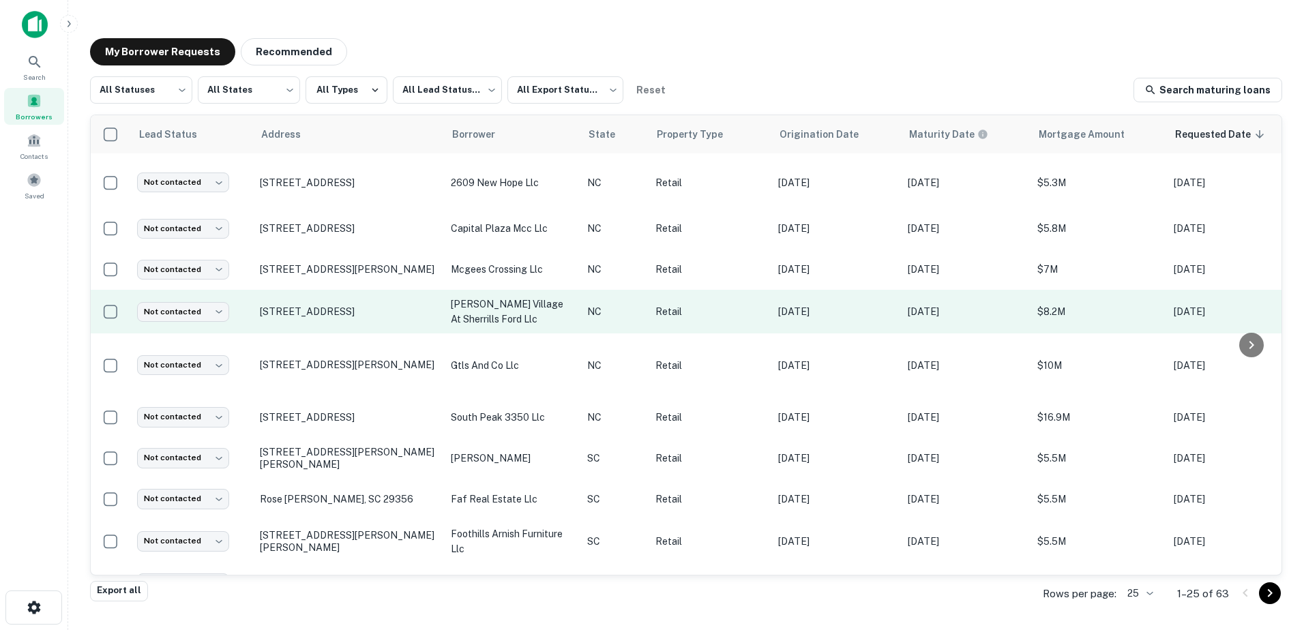
scroll to position [602, 0]
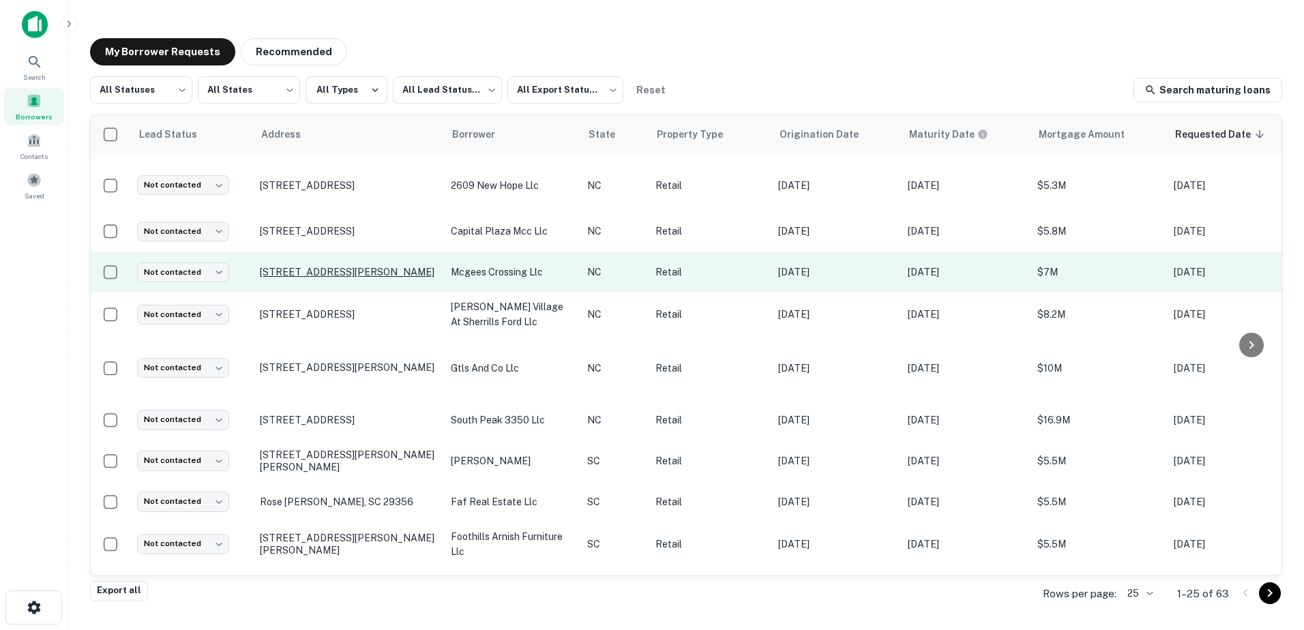
click at [360, 266] on p "[STREET_ADDRESS][PERSON_NAME]" at bounding box center [348, 272] width 177 height 12
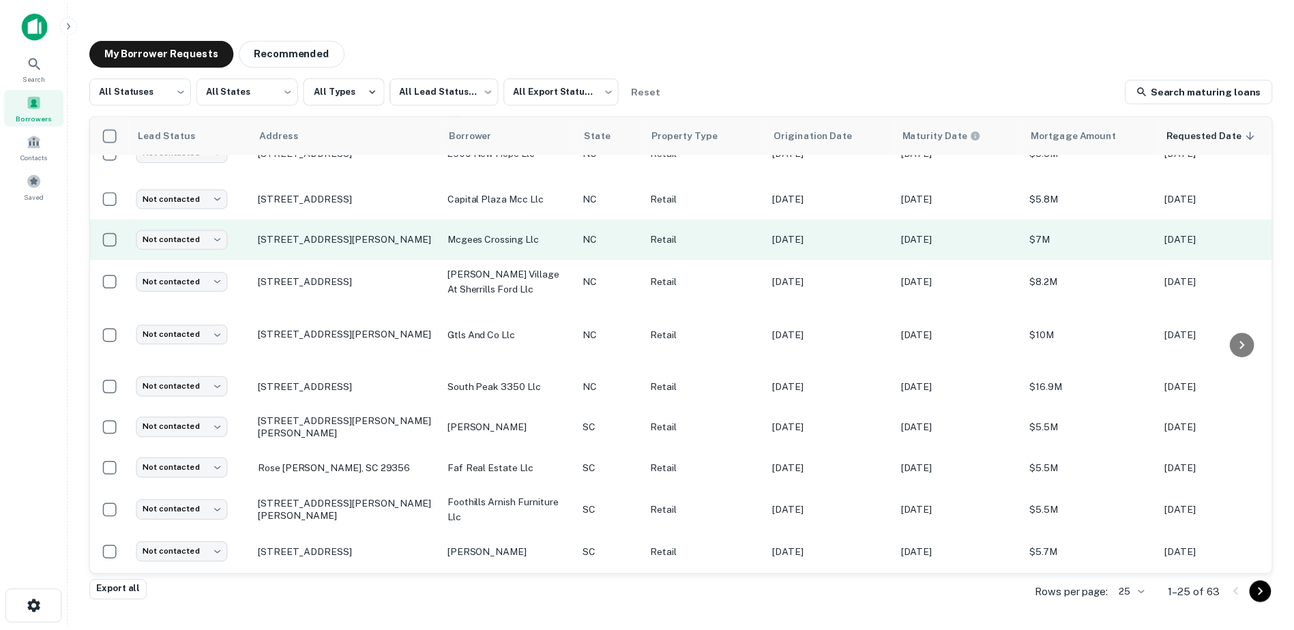
scroll to position [602, 0]
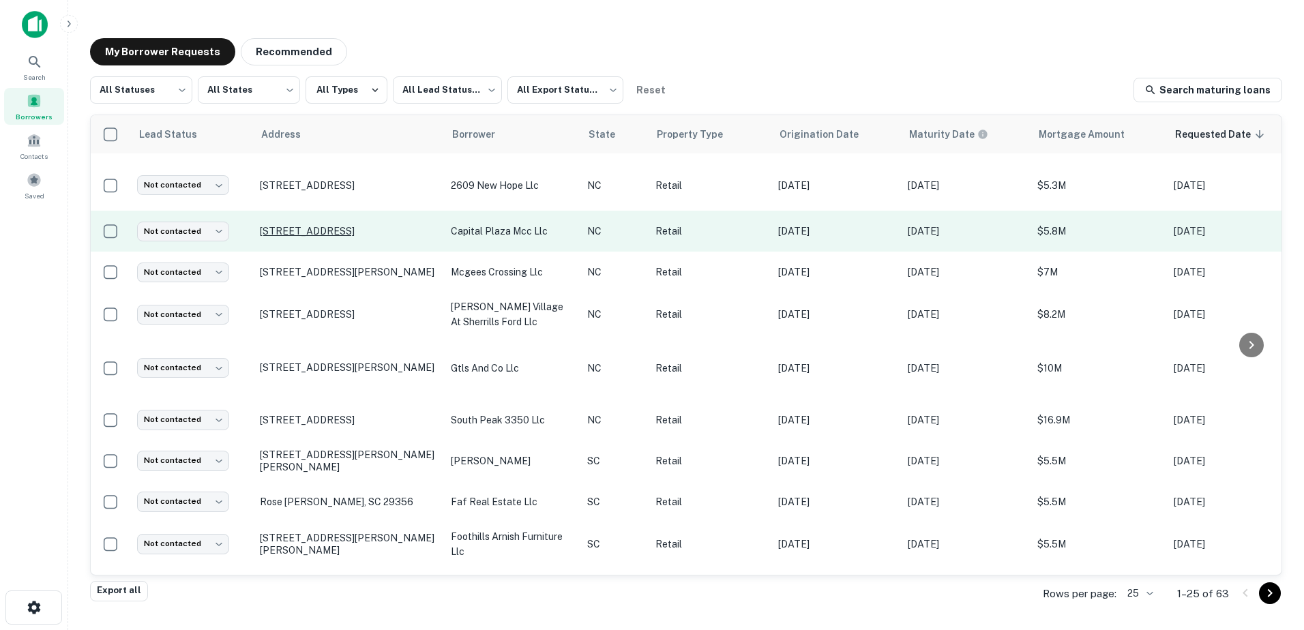
click at [366, 225] on p "[STREET_ADDRESS]" at bounding box center [348, 231] width 177 height 12
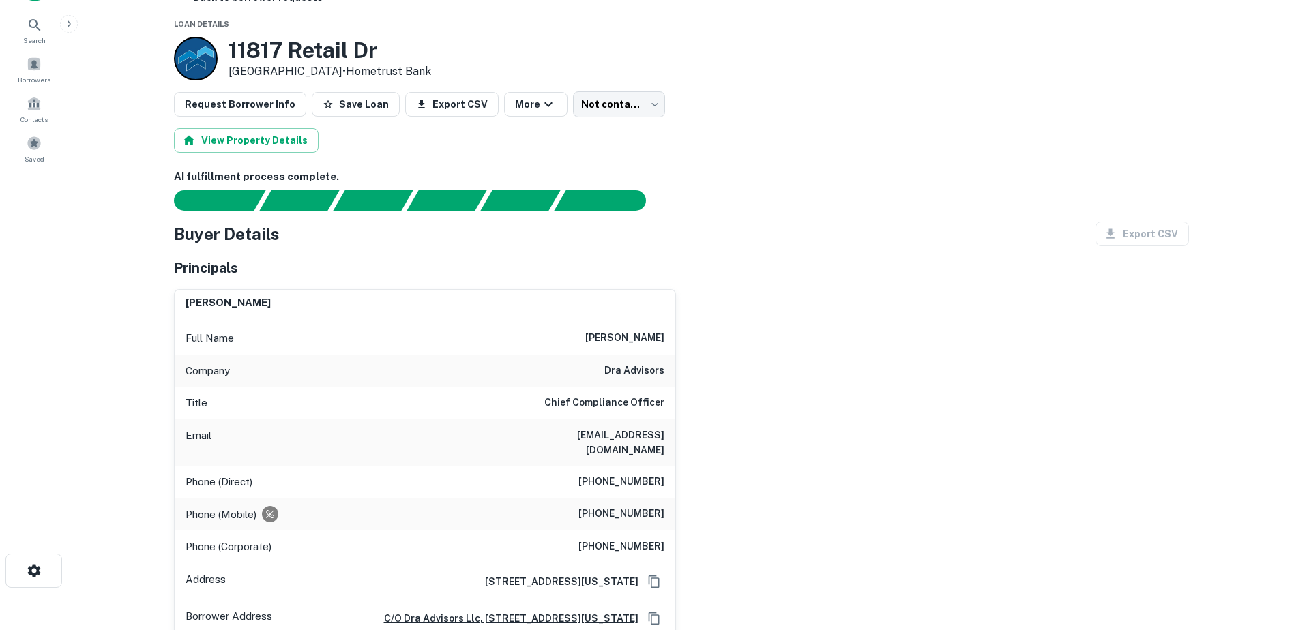
scroll to position [68, 0]
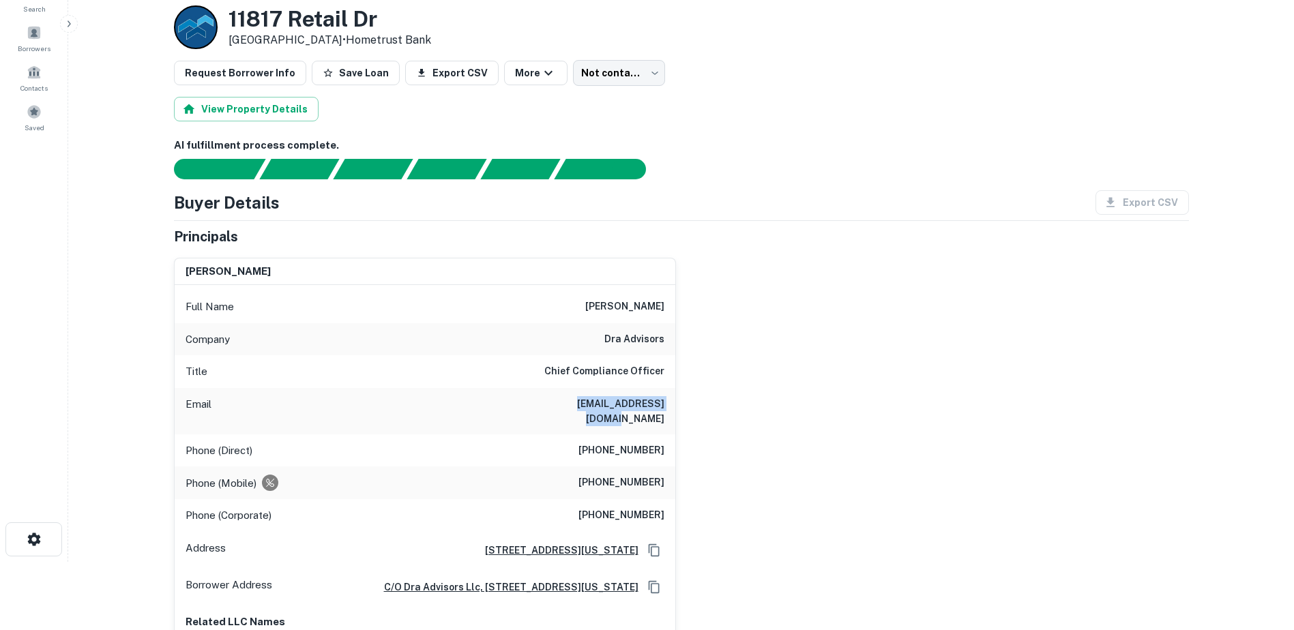
drag, startPoint x: 550, startPoint y: 402, endPoint x: 666, endPoint y: 405, distance: 116.7
click at [666, 405] on div "Email dgray@draadvisors.com" at bounding box center [425, 411] width 501 height 46
drag, startPoint x: 666, startPoint y: 405, endPoint x: 653, endPoint y: 400, distance: 14.7
copy h6 "dgray@draadvisors.com"
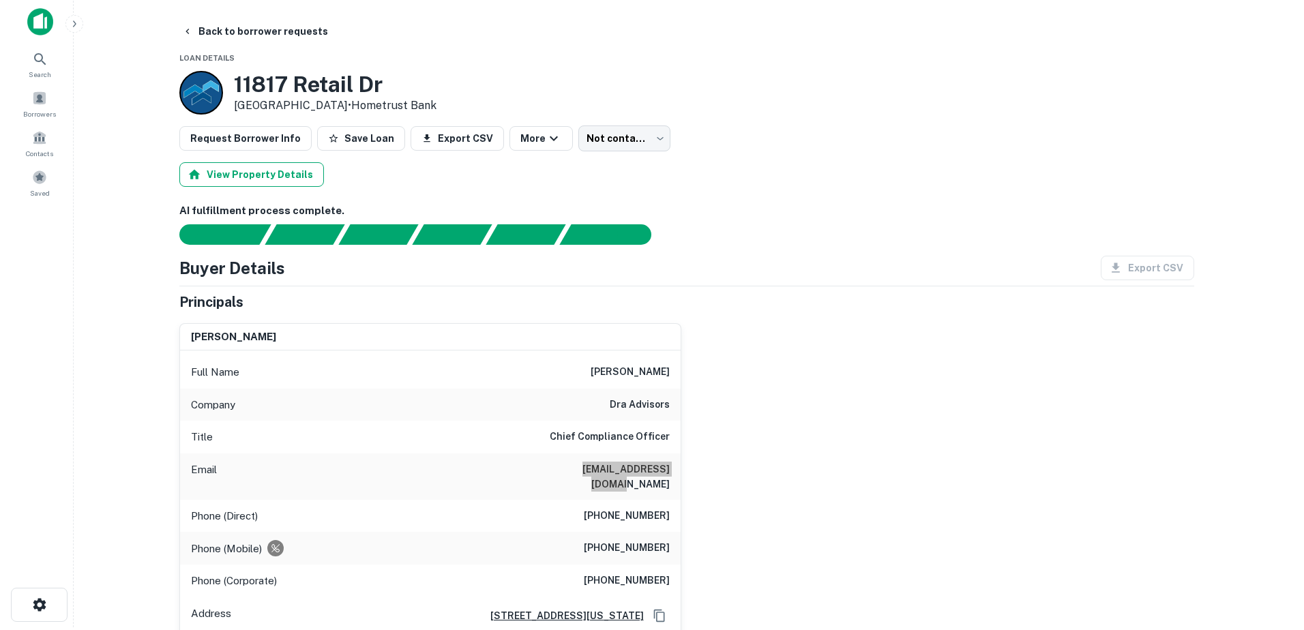
scroll to position [0, 0]
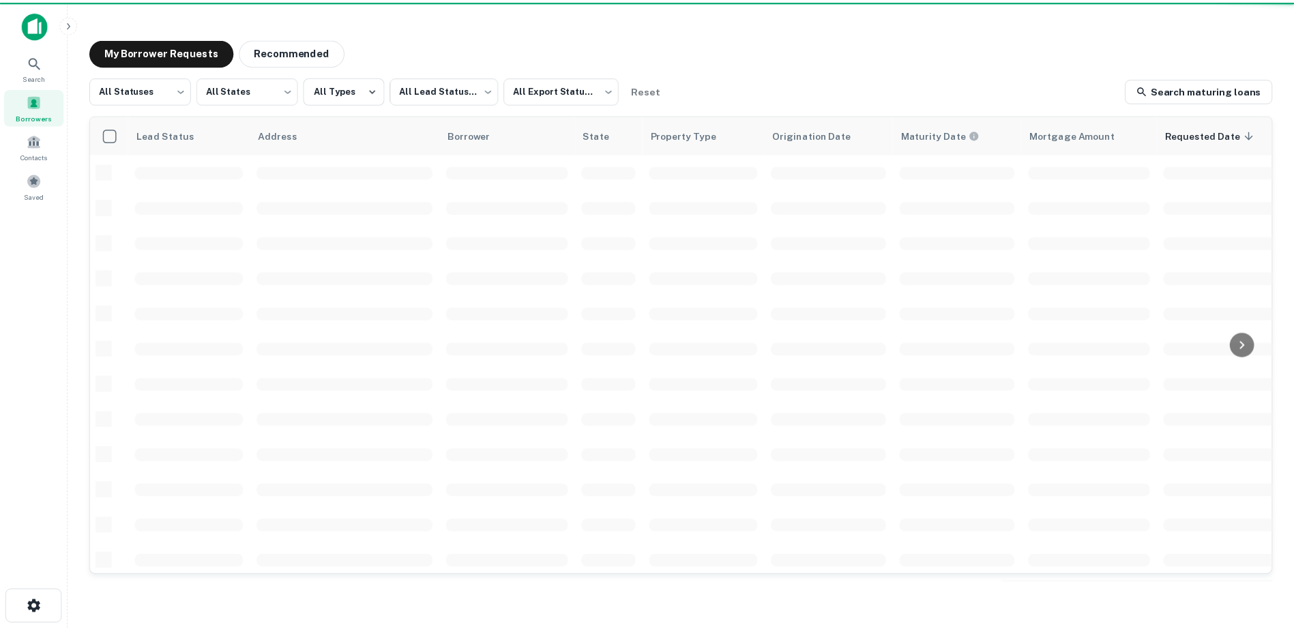
scroll to position [475, 0]
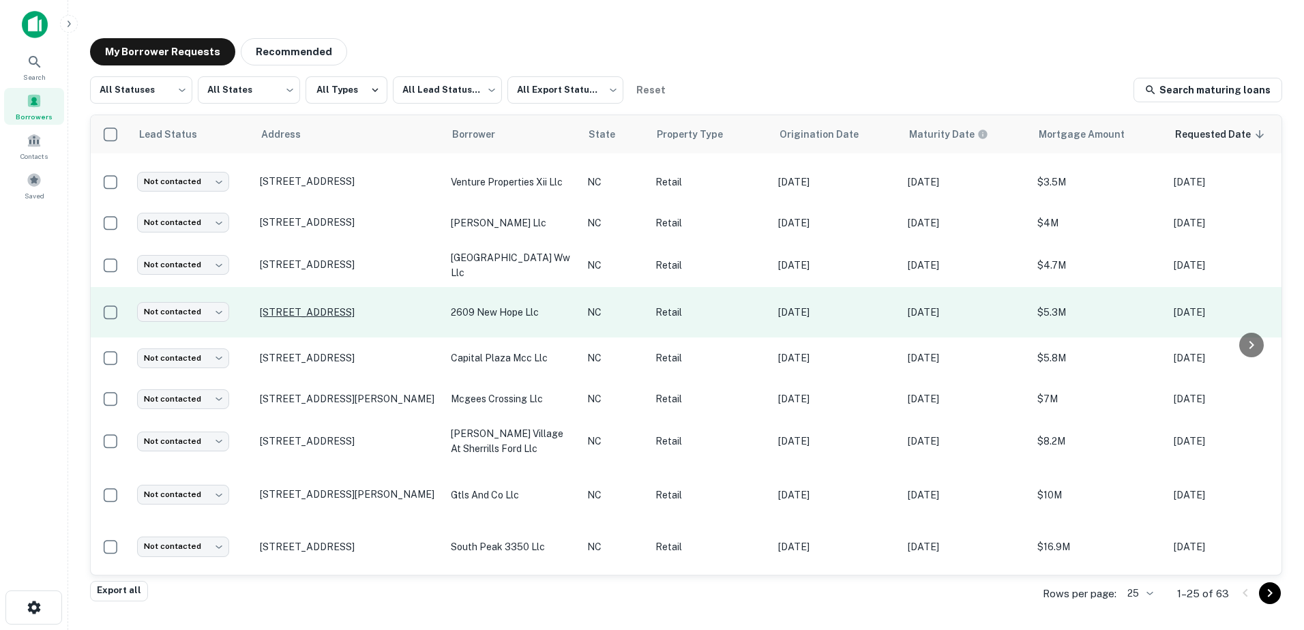
click at [316, 306] on p "[STREET_ADDRESS]" at bounding box center [348, 312] width 177 height 12
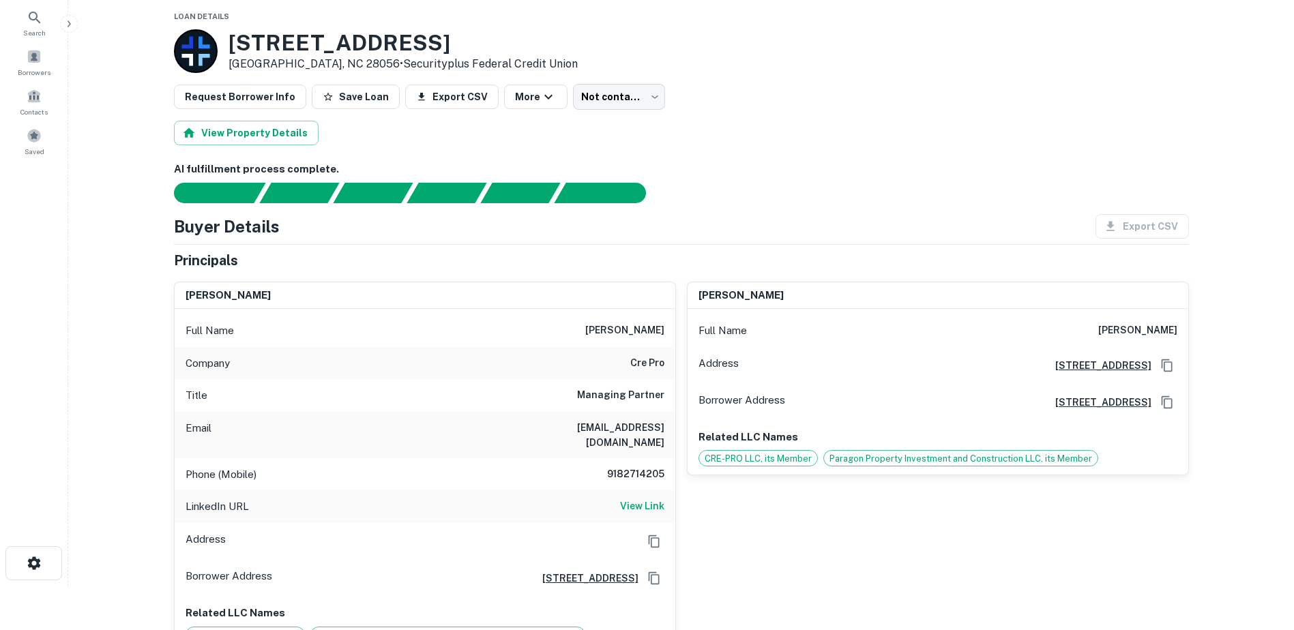
scroll to position [68, 0]
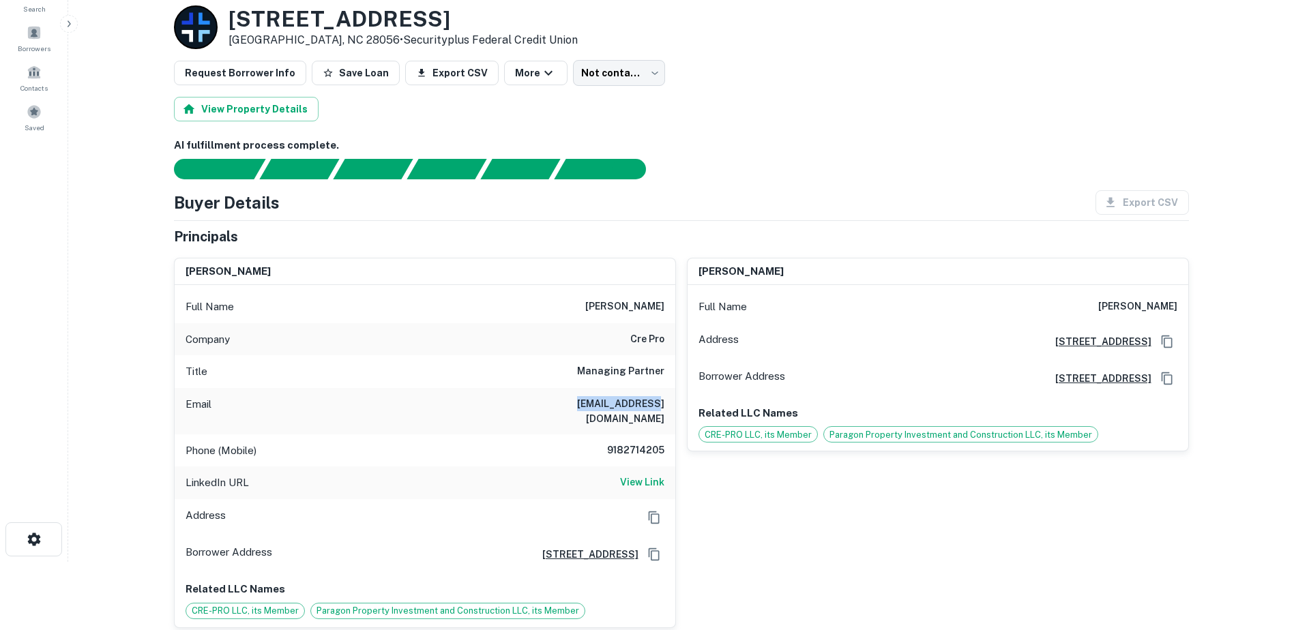
drag, startPoint x: 589, startPoint y: 406, endPoint x: 668, endPoint y: 406, distance: 79.1
click at [668, 406] on div "Email gm@cre-pro.com" at bounding box center [425, 411] width 501 height 46
drag, startPoint x: 668, startPoint y: 406, endPoint x: 651, endPoint y: 402, distance: 16.9
copy h6 "gm@cre-pro.com"
drag, startPoint x: 589, startPoint y: 305, endPoint x: 664, endPoint y: 305, distance: 75.7
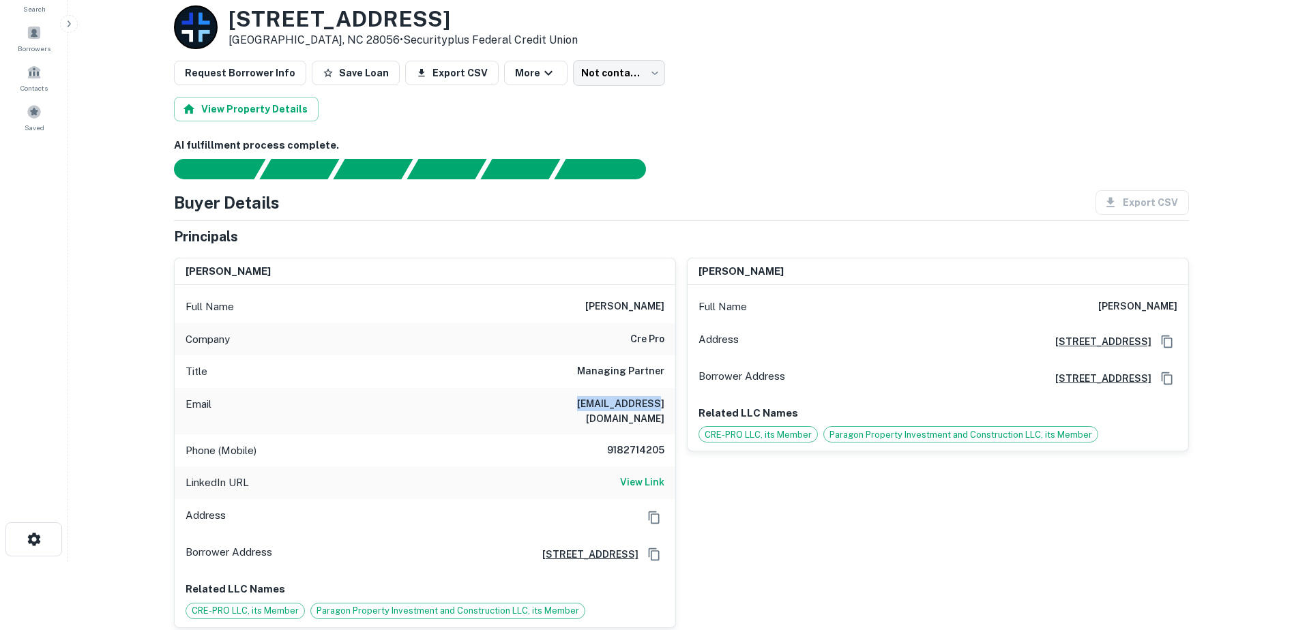
click at [664, 305] on div "Full Name gideon gratsiani" at bounding box center [425, 307] width 501 height 33
copy h6 "gideon gratsiani"
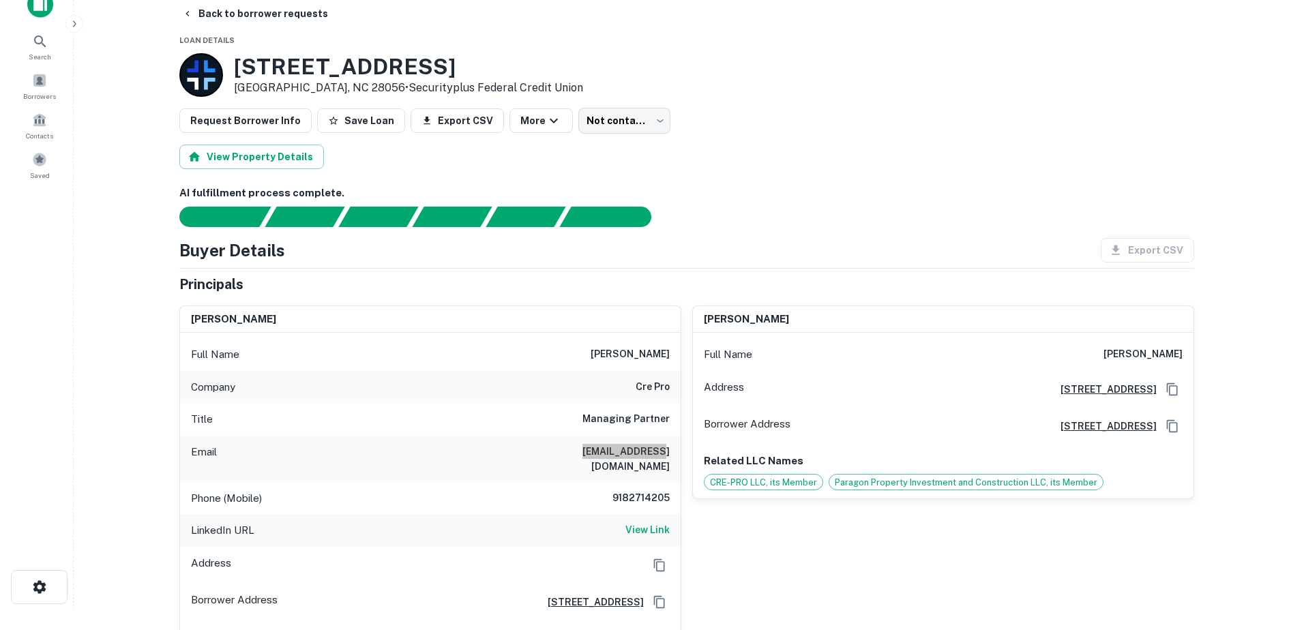
scroll to position [0, 0]
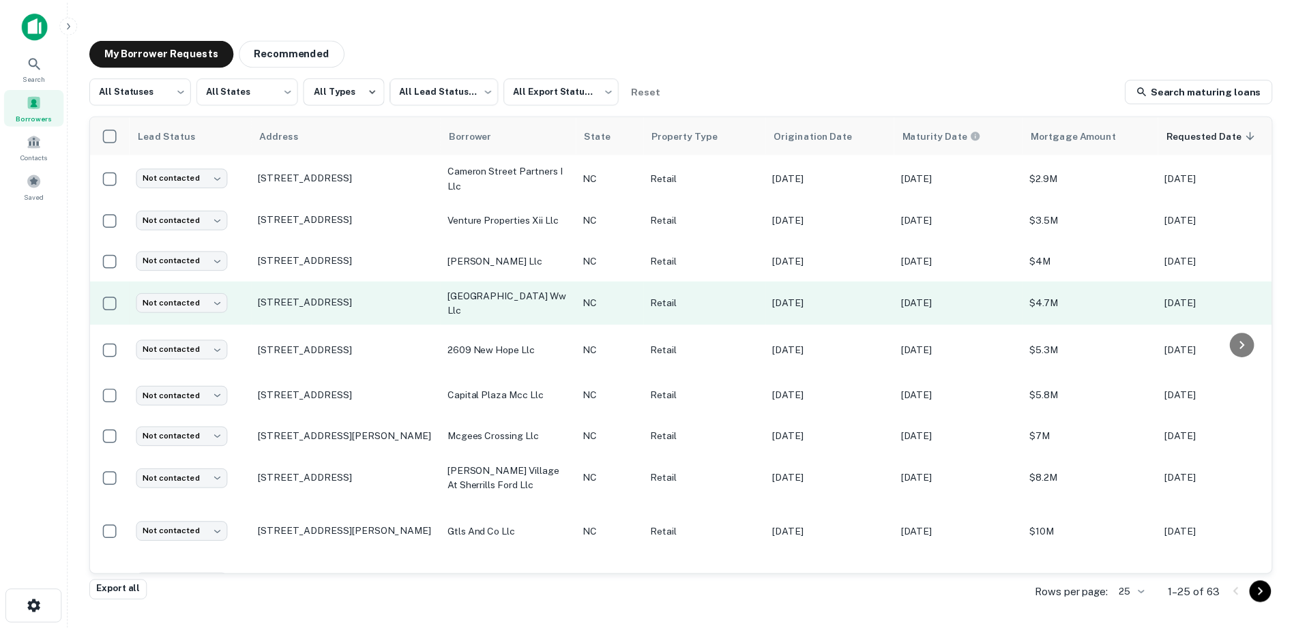
scroll to position [407, 0]
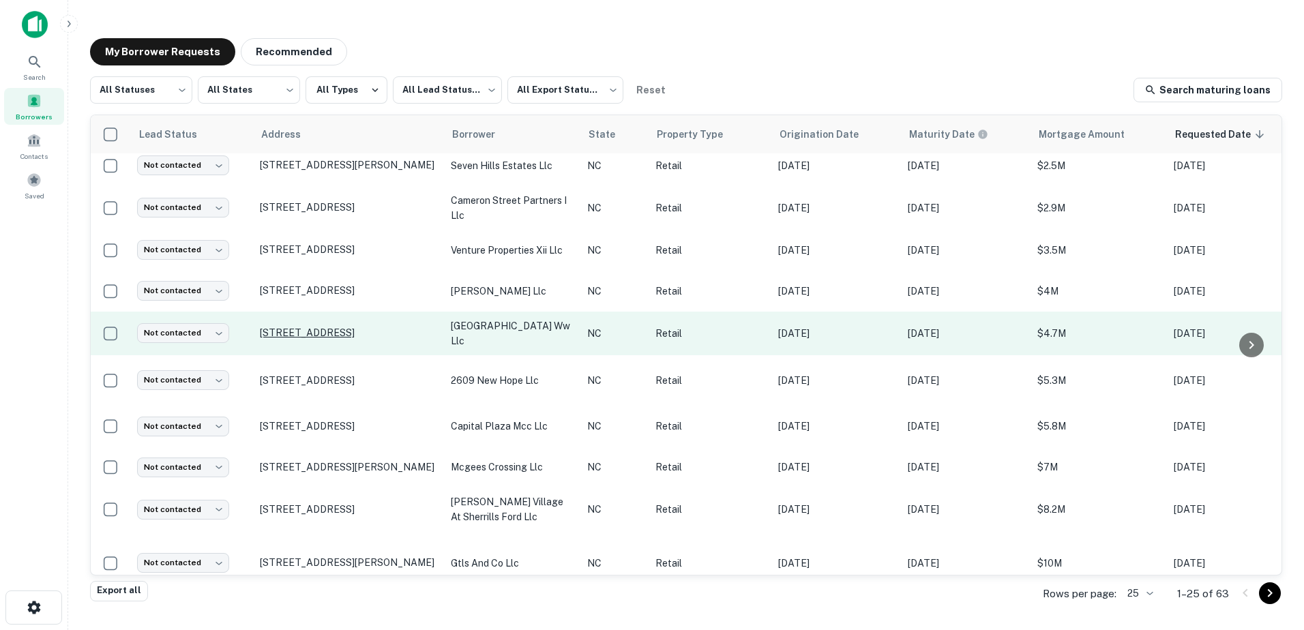
click at [314, 327] on p "[STREET_ADDRESS]" at bounding box center [348, 333] width 177 height 12
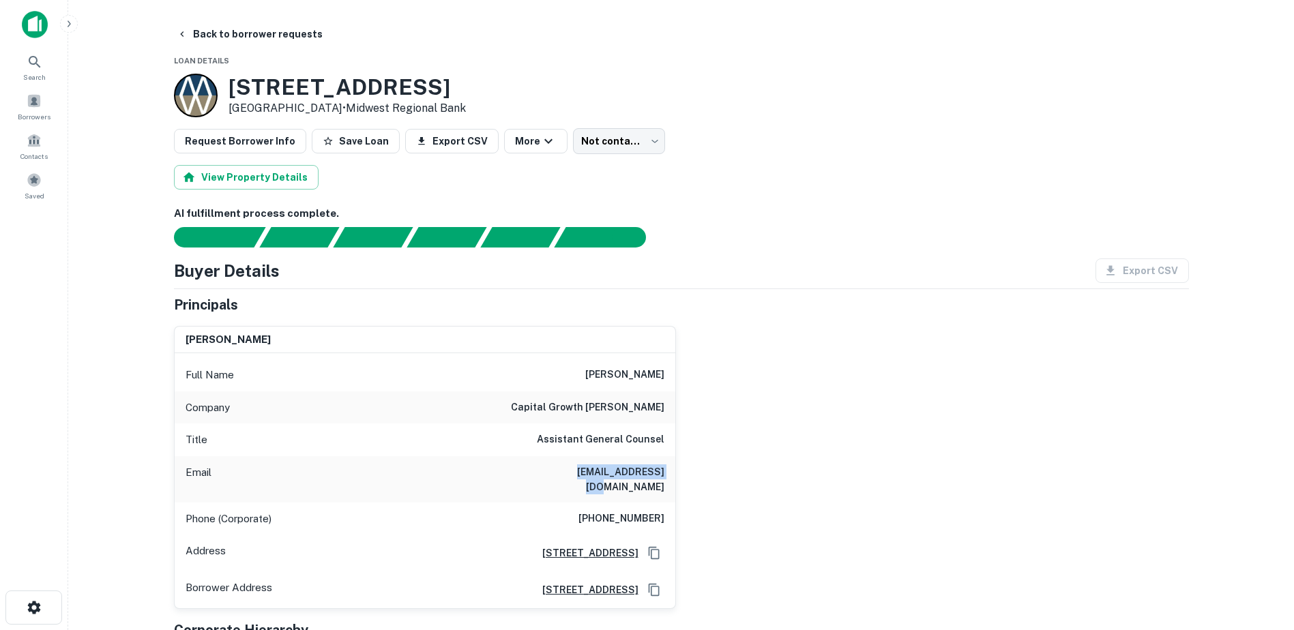
drag, startPoint x: 562, startPoint y: 470, endPoint x: 660, endPoint y: 481, distance: 98.9
click at [660, 481] on div "Email dyance@medvest.com" at bounding box center [425, 479] width 501 height 46
drag, startPoint x: 660, startPoint y: 481, endPoint x: 653, endPoint y: 475, distance: 9.6
copy h6 "dyance@medvest.com"
drag, startPoint x: 868, startPoint y: 447, endPoint x: 823, endPoint y: 478, distance: 54.9
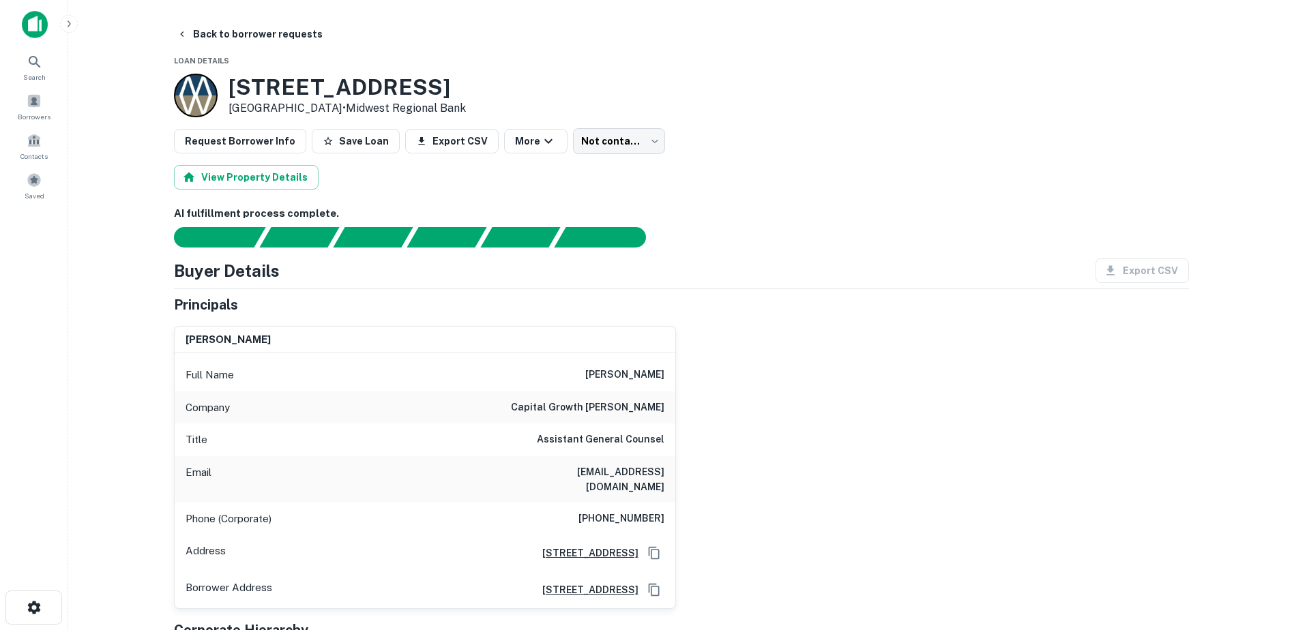
click at [868, 447] on div "danielle e. yance Full Name danielle e. yance Company capital growth buchalter …" at bounding box center [676, 462] width 1026 height 295
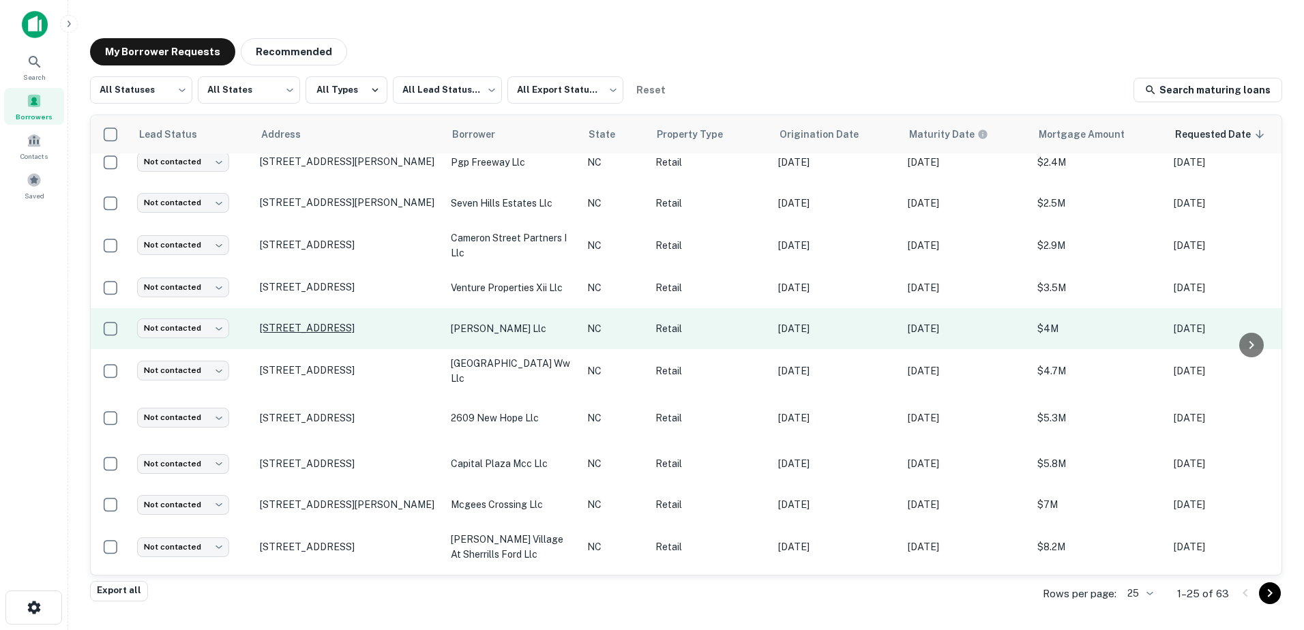
scroll to position [339, 0]
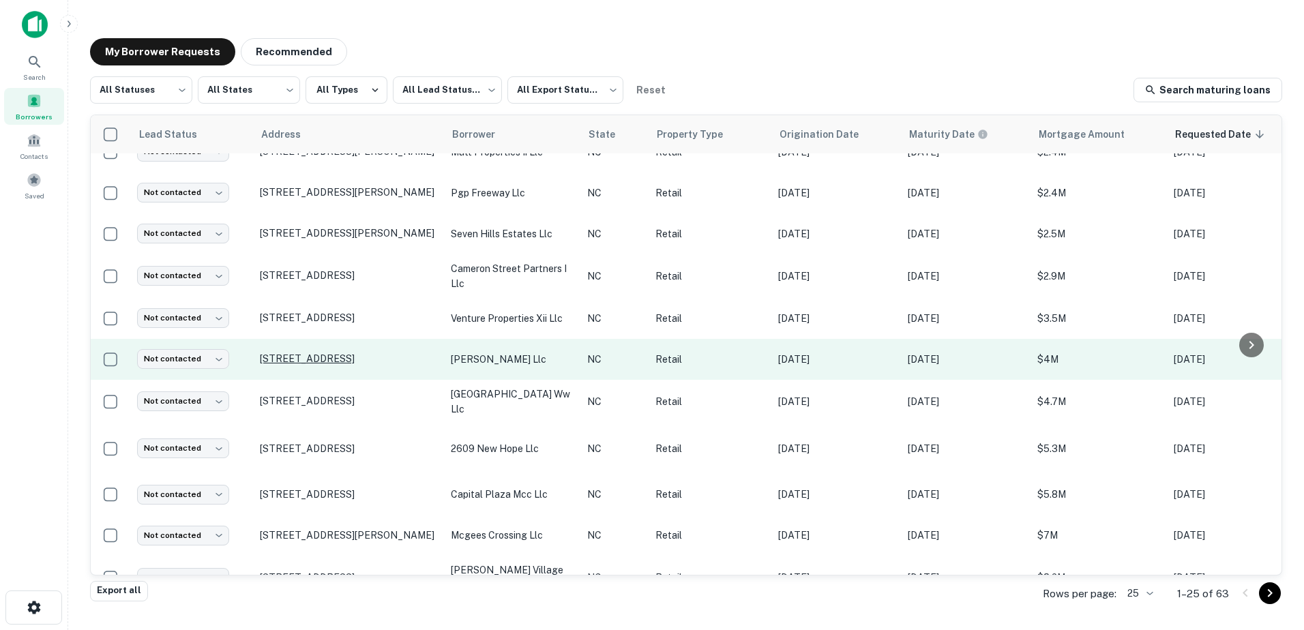
click at [298, 353] on p "[STREET_ADDRESS]" at bounding box center [348, 359] width 177 height 12
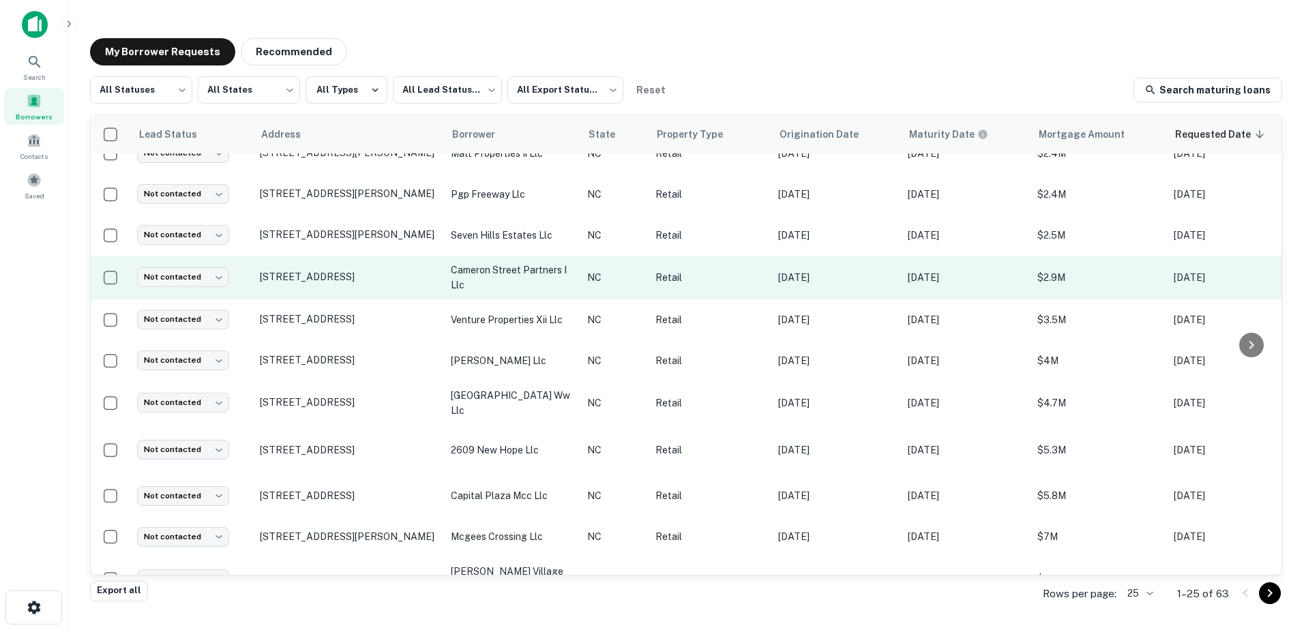
scroll to position [339, 0]
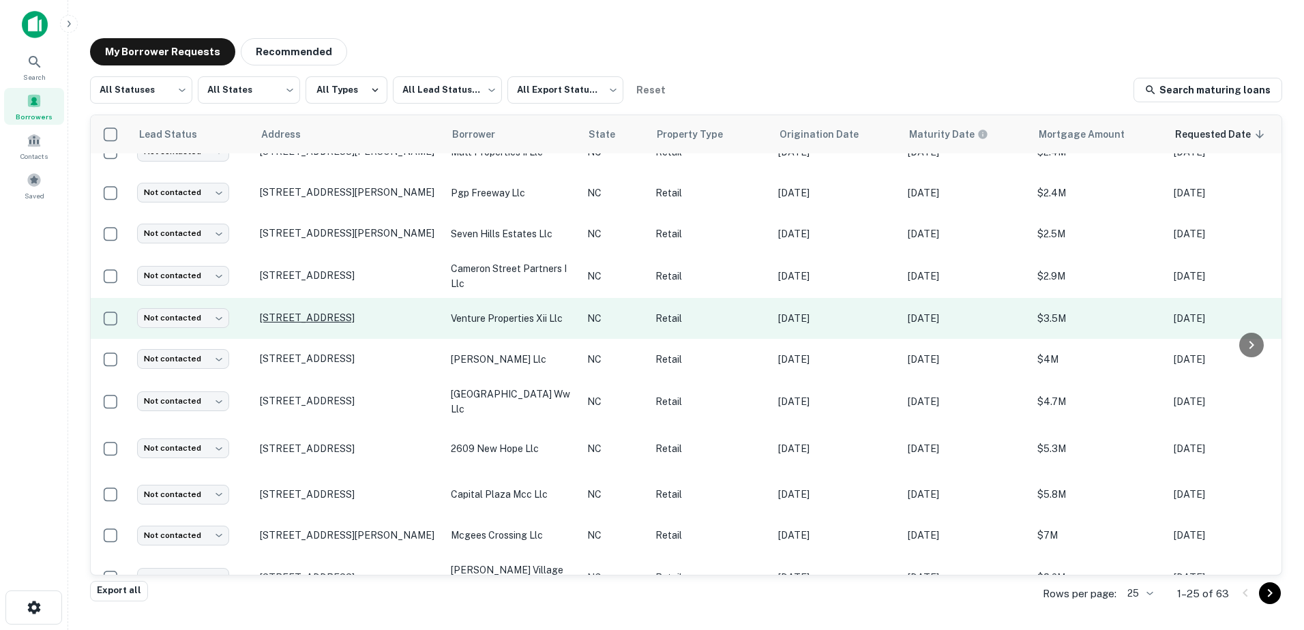
click at [308, 312] on p "[STREET_ADDRESS]" at bounding box center [348, 318] width 177 height 12
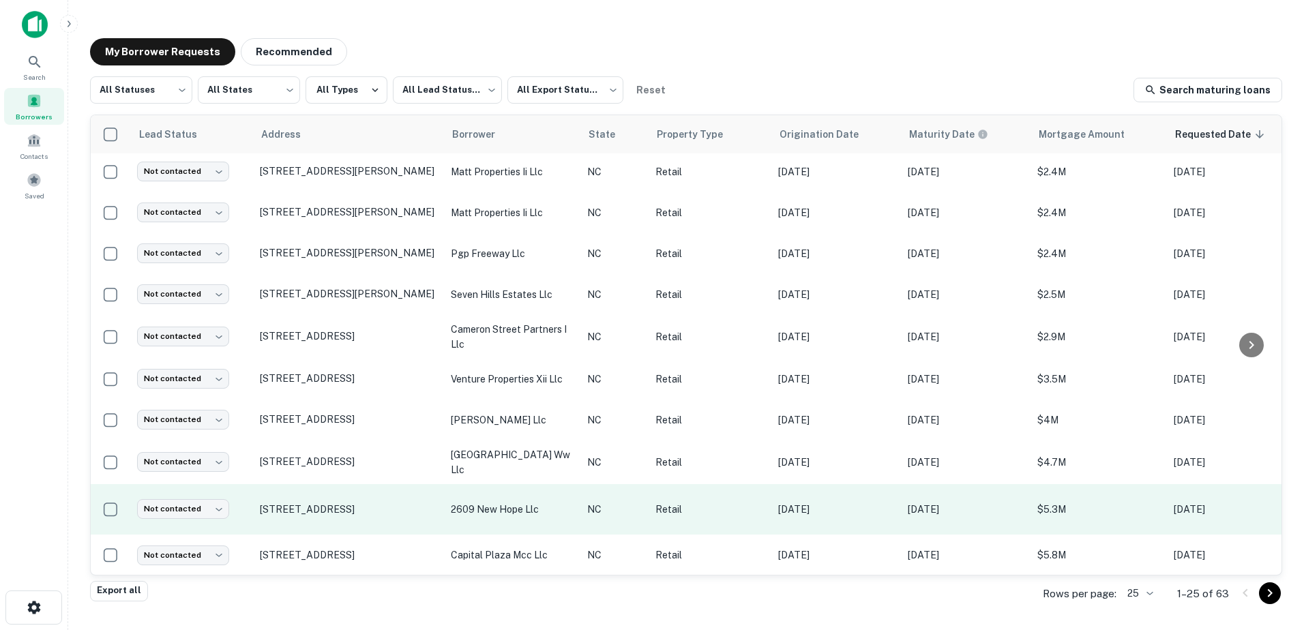
scroll to position [203, 0]
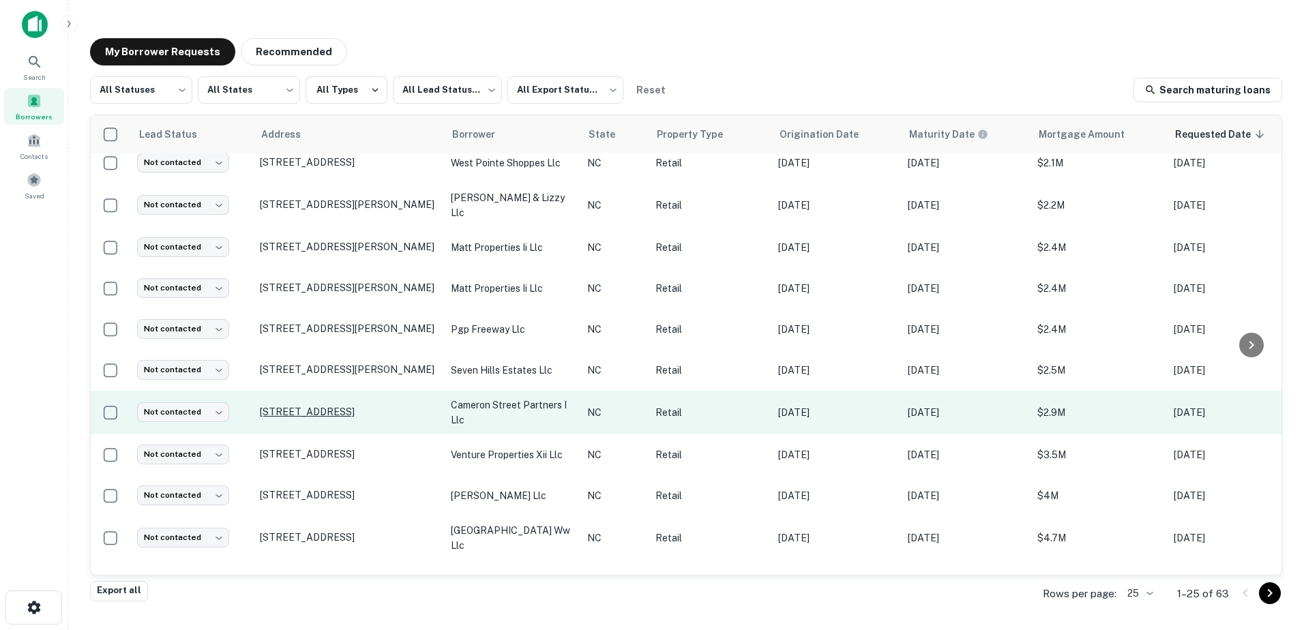
click at [281, 406] on p "[STREET_ADDRESS]" at bounding box center [348, 412] width 177 height 12
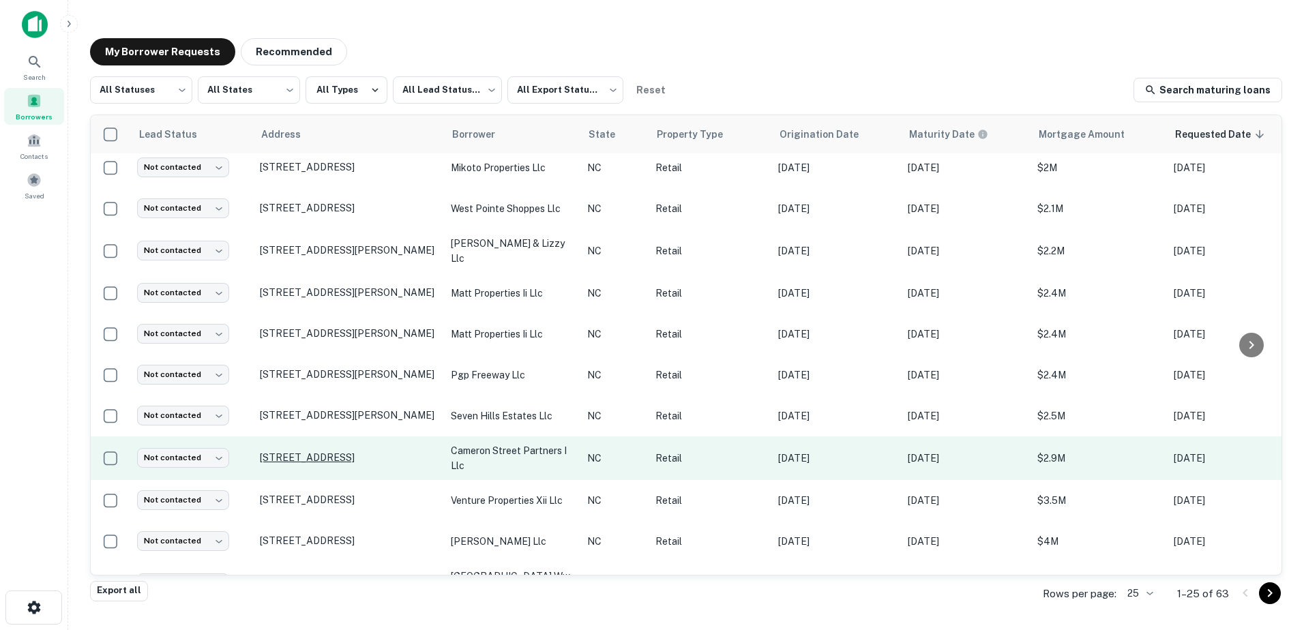
scroll to position [134, 0]
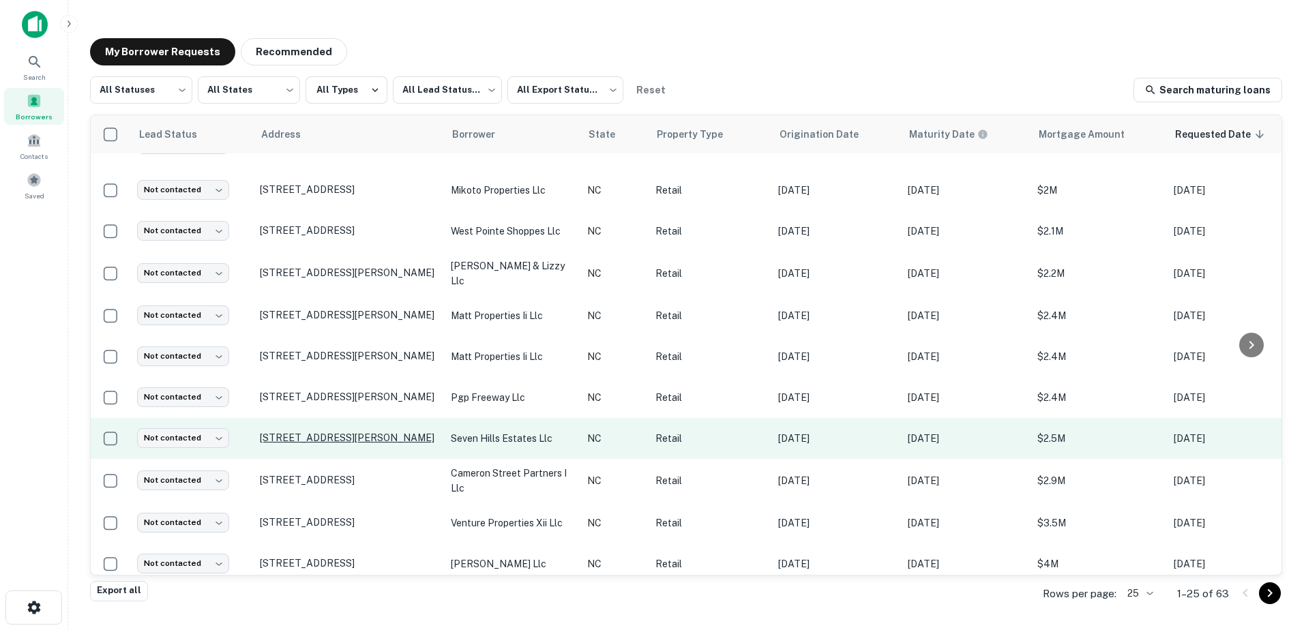
click at [300, 432] on p "[STREET_ADDRESS][PERSON_NAME]" at bounding box center [348, 438] width 177 height 12
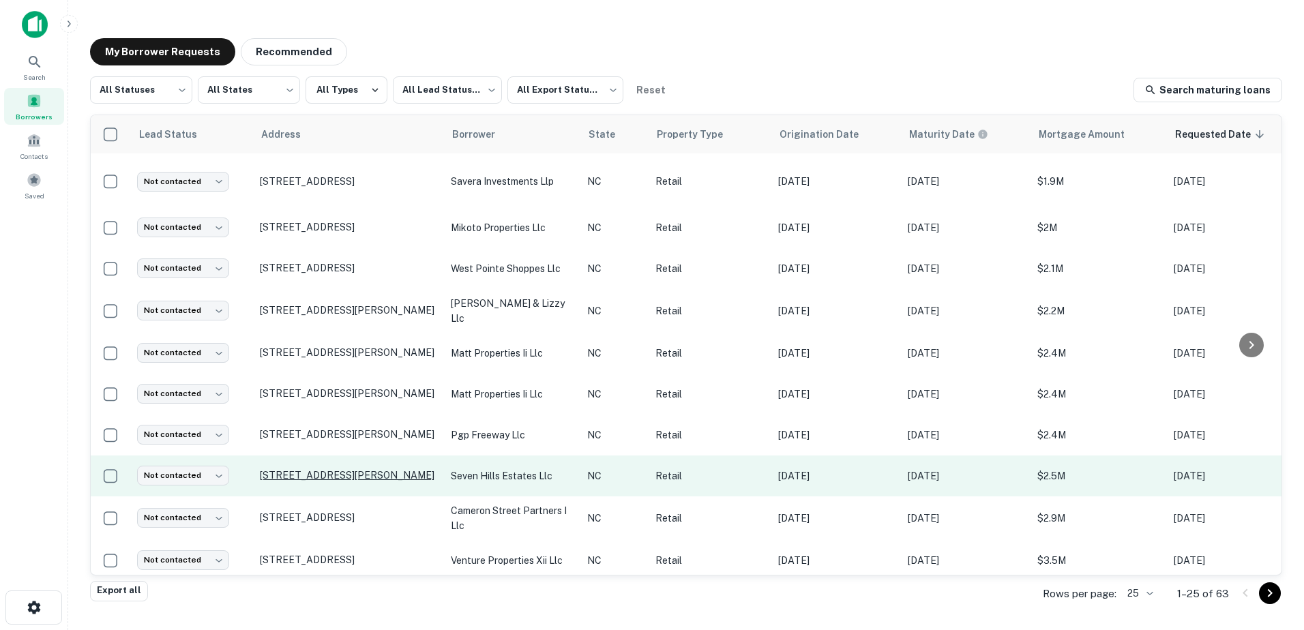
scroll to position [66, 0]
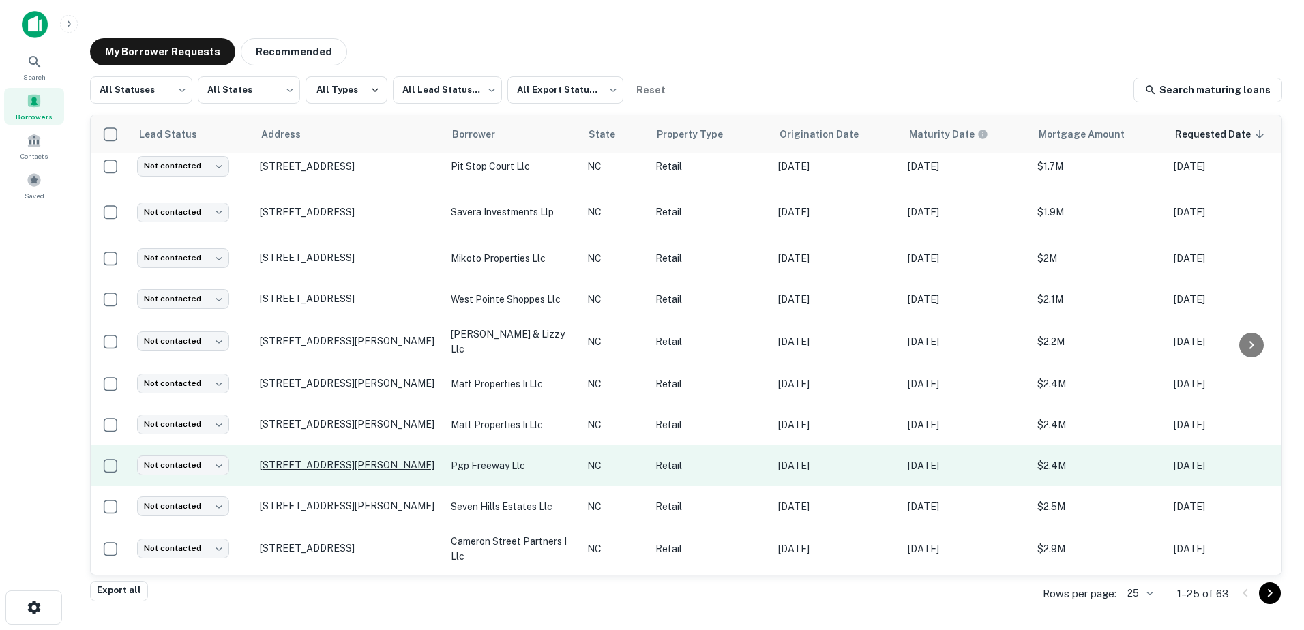
click at [292, 459] on p "[STREET_ADDRESS][PERSON_NAME]" at bounding box center [348, 465] width 177 height 12
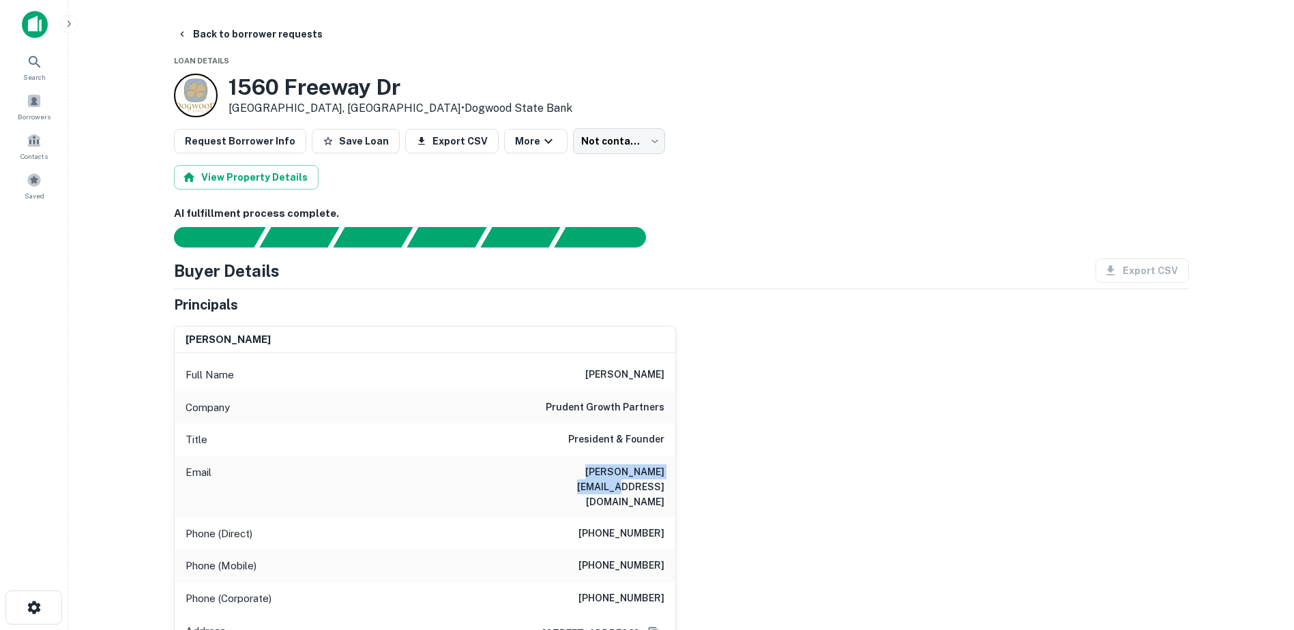
drag, startPoint x: 544, startPoint y: 471, endPoint x: 664, endPoint y: 471, distance: 120.0
click at [664, 471] on div "Email tom@prudentgrowth.com" at bounding box center [425, 486] width 501 height 61
drag, startPoint x: 664, startPoint y: 471, endPoint x: 648, endPoint y: 472, distance: 16.4
copy h6 "tom@prudentgrowth.com"
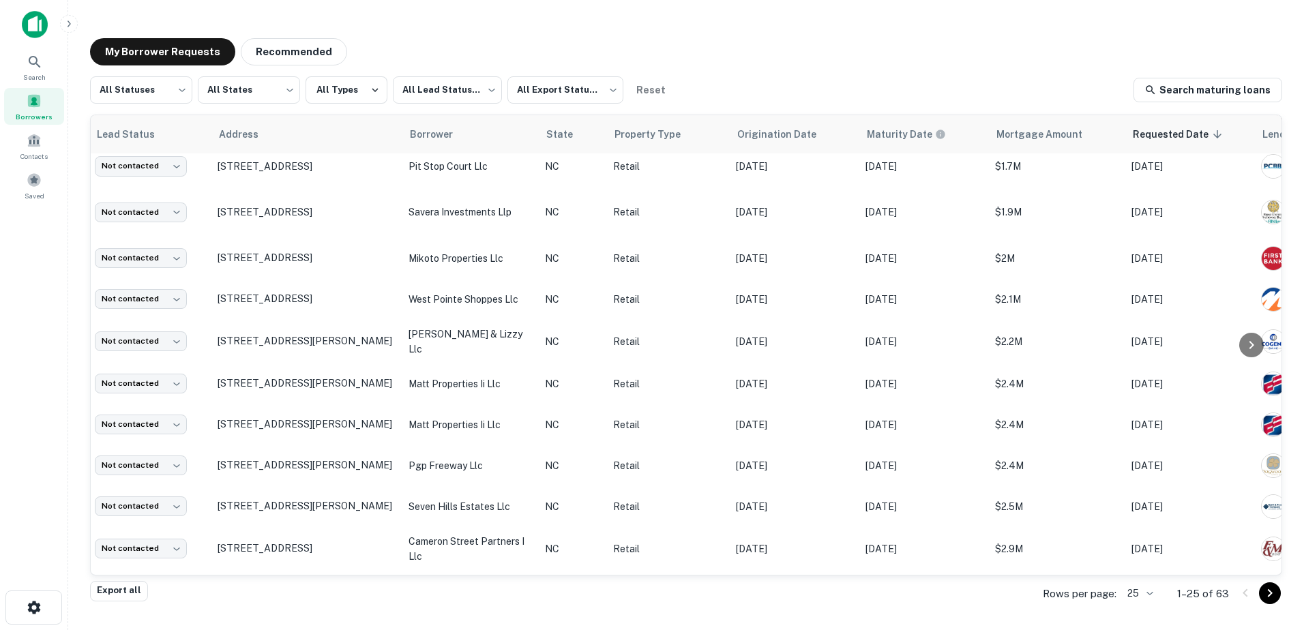
scroll to position [66, 0]
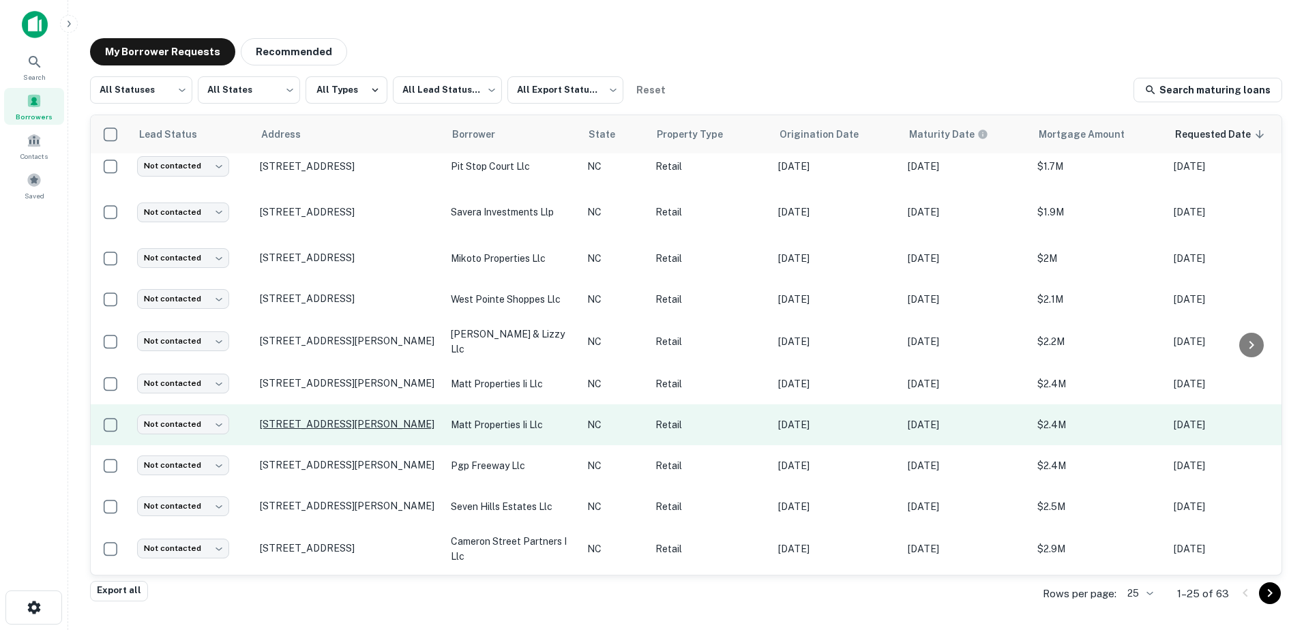
click at [342, 418] on p "[STREET_ADDRESS][PERSON_NAME]" at bounding box center [348, 424] width 177 height 12
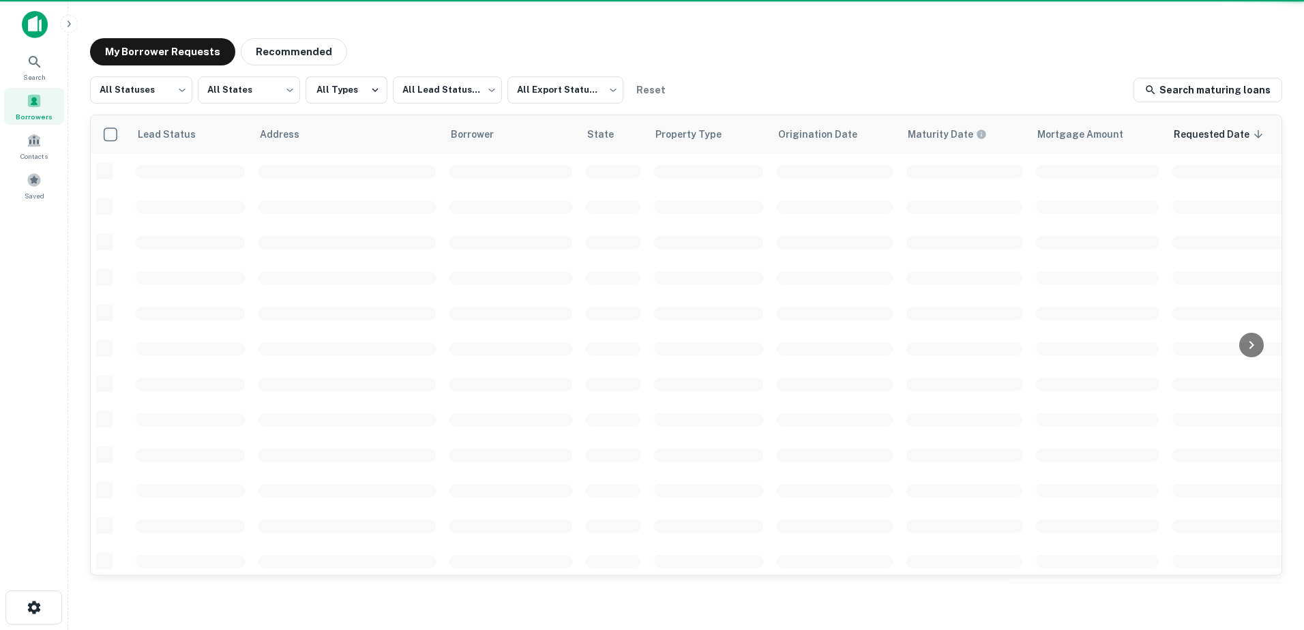
scroll to position [66, 0]
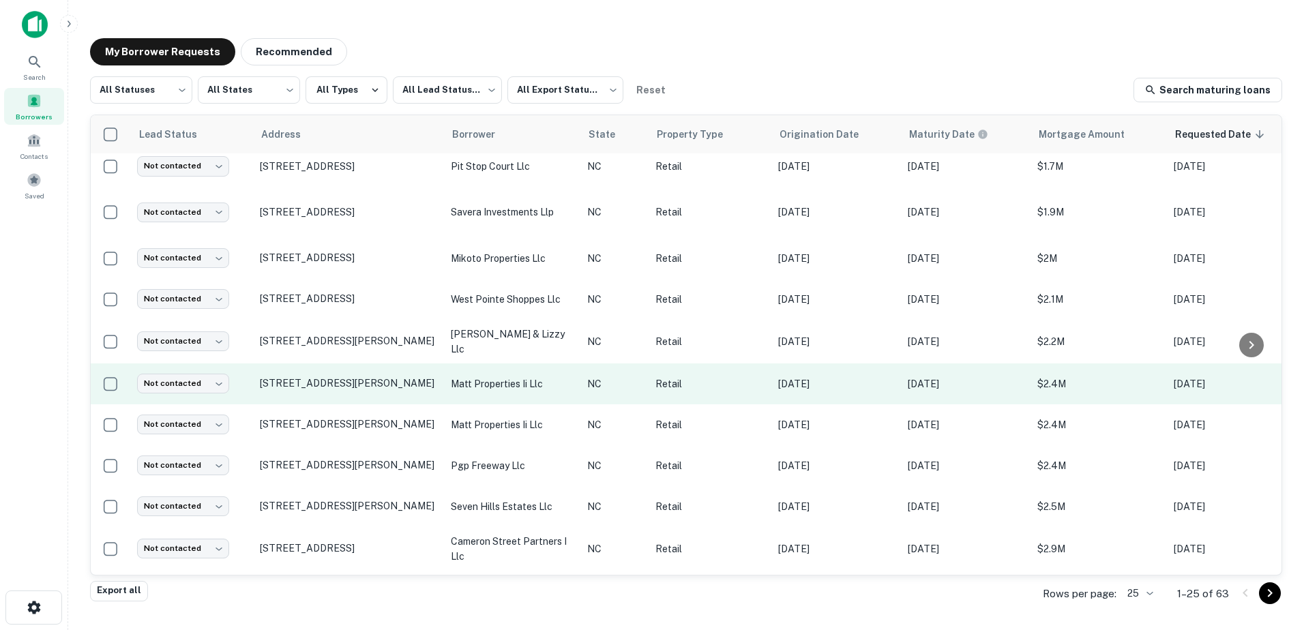
click at [316, 372] on td "[STREET_ADDRESS][PERSON_NAME]" at bounding box center [348, 383] width 191 height 41
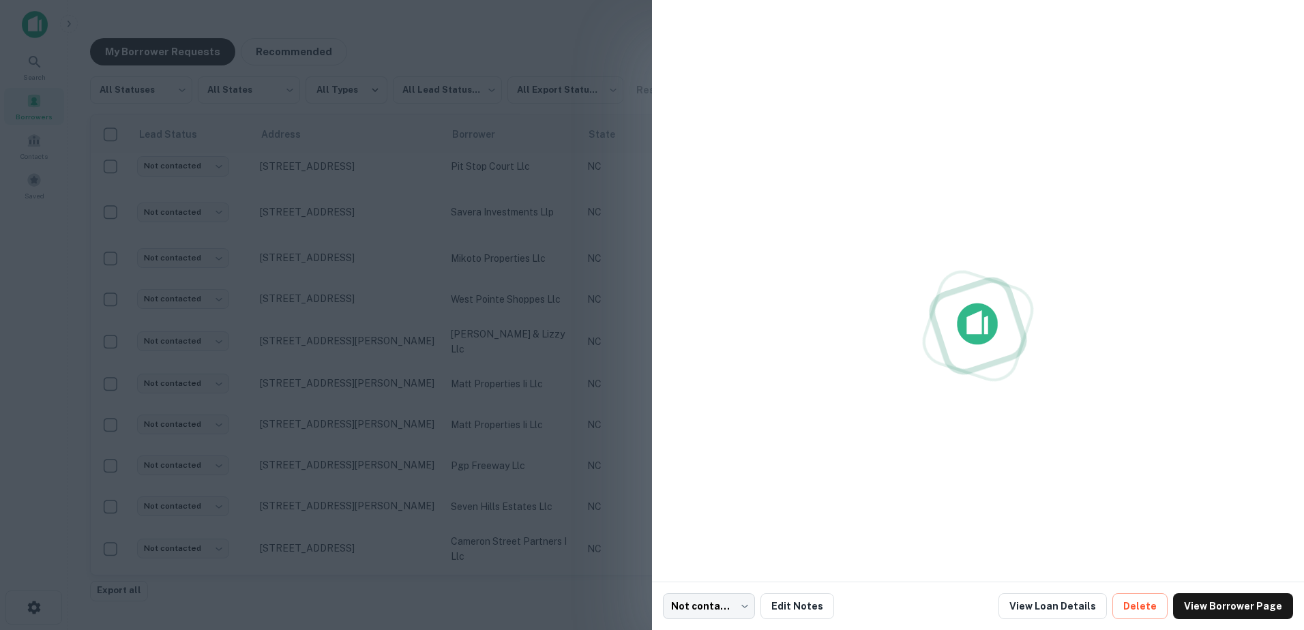
click at [323, 368] on div at bounding box center [652, 315] width 1304 height 630
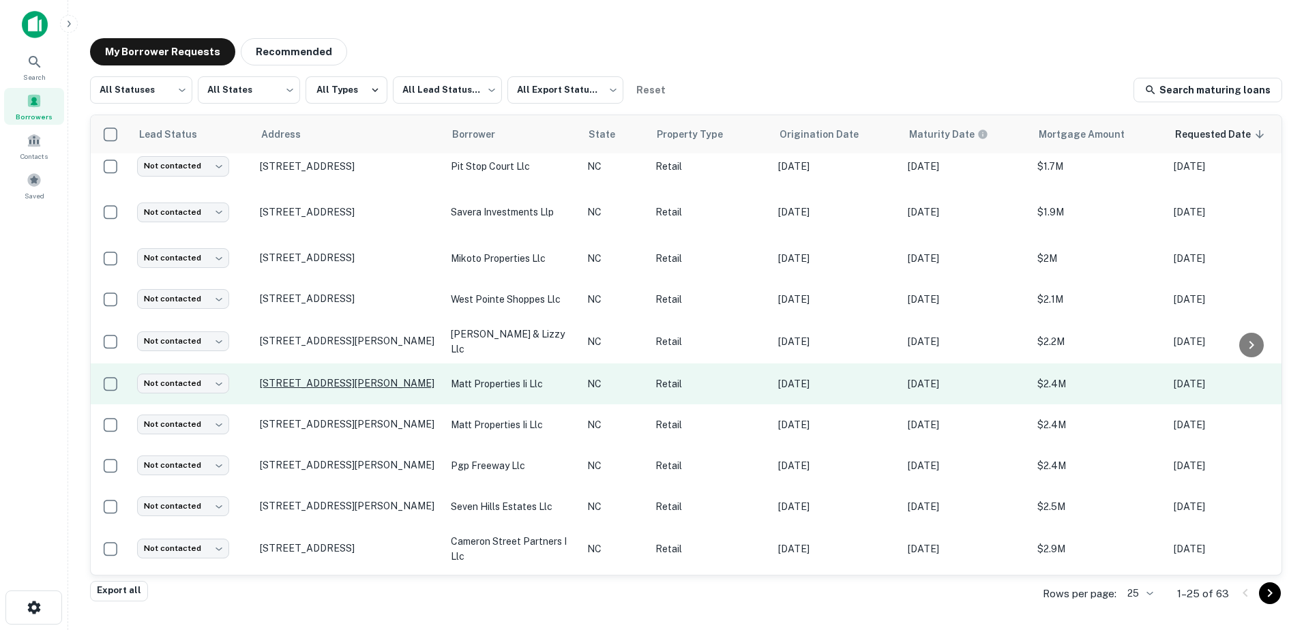
click at [328, 377] on p "[STREET_ADDRESS][PERSON_NAME]" at bounding box center [348, 383] width 177 height 12
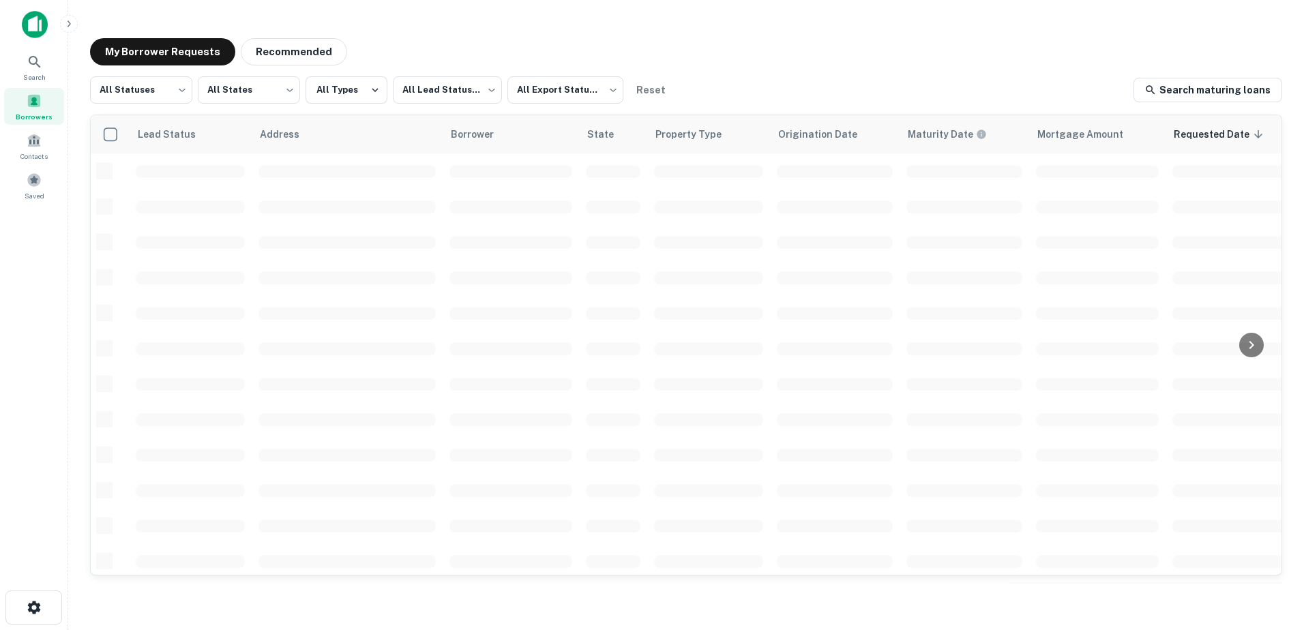
scroll to position [66, 0]
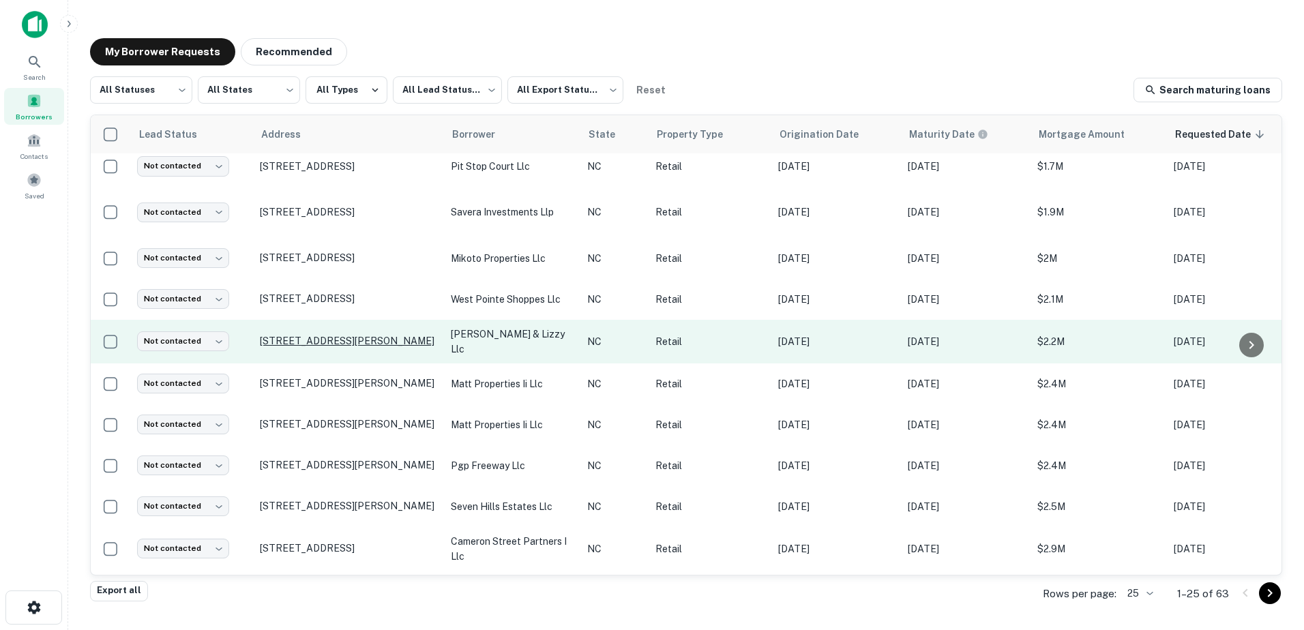
click at [323, 335] on p "[STREET_ADDRESS][PERSON_NAME]" at bounding box center [348, 341] width 177 height 12
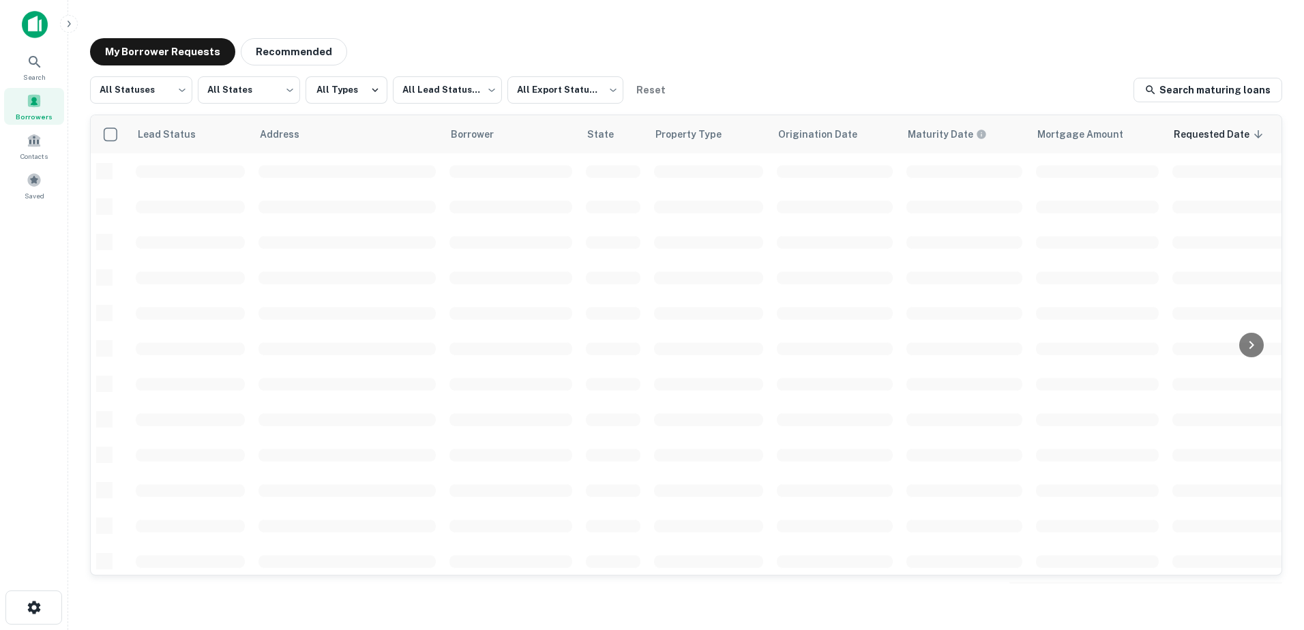
scroll to position [66, 0]
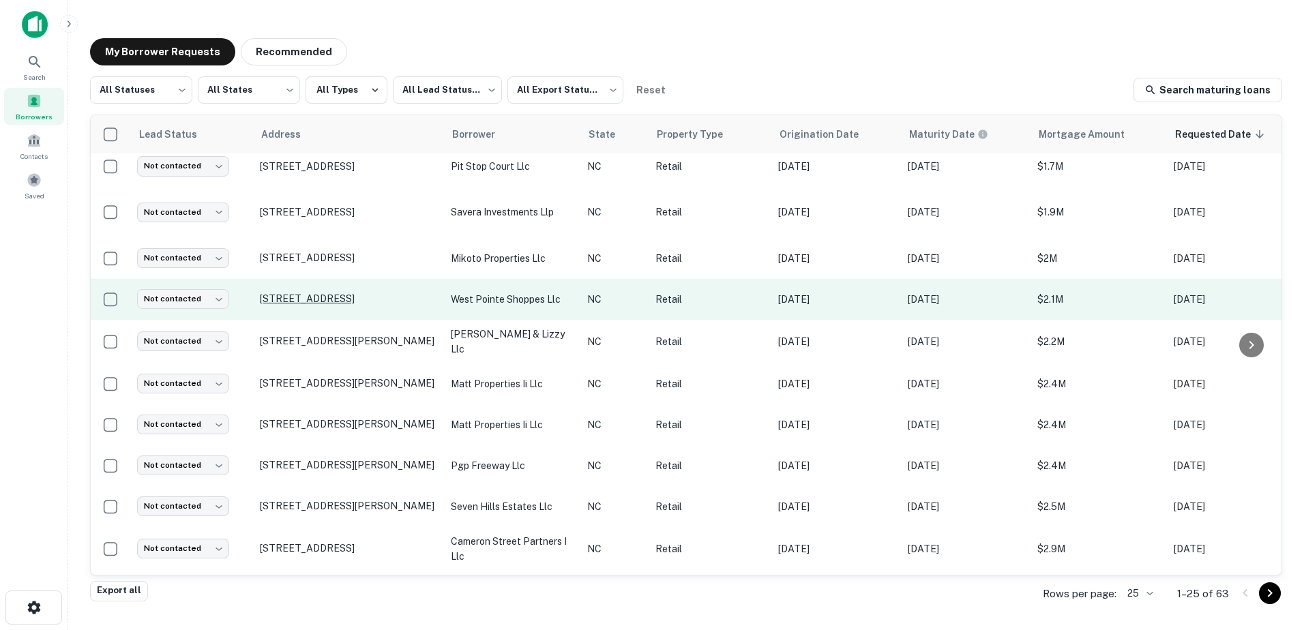
click at [306, 293] on p "[STREET_ADDRESS]" at bounding box center [348, 299] width 177 height 12
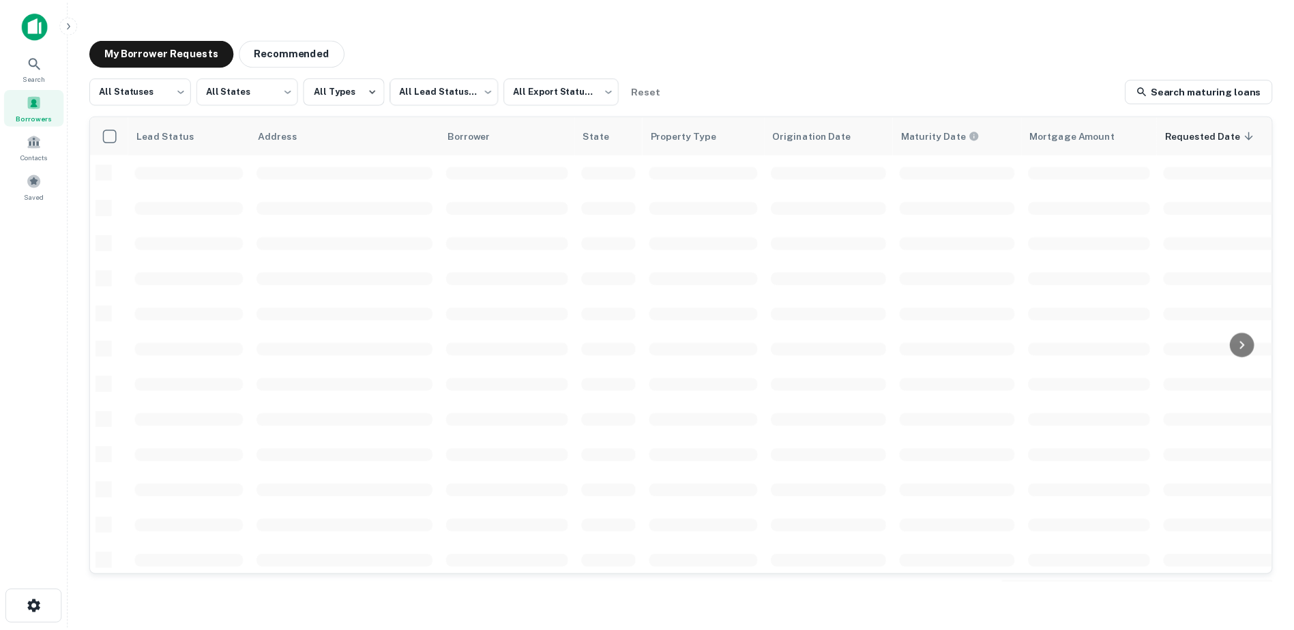
scroll to position [66, 0]
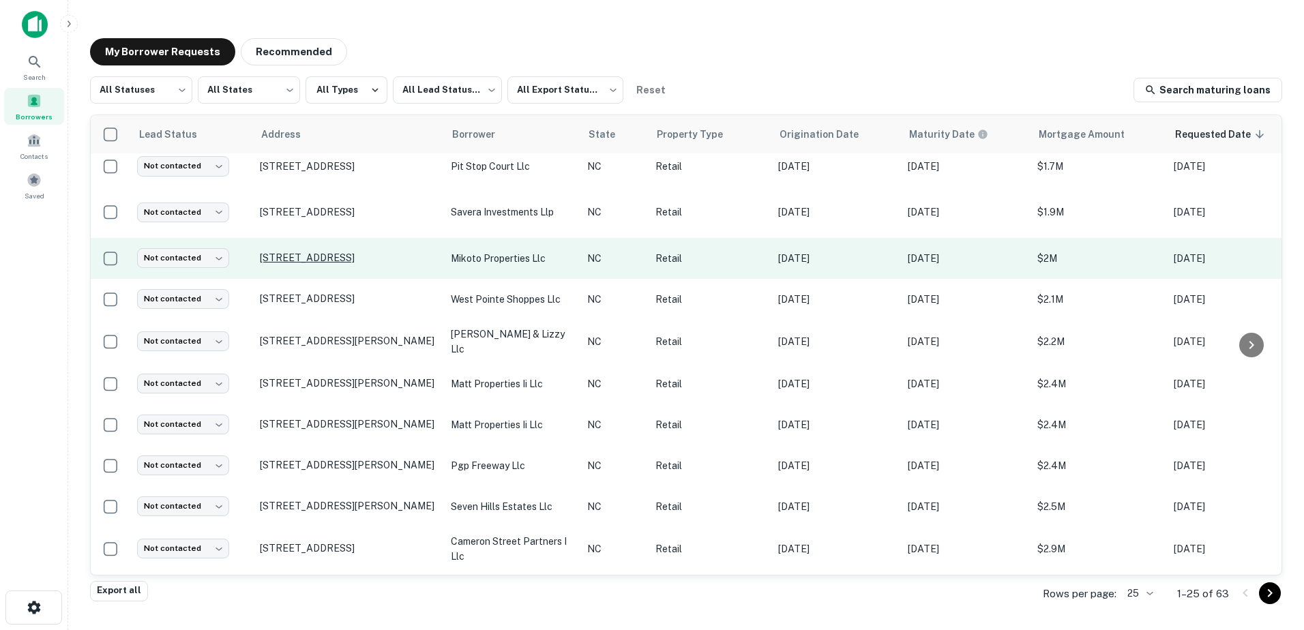
click at [281, 252] on p "[STREET_ADDRESS]" at bounding box center [348, 258] width 177 height 12
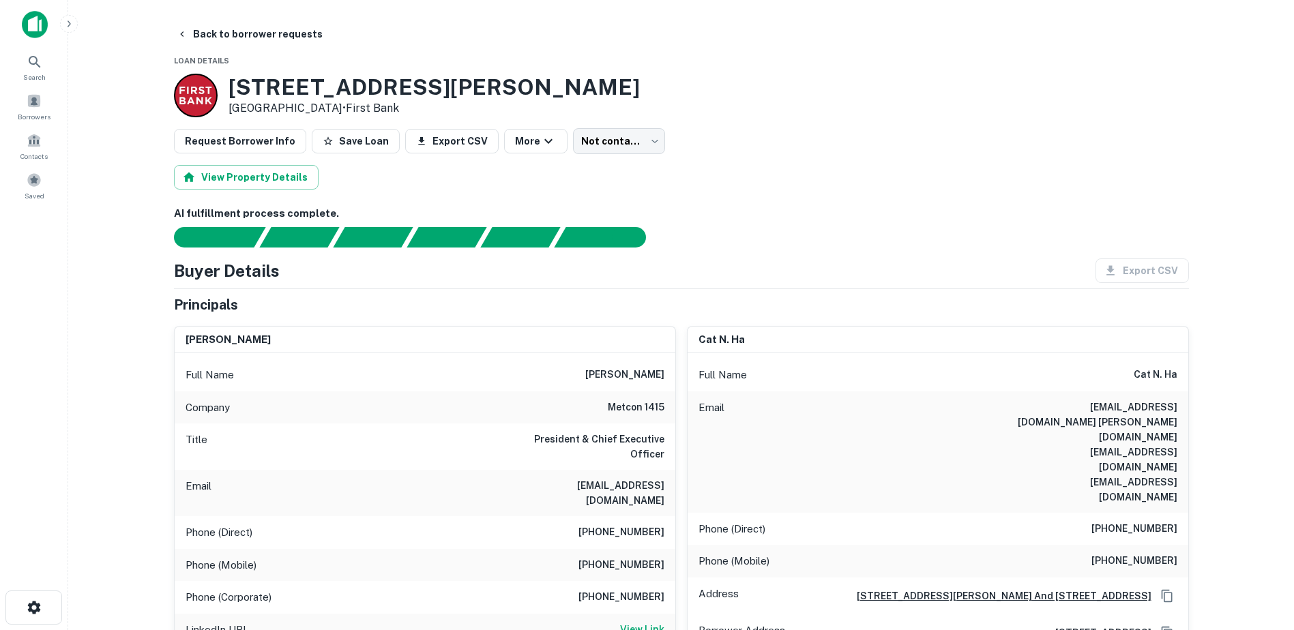
scroll to position [68, 0]
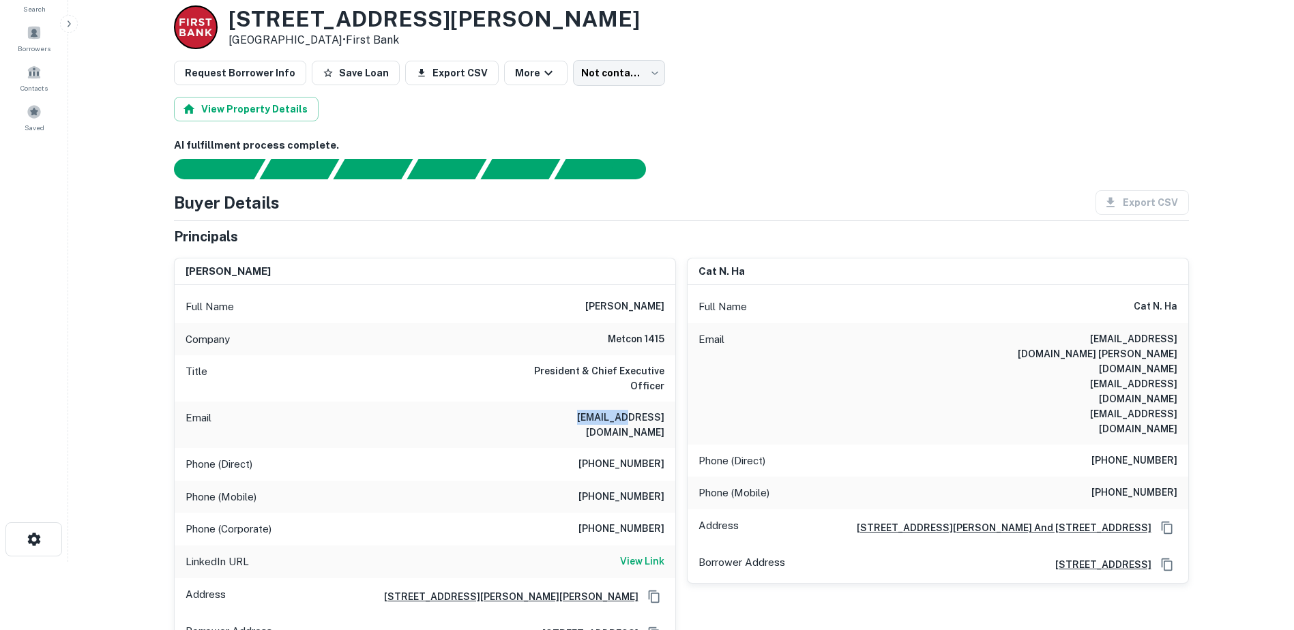
drag, startPoint x: 568, startPoint y: 408, endPoint x: 621, endPoint y: 411, distance: 52.6
click at [621, 411] on div "Email bounce665@aol.com" at bounding box center [425, 425] width 501 height 46
drag, startPoint x: 621, startPoint y: 411, endPoint x: 554, endPoint y: 402, distance: 66.7
click at [554, 402] on div "Email bounce665@aol.com" at bounding box center [425, 425] width 501 height 46
drag, startPoint x: 566, startPoint y: 402, endPoint x: 666, endPoint y: 404, distance: 99.6
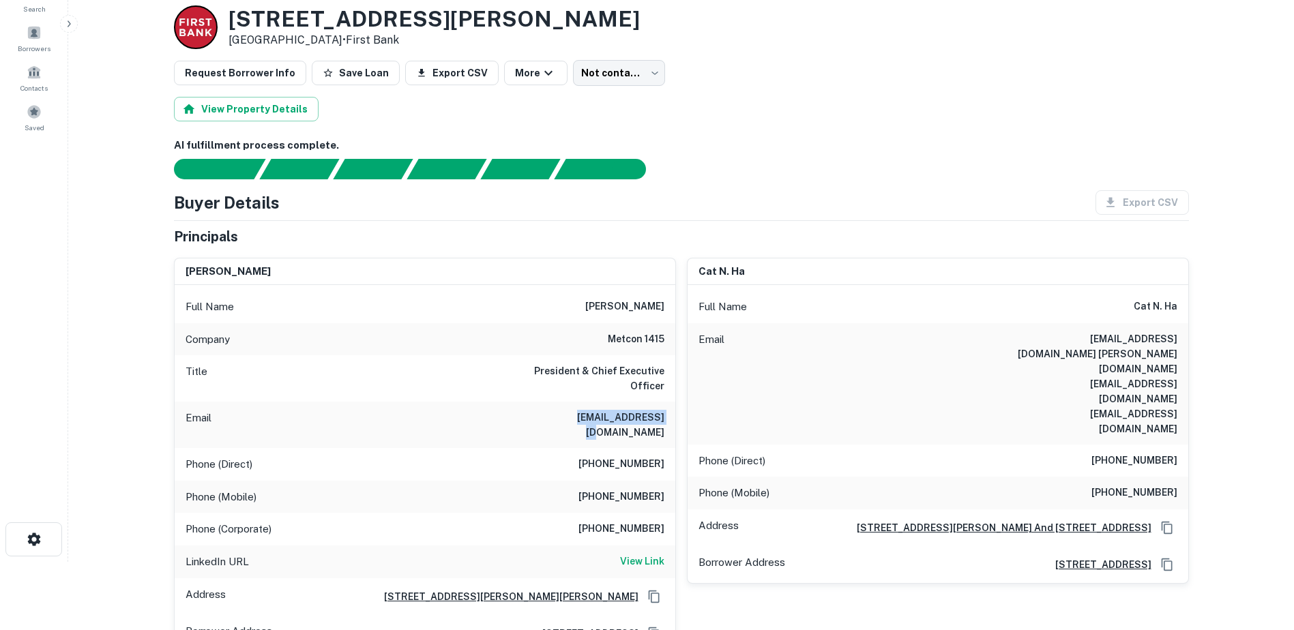
click at [666, 404] on div "Email bounce665@aol.com" at bounding box center [425, 425] width 501 height 46
drag, startPoint x: 666, startPoint y: 404, endPoint x: 644, endPoint y: 404, distance: 21.2
copy h6 "bounce665@aol.com"
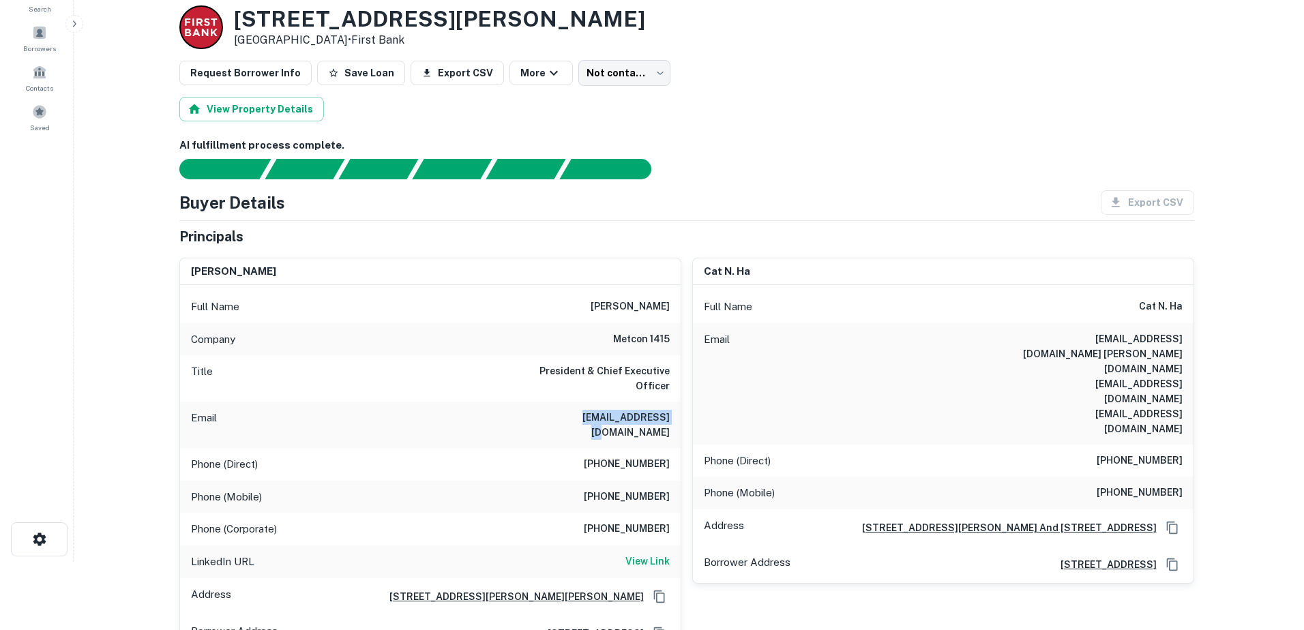
scroll to position [0, 0]
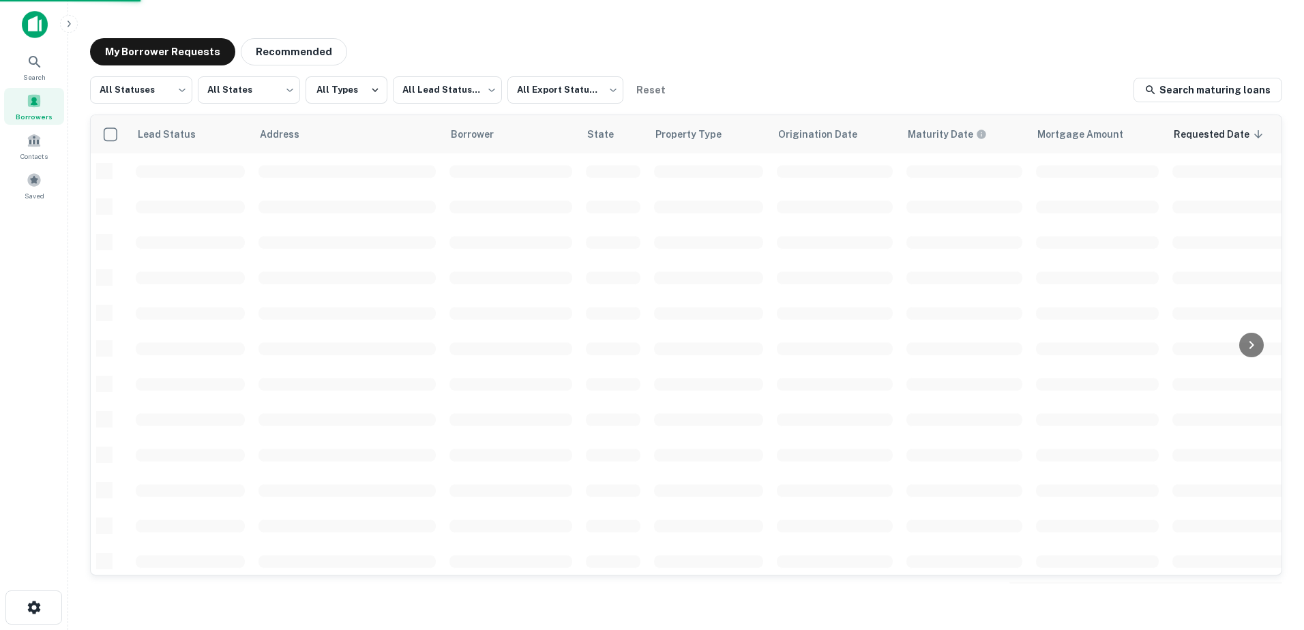
scroll to position [66, 0]
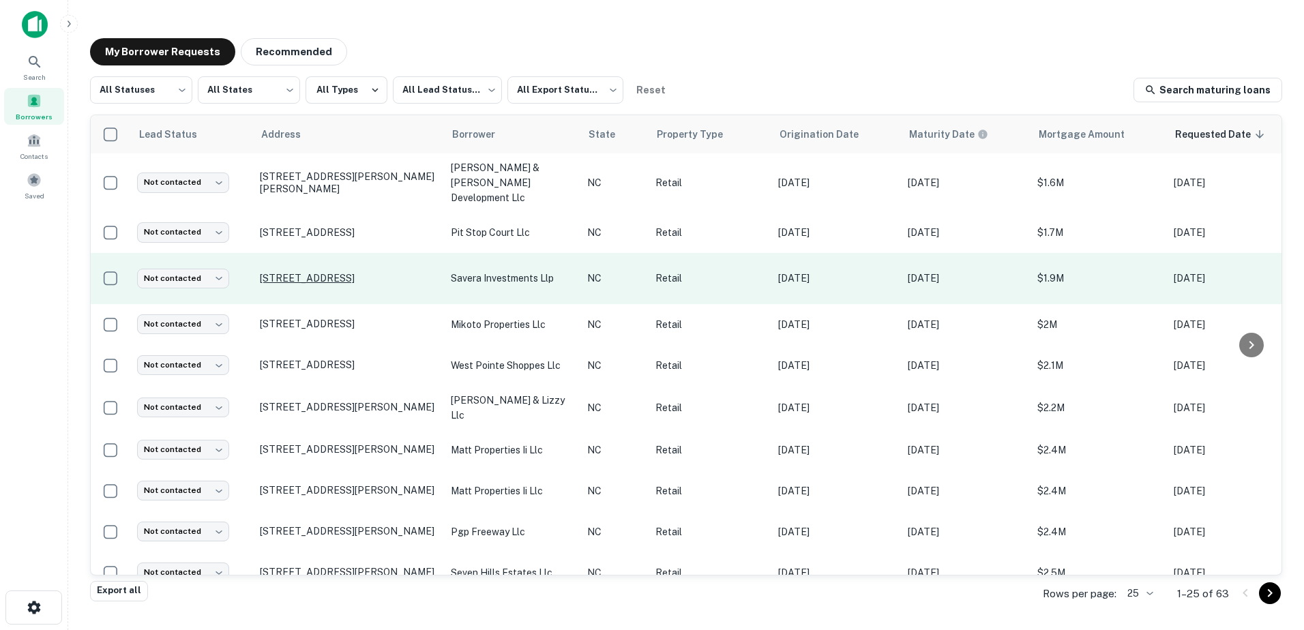
click at [280, 272] on p "[STREET_ADDRESS]" at bounding box center [348, 278] width 177 height 12
